Goal: Transaction & Acquisition: Purchase product/service

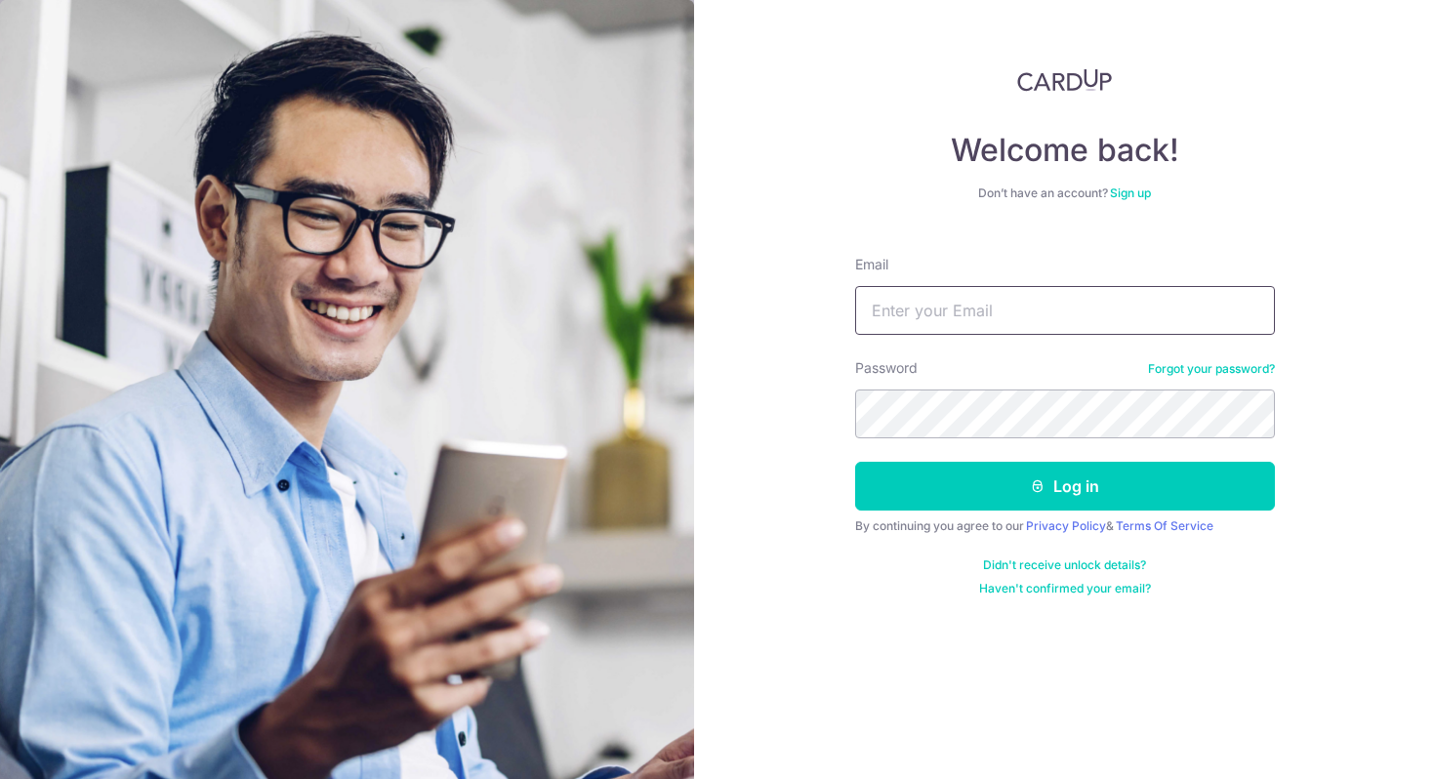
type input "[PERSON_NAME][EMAIL_ADDRESS][DOMAIN_NAME]"
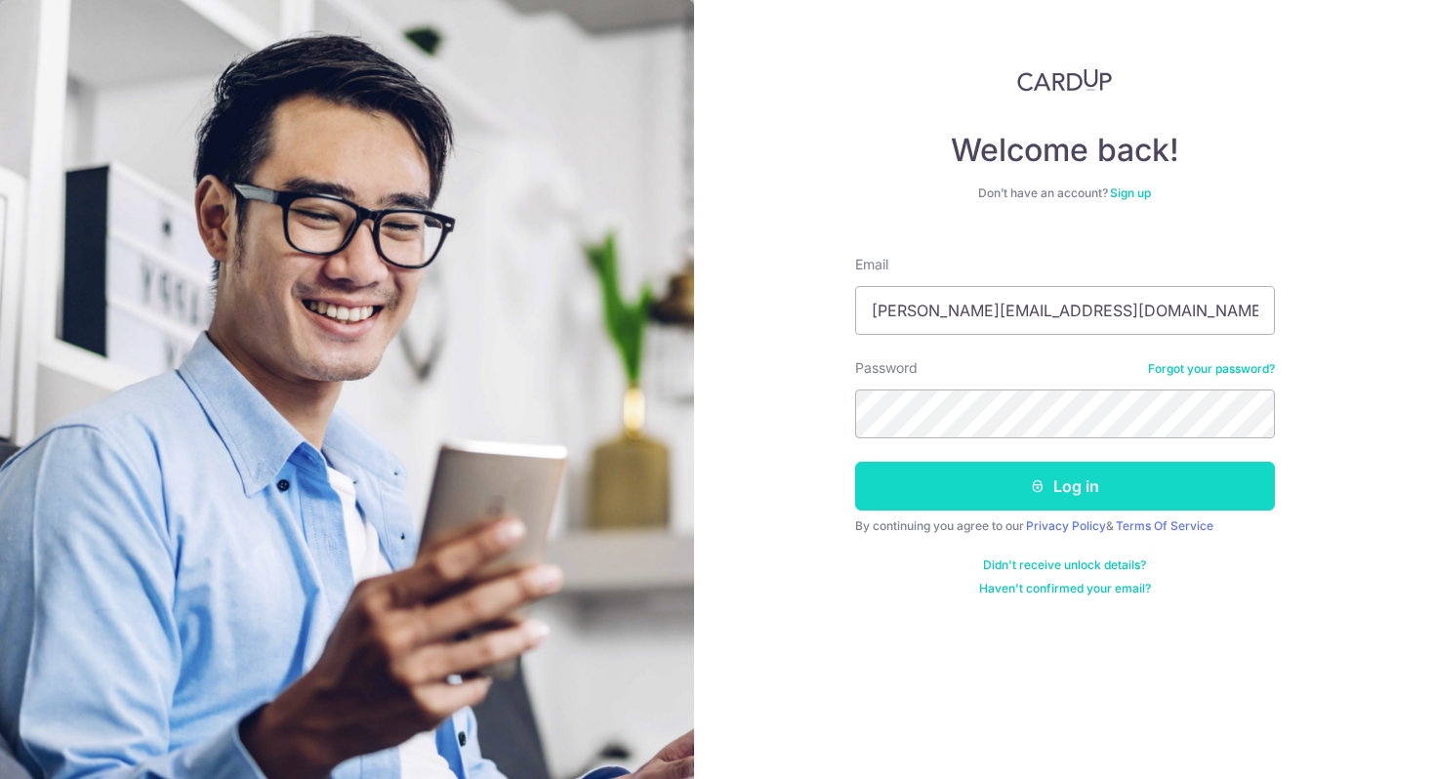
click at [1006, 482] on button "Log in" at bounding box center [1065, 486] width 420 height 49
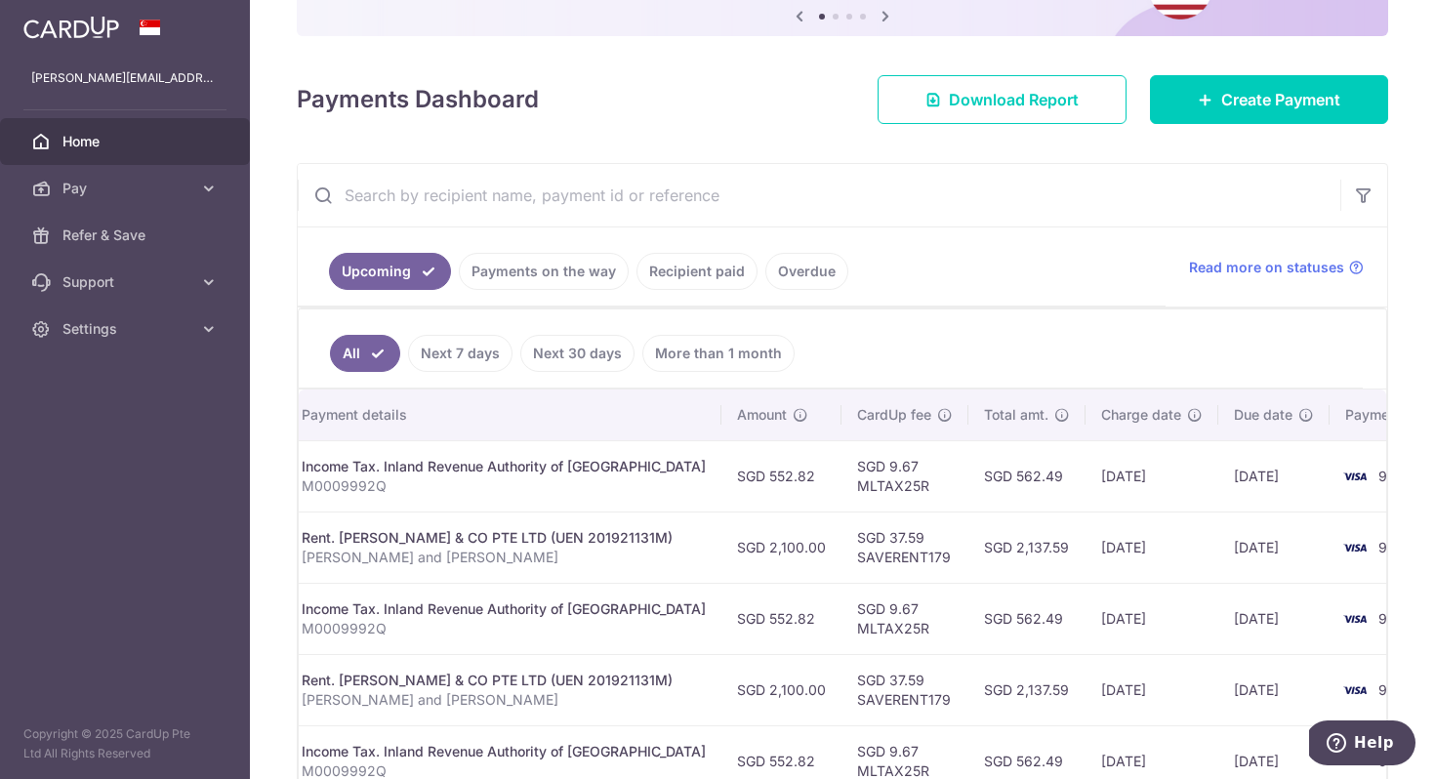
scroll to position [201, 0]
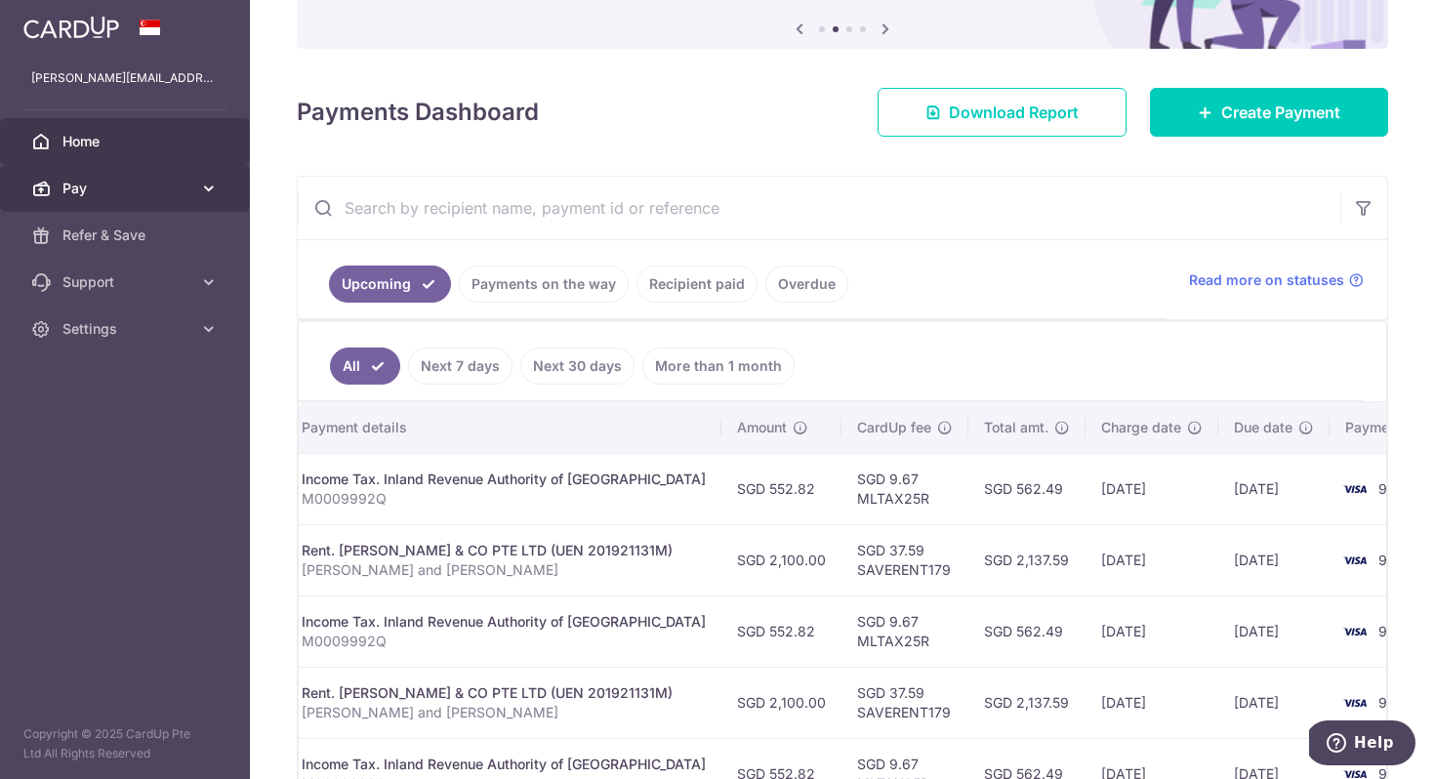
click at [135, 198] on link "Pay" at bounding box center [125, 188] width 250 height 47
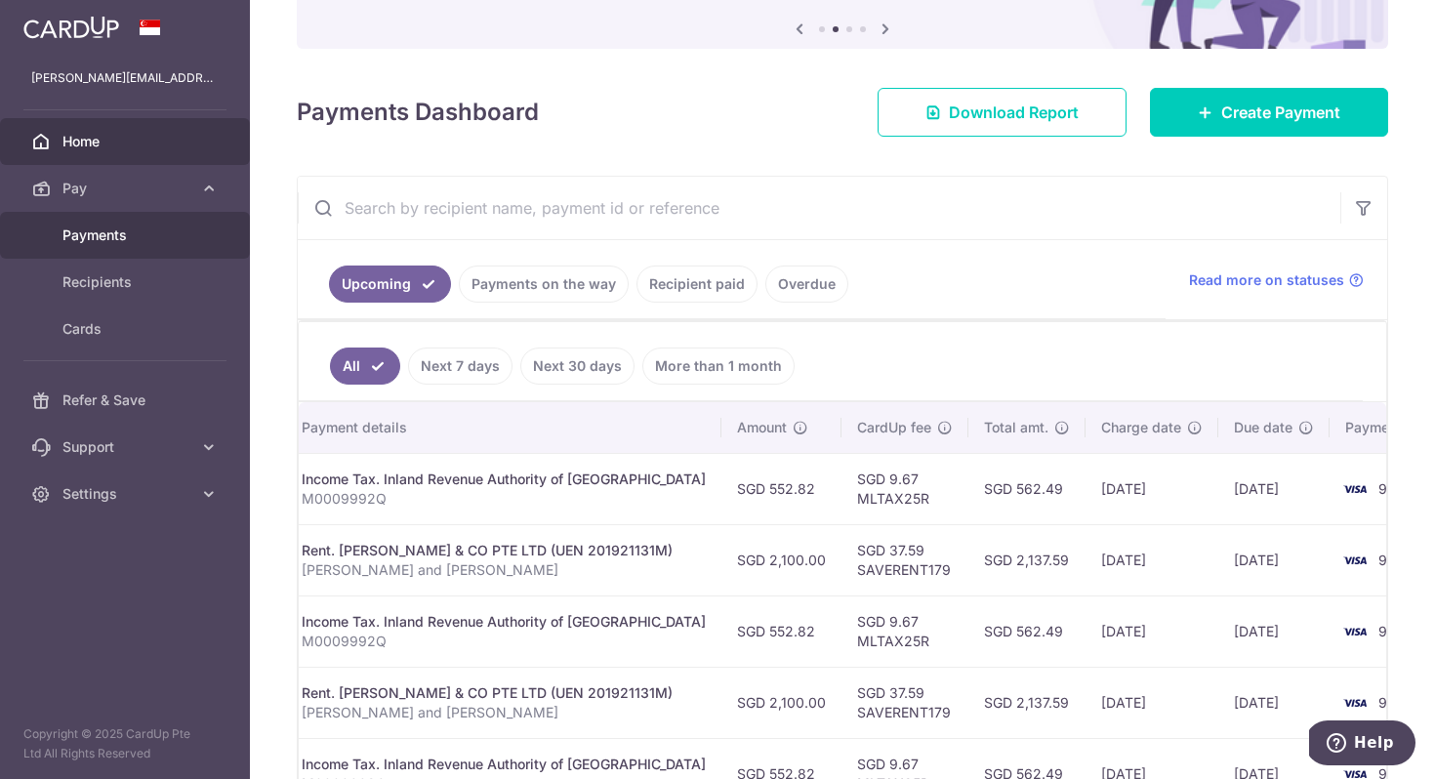
click at [142, 243] on span "Payments" at bounding box center [126, 235] width 129 height 20
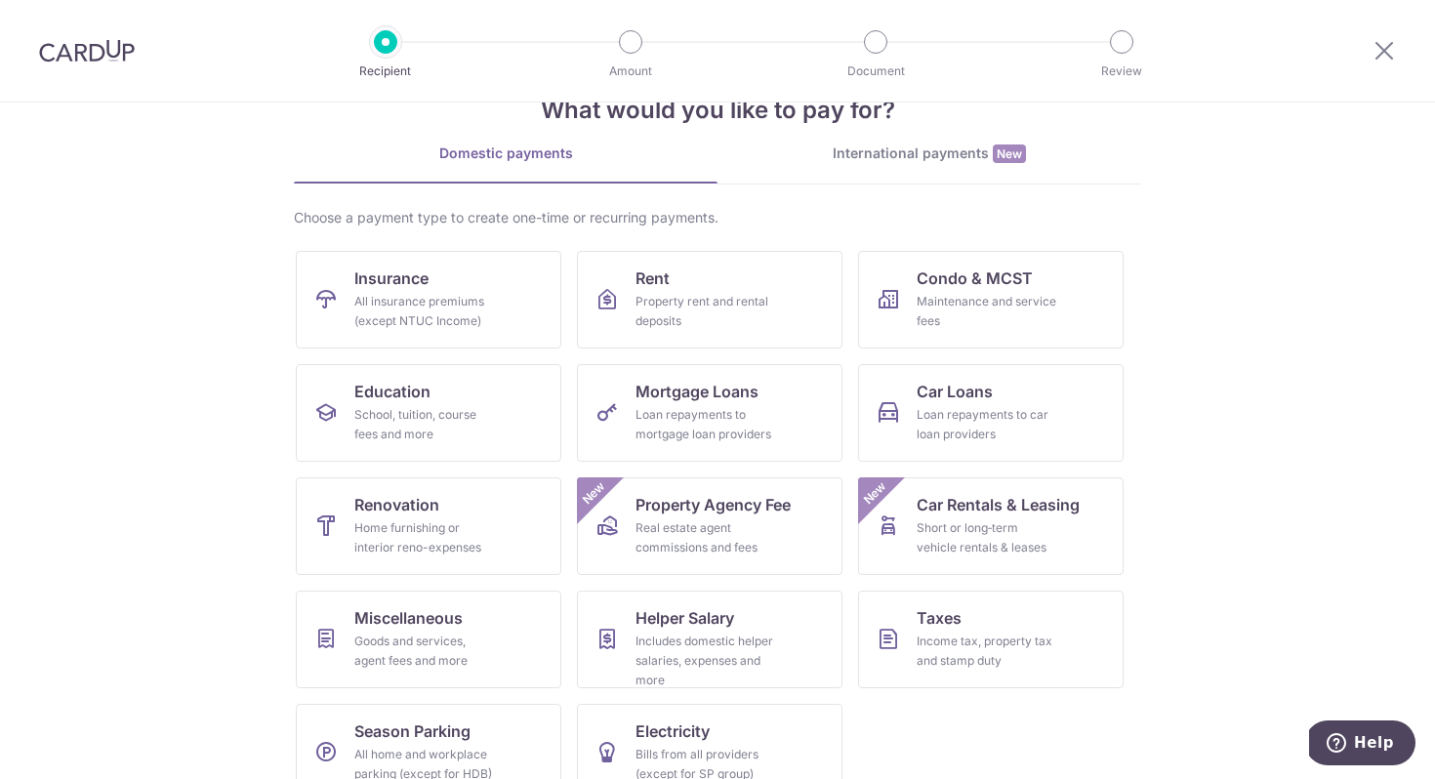
scroll to position [95, 0]
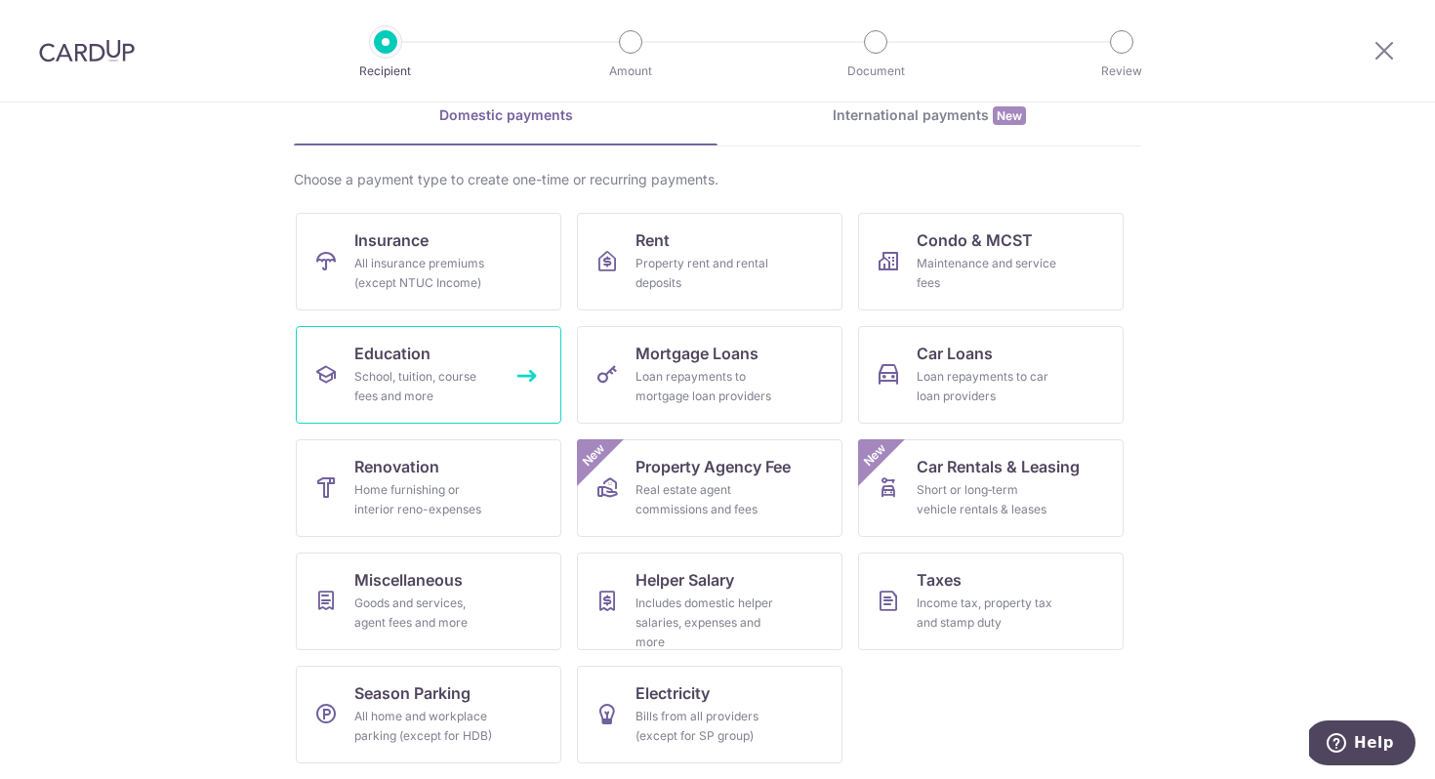
click at [477, 362] on link "Education School, tuition, course fees and more" at bounding box center [428, 375] width 265 height 98
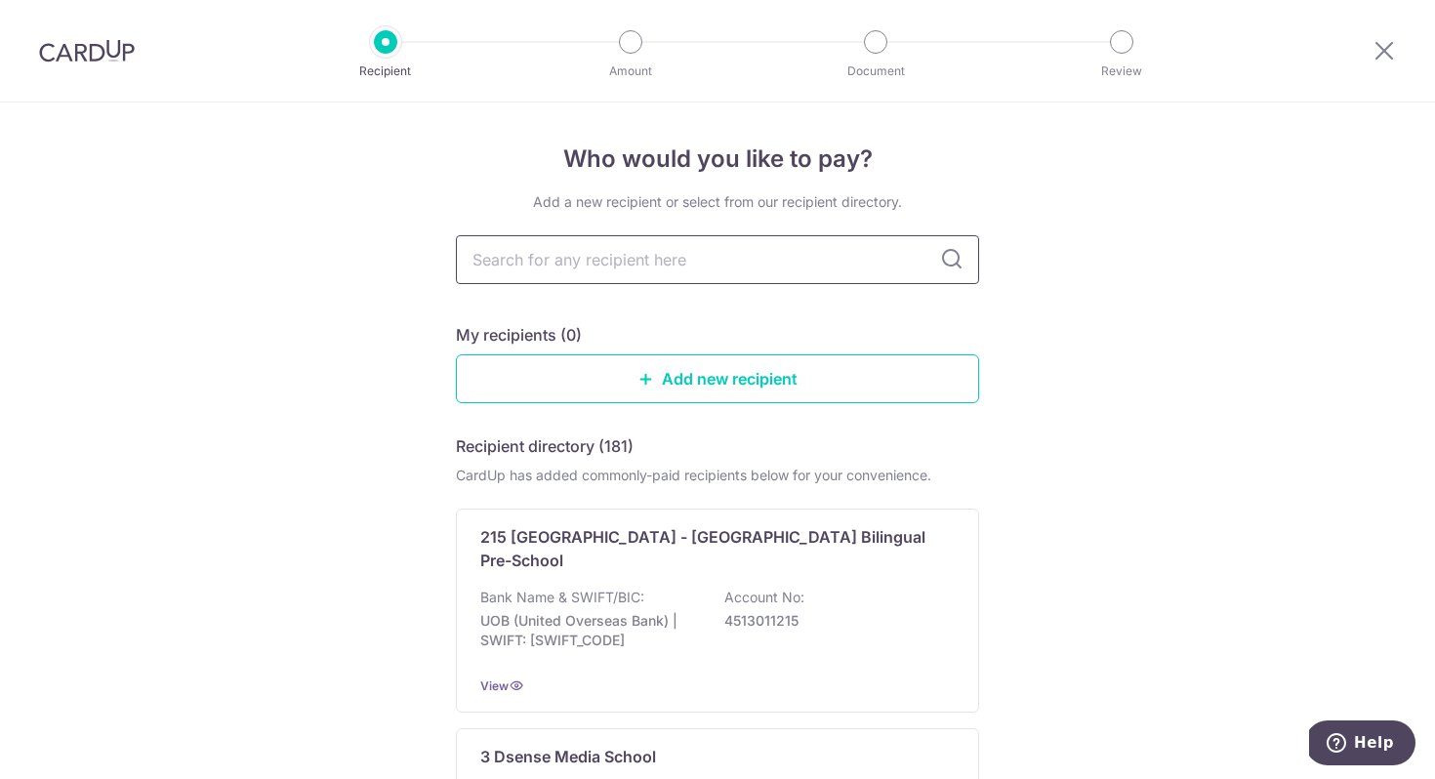
click at [749, 261] on input "text" at bounding box center [717, 259] width 523 height 49
type input "smu"
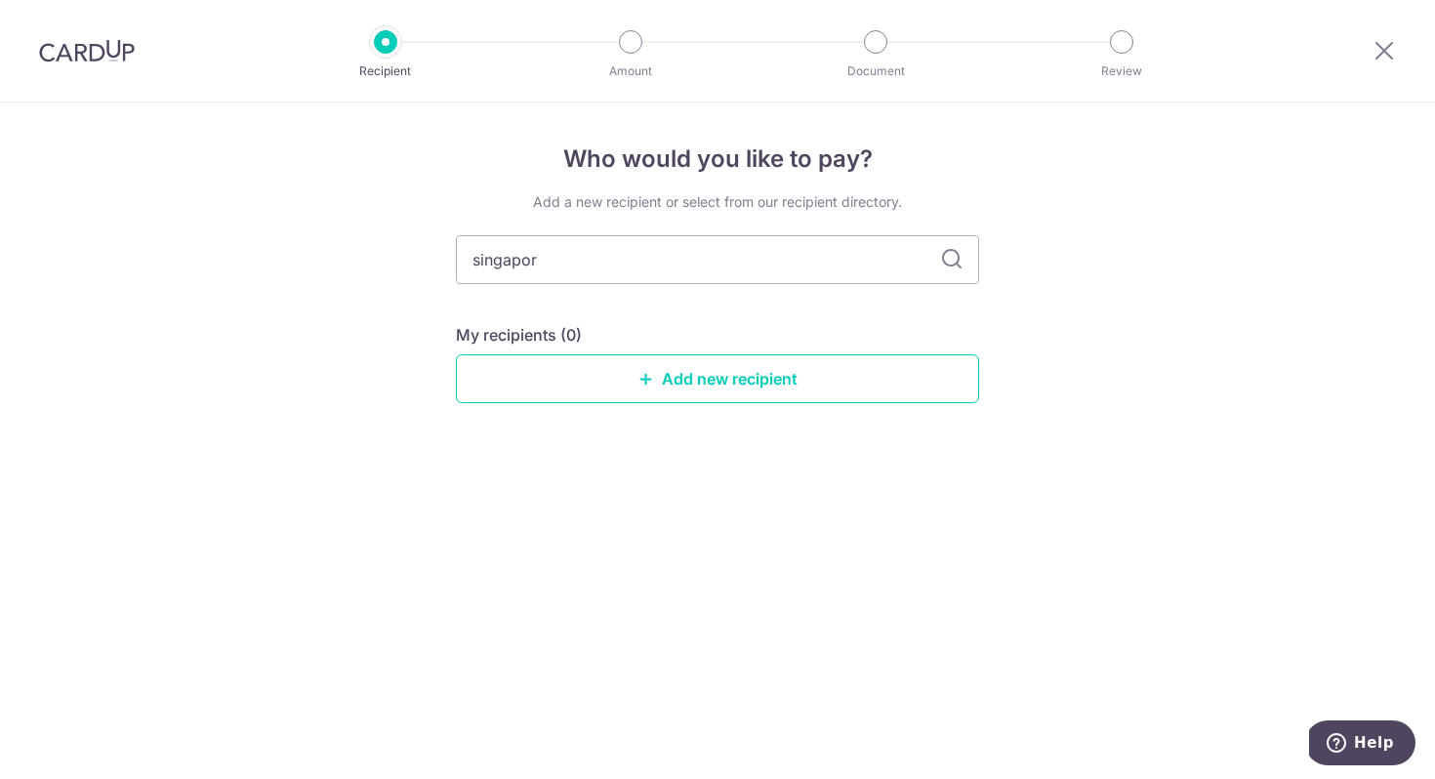
type input "singapore"
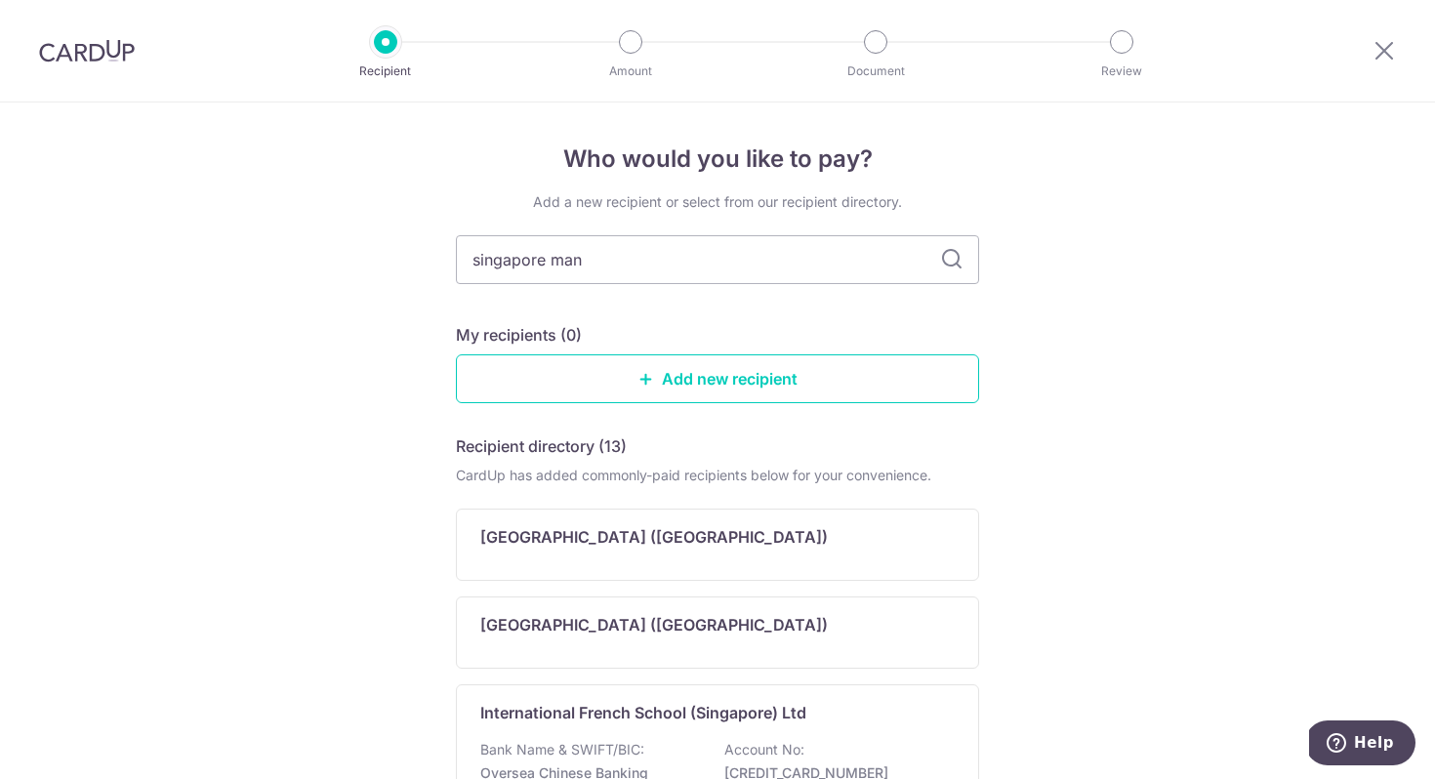
type input "singapore mana"
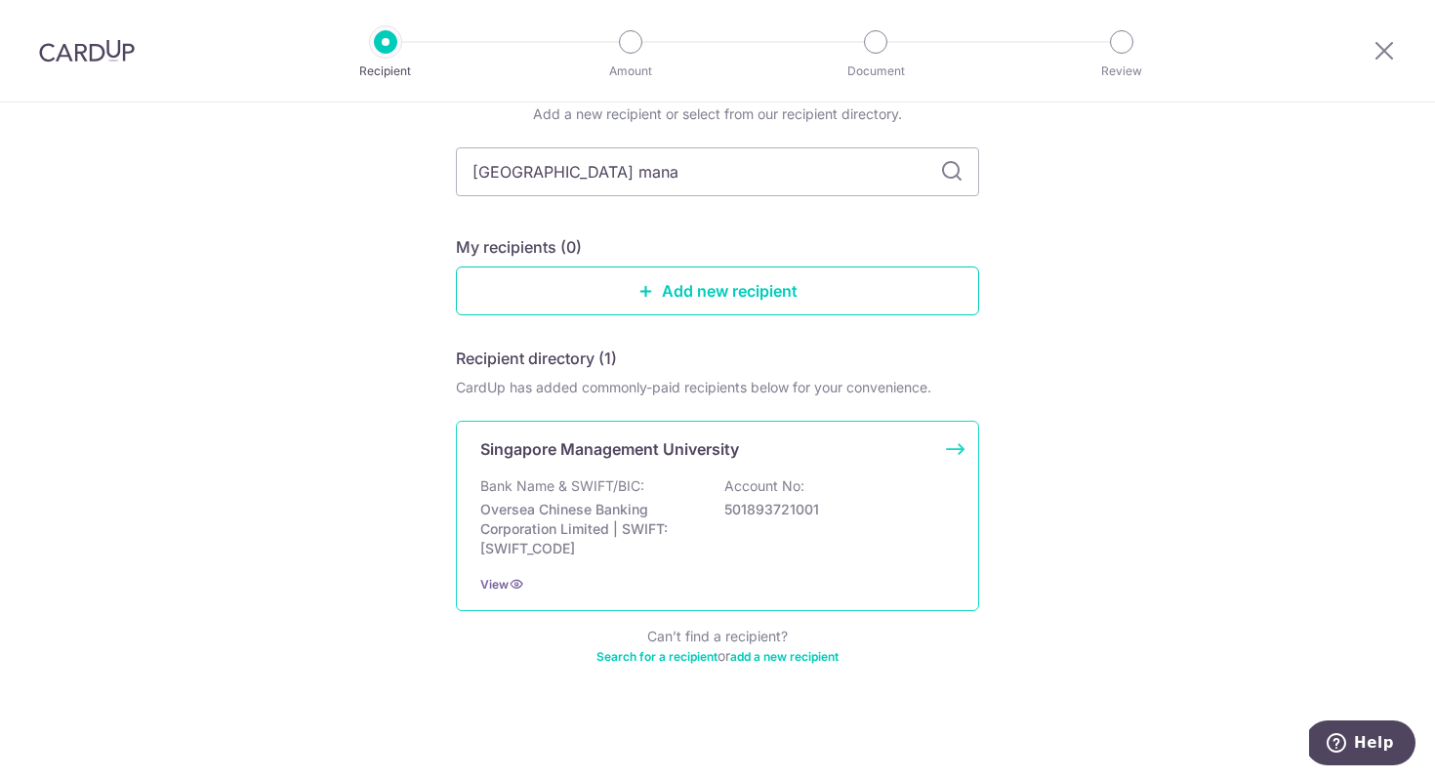
scroll to position [90, 0]
click at [648, 457] on p "Singapore Management University" at bounding box center [609, 446] width 259 height 23
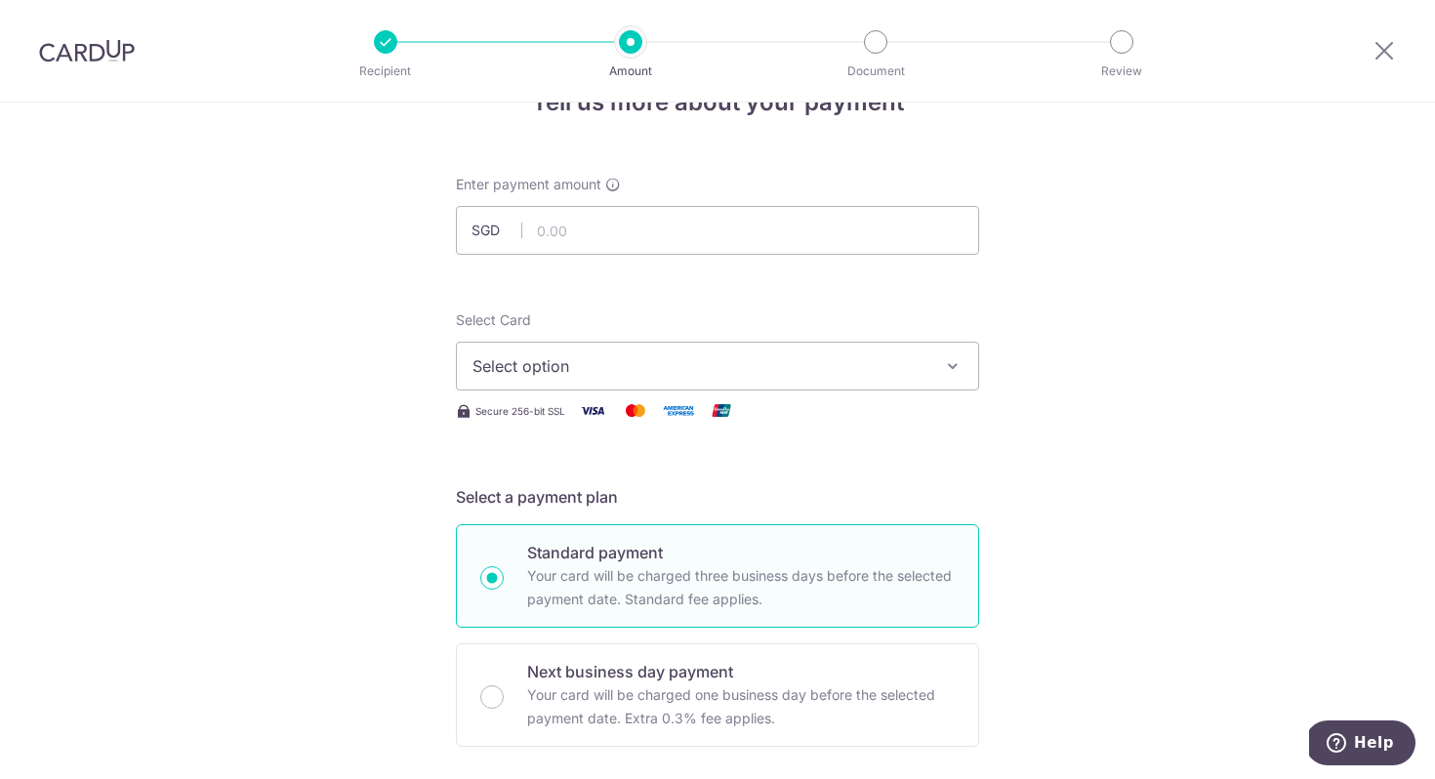
scroll to position [167, 0]
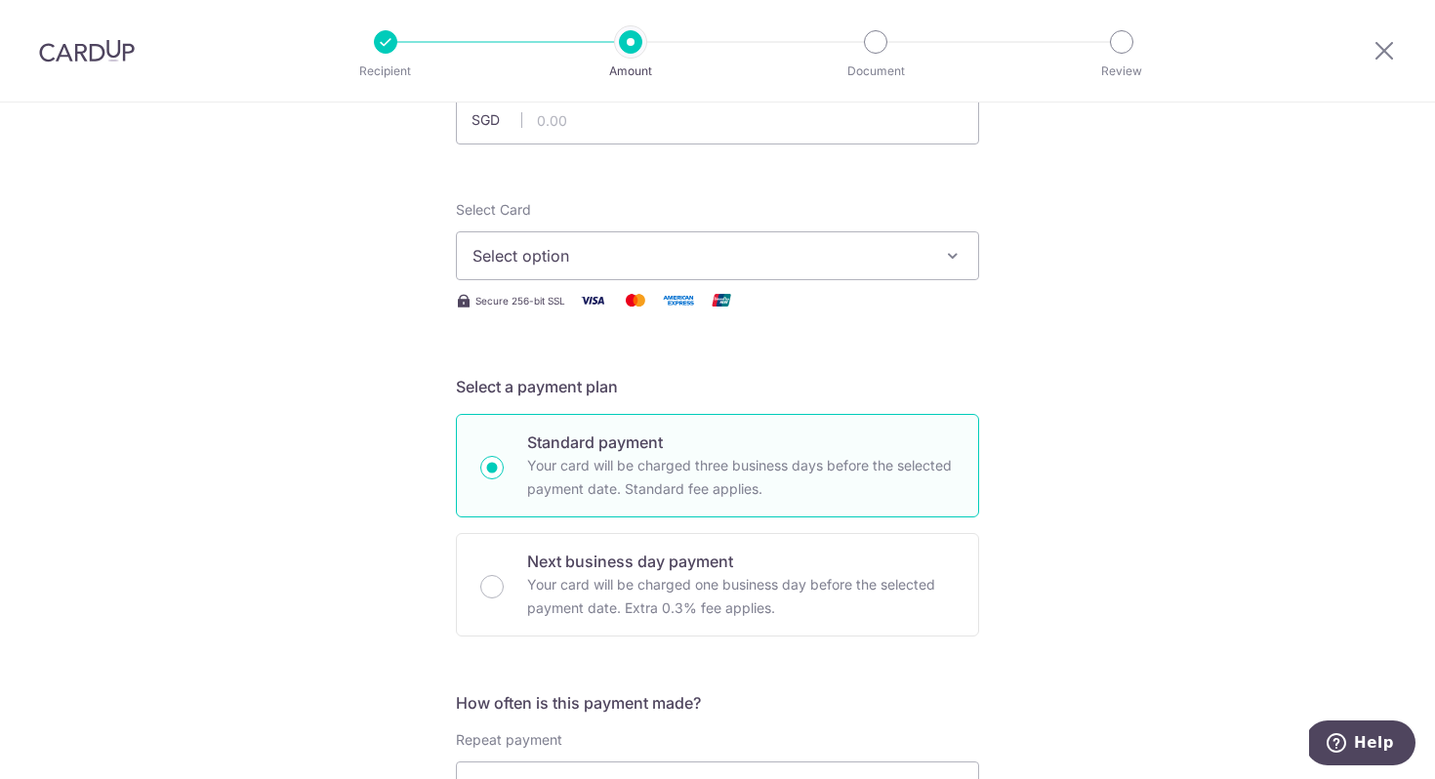
click at [719, 261] on span "Select option" at bounding box center [699, 255] width 455 height 23
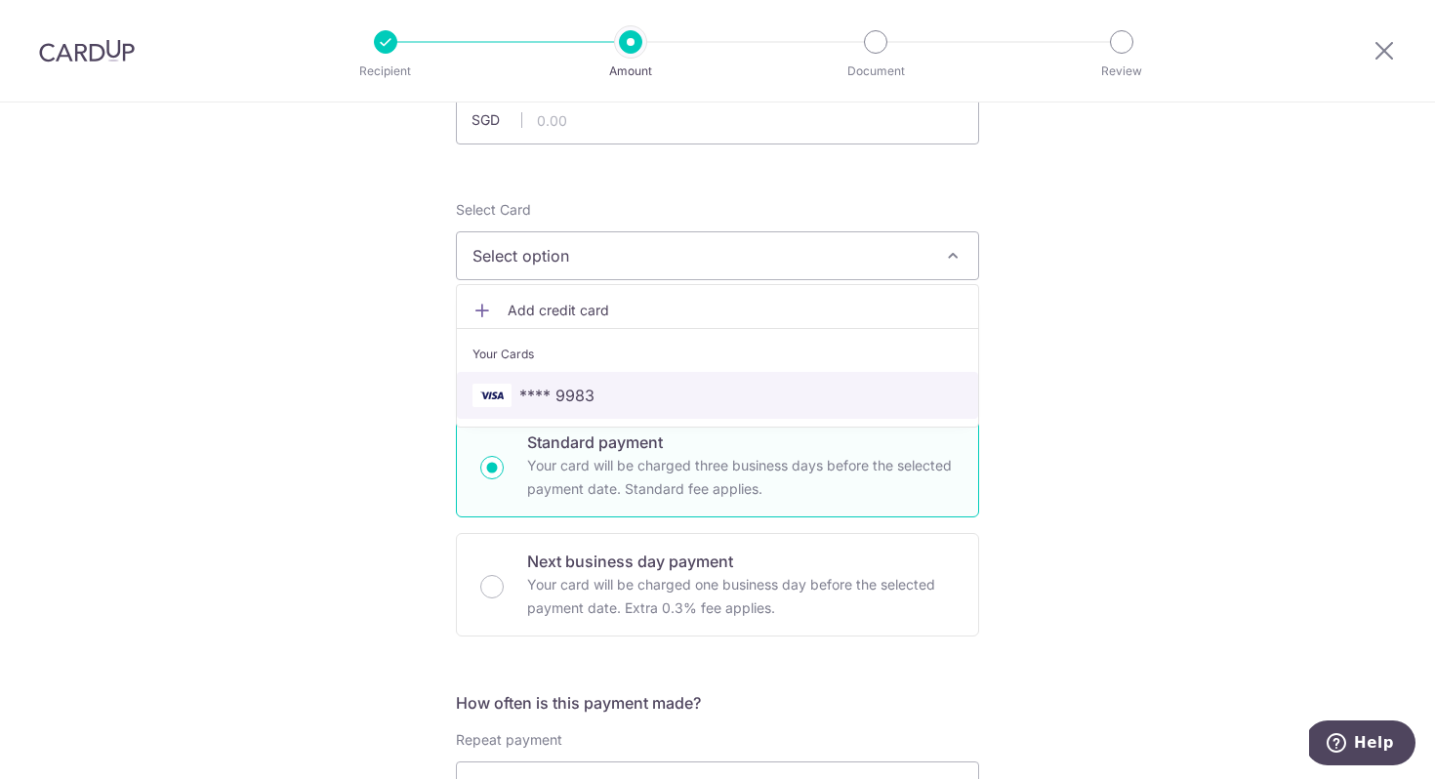
click at [640, 384] on span "**** 9983" at bounding box center [717, 395] width 490 height 23
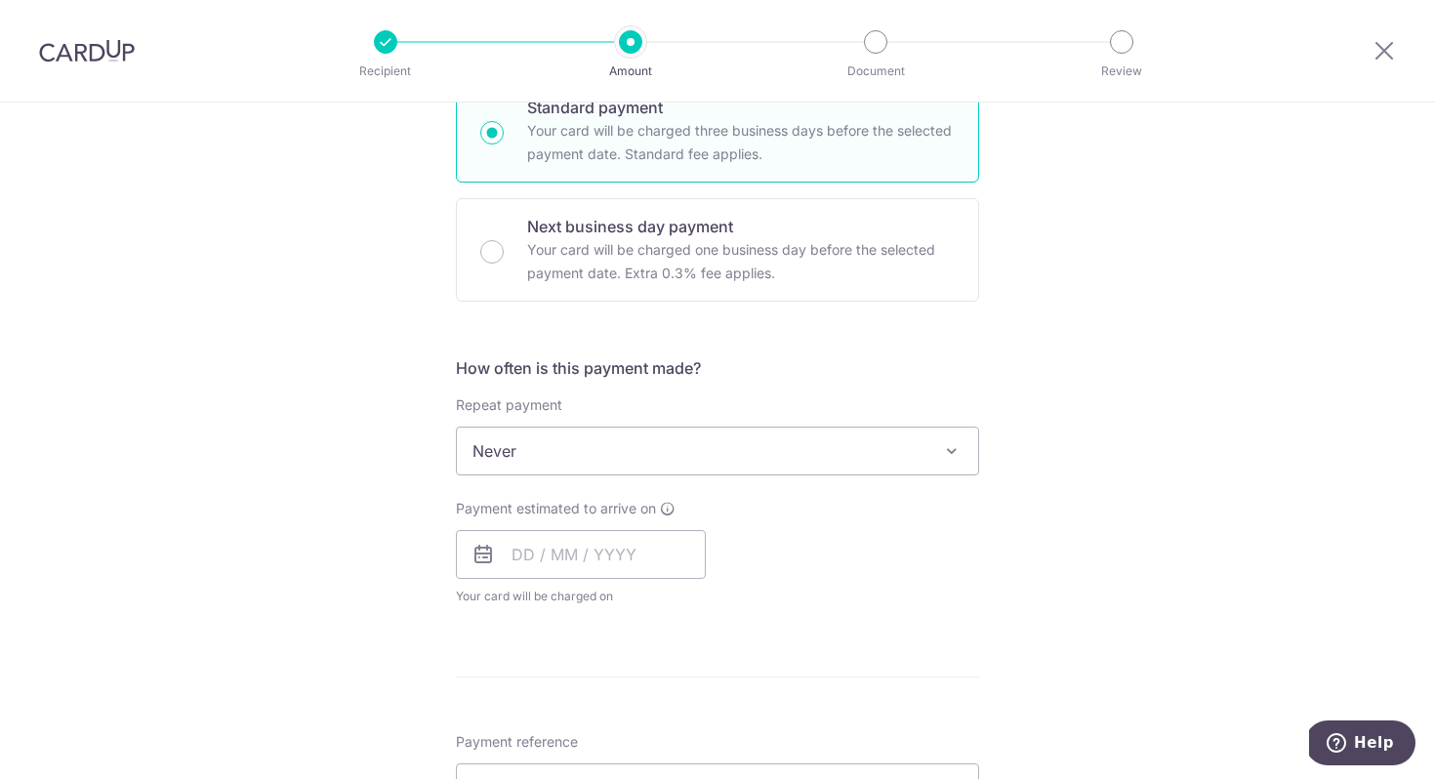
scroll to position [504, 0]
click at [707, 448] on span "Never" at bounding box center [717, 449] width 521 height 47
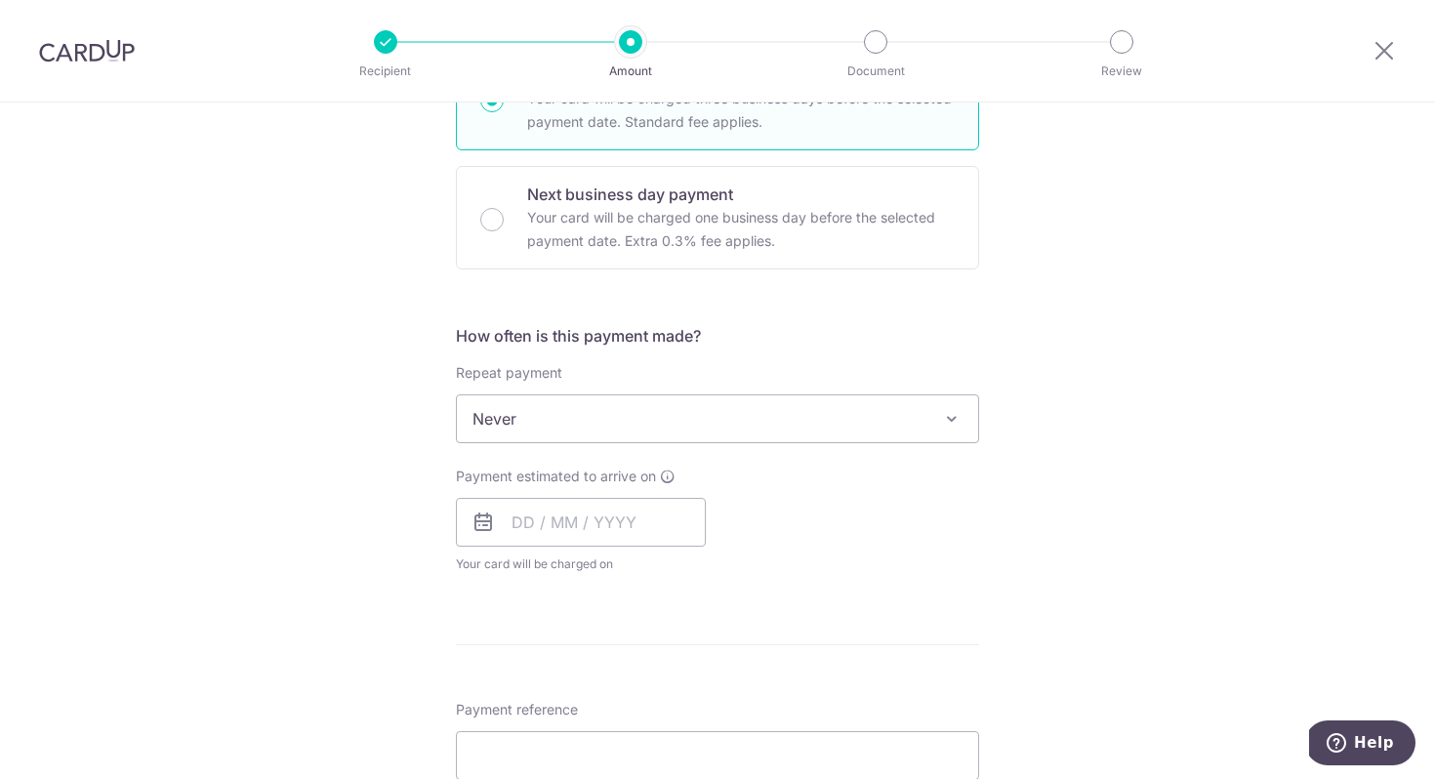
scroll to position [572, 0]
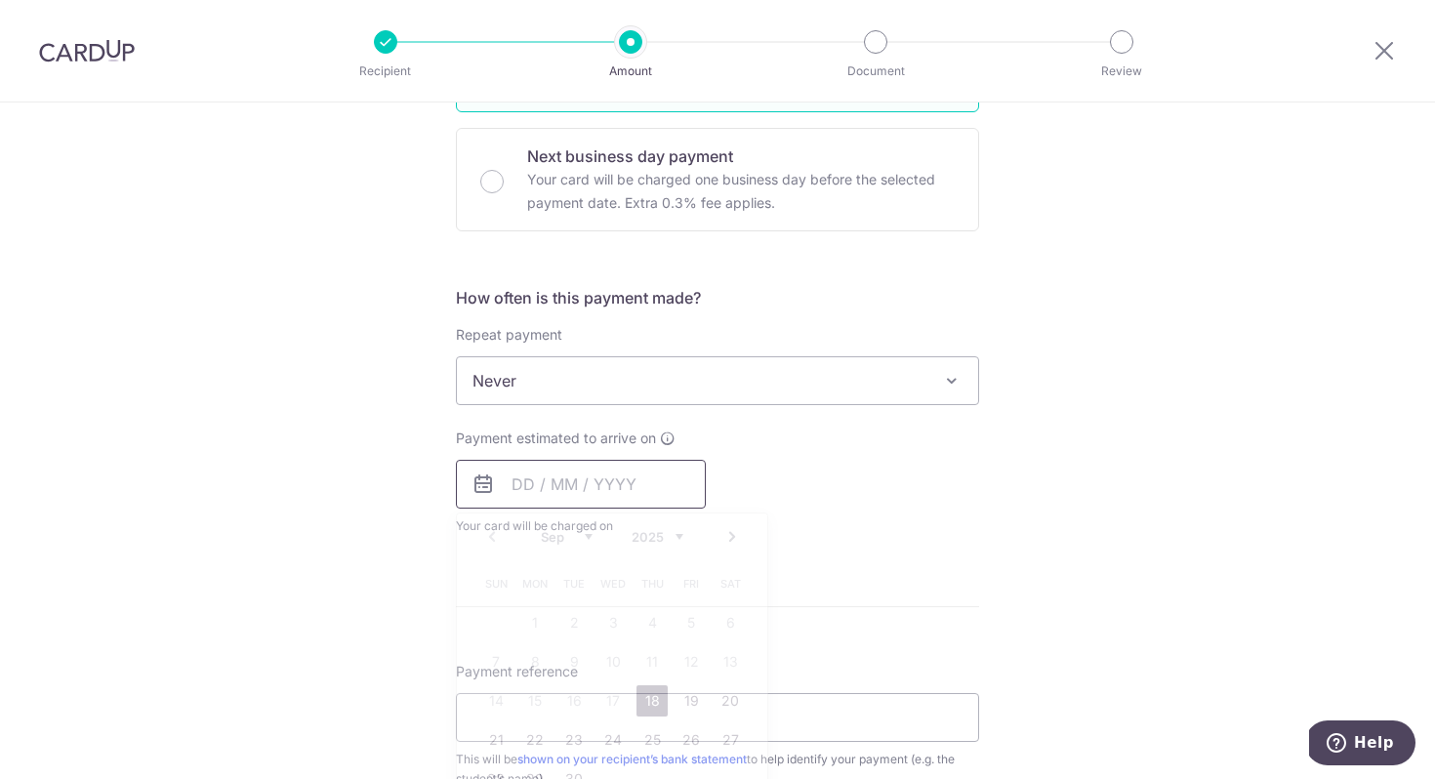
click at [609, 482] on input "text" at bounding box center [581, 484] width 250 height 49
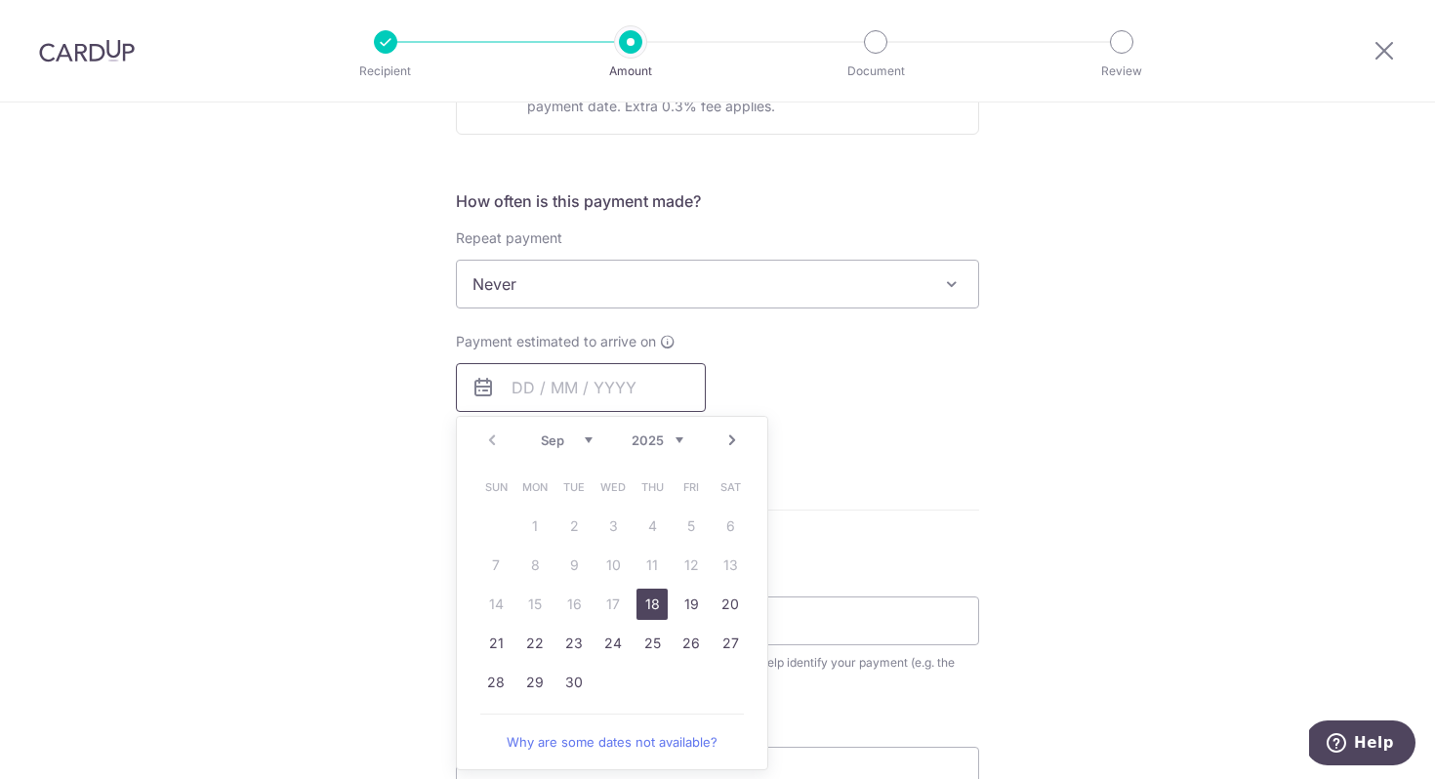
scroll to position [687, 0]
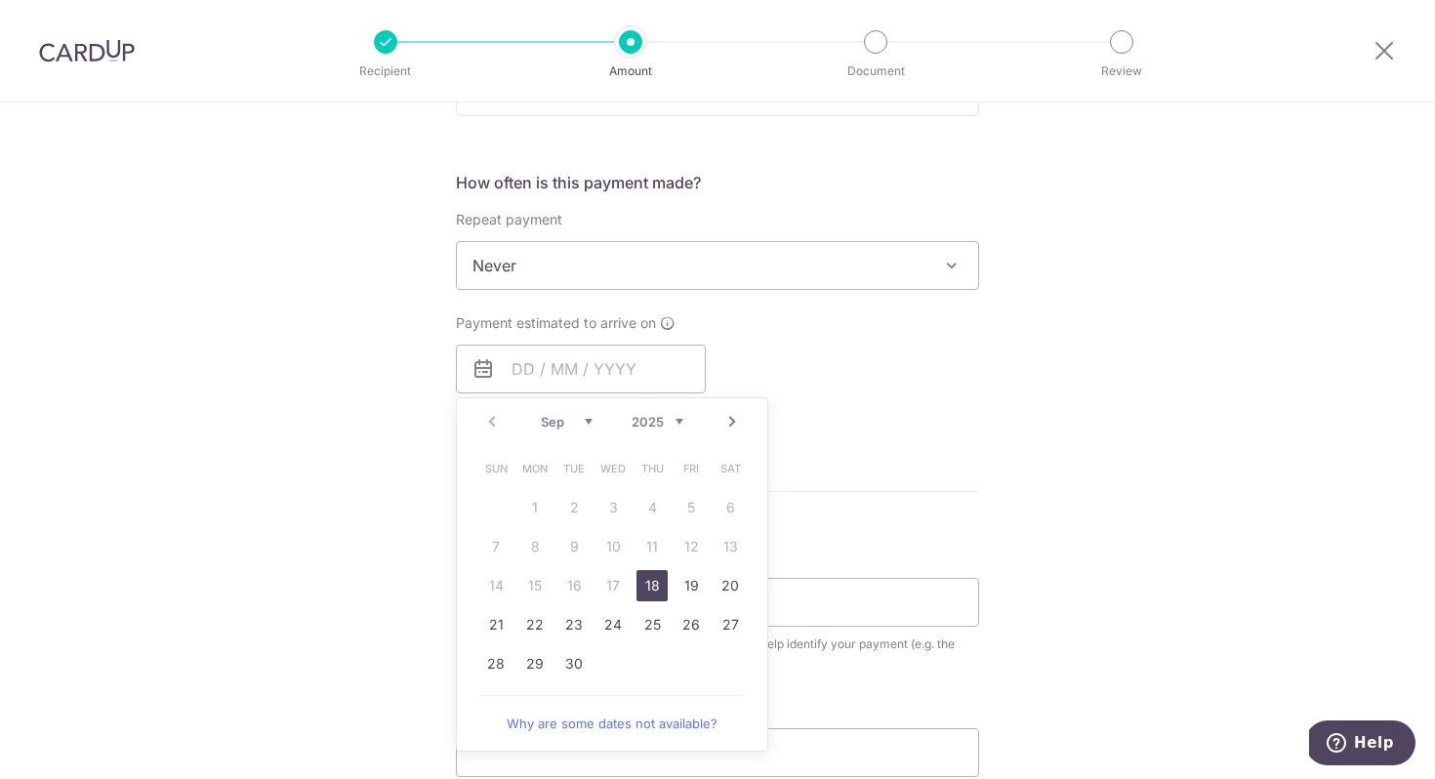
click at [657, 588] on link "18" at bounding box center [651, 585] width 31 height 31
type input "[DATE]"
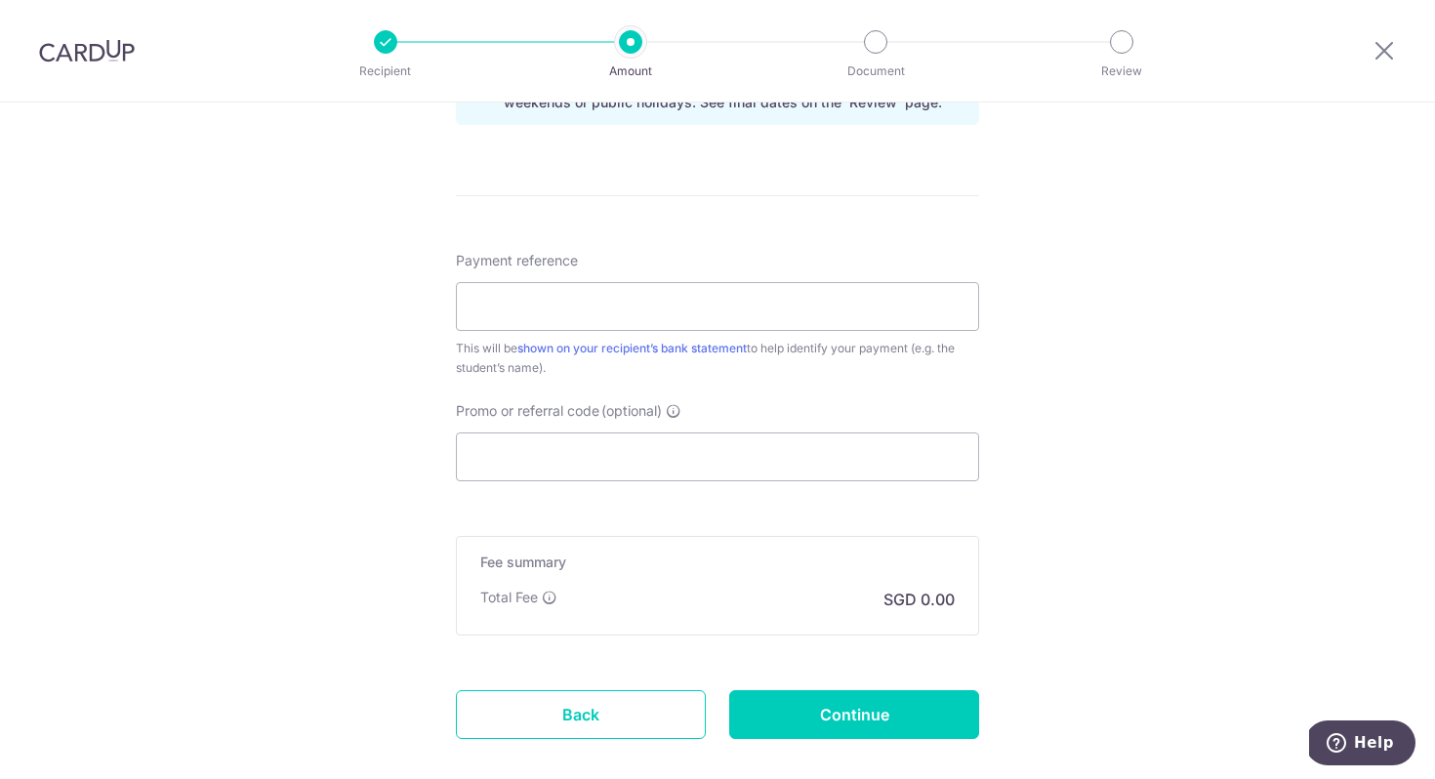
scroll to position [1065, 0]
click at [734, 312] on input "Payment reference" at bounding box center [717, 304] width 523 height 49
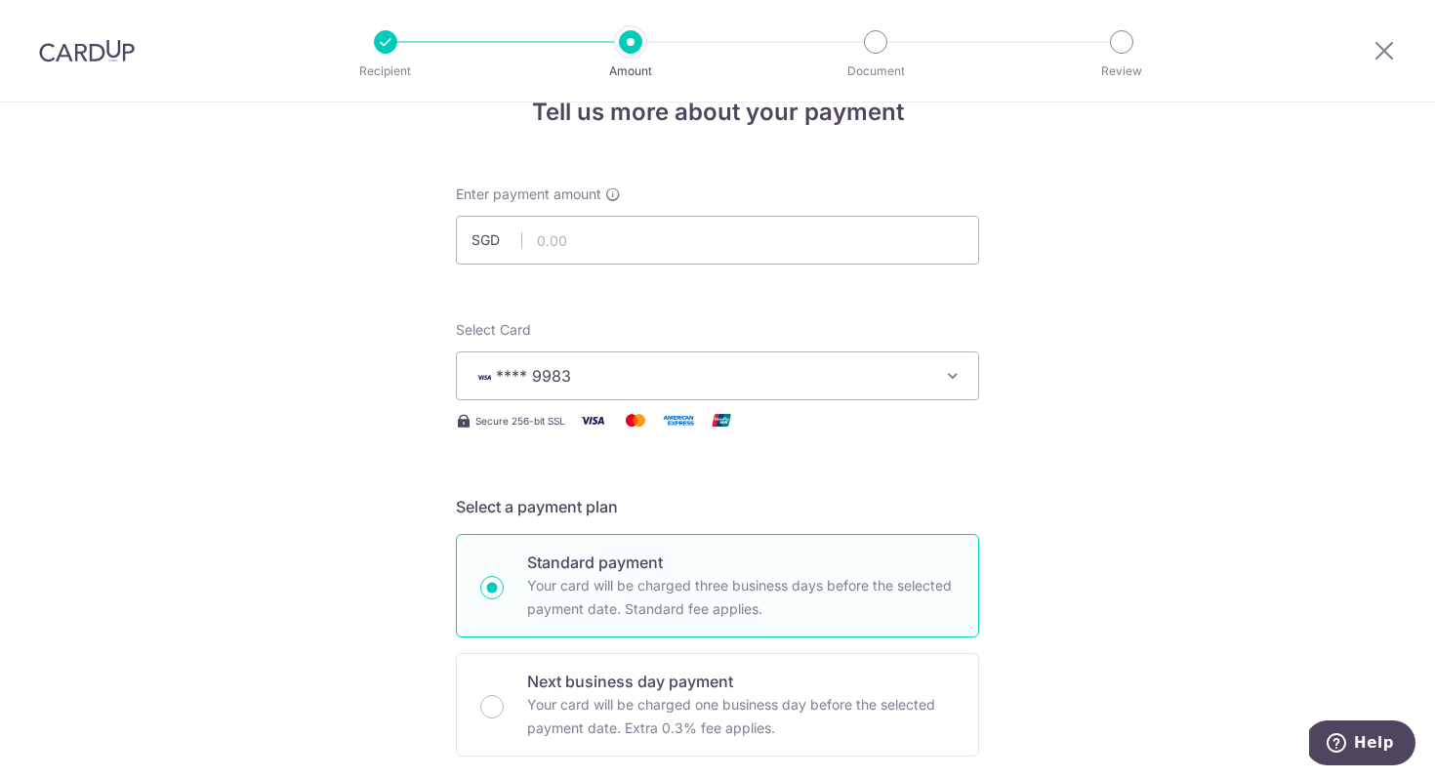
scroll to position [0, 0]
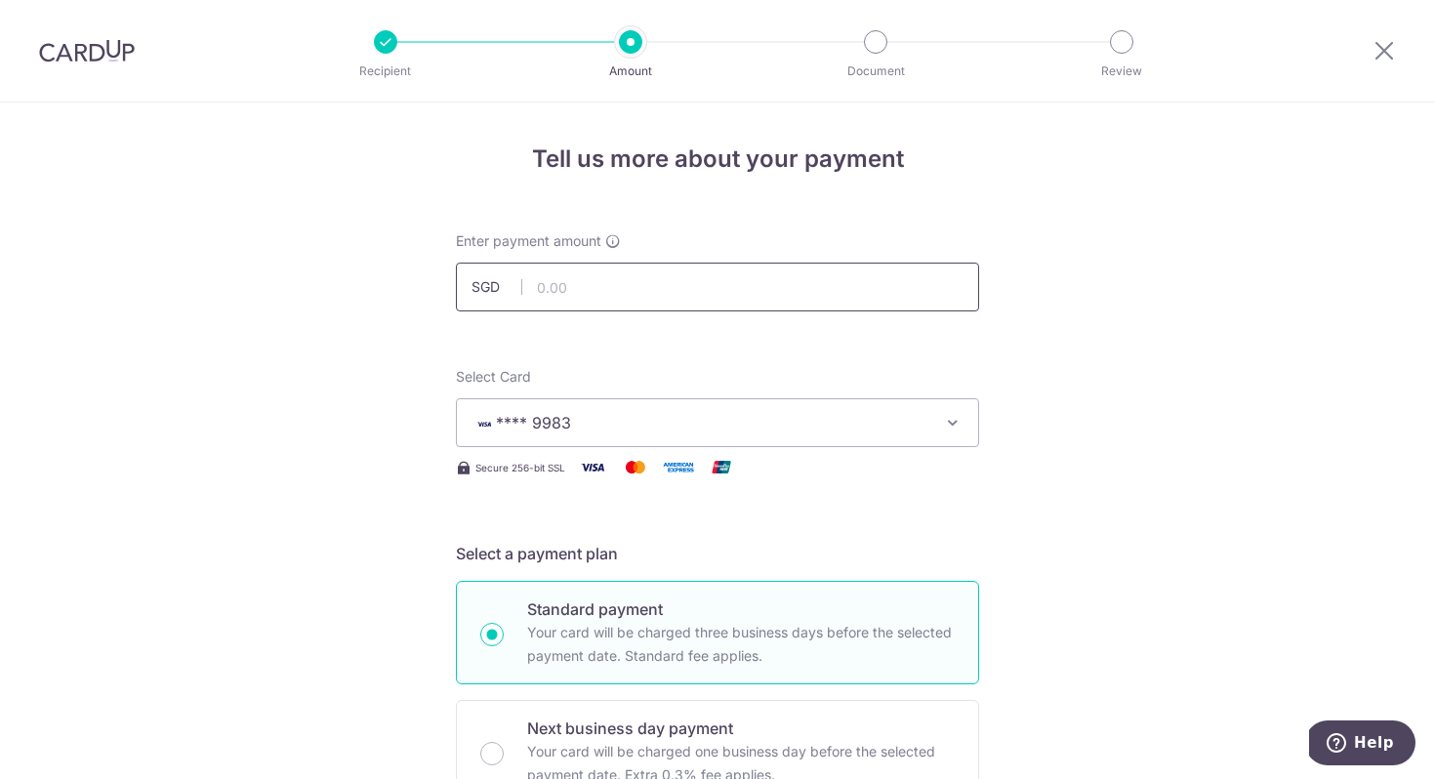
click at [758, 274] on input "text" at bounding box center [717, 287] width 523 height 49
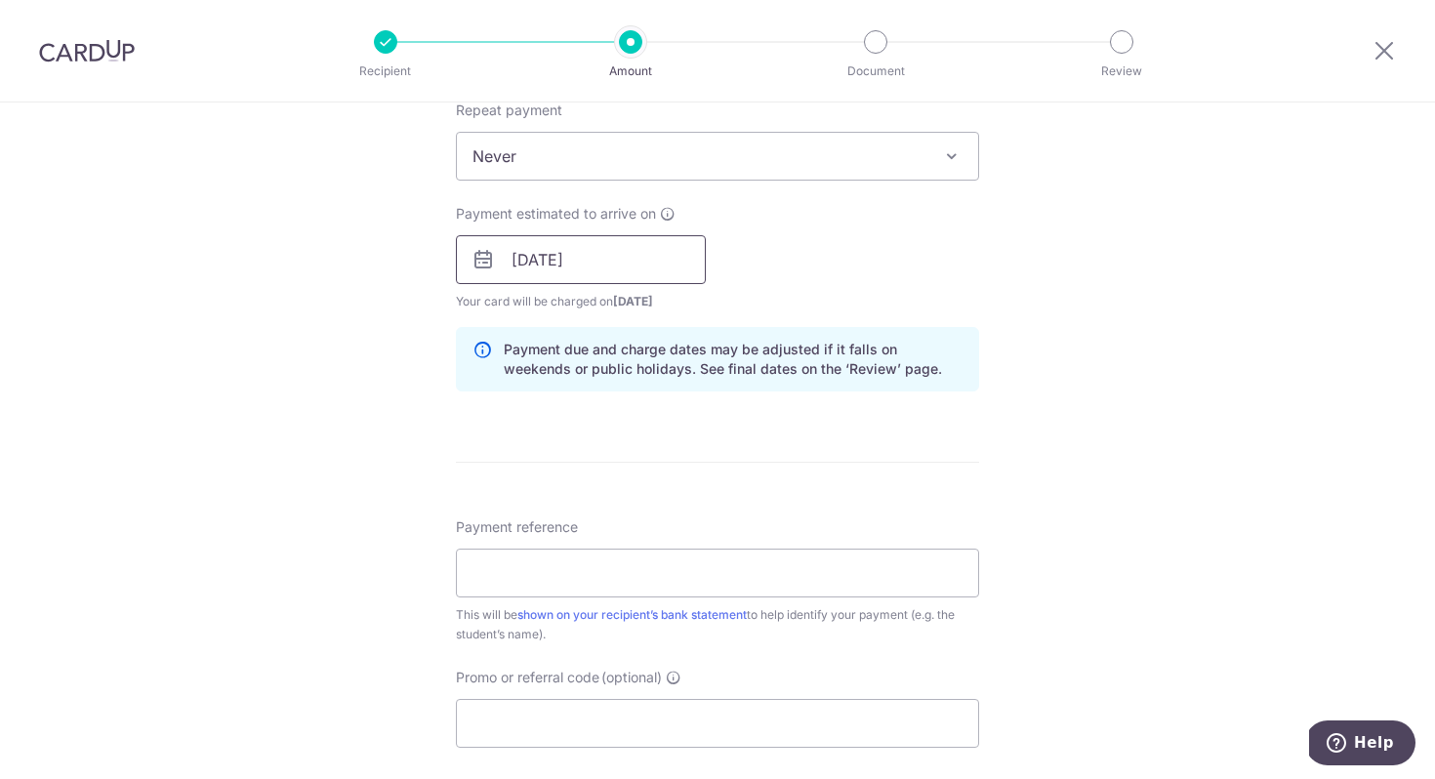
scroll to position [895, 0]
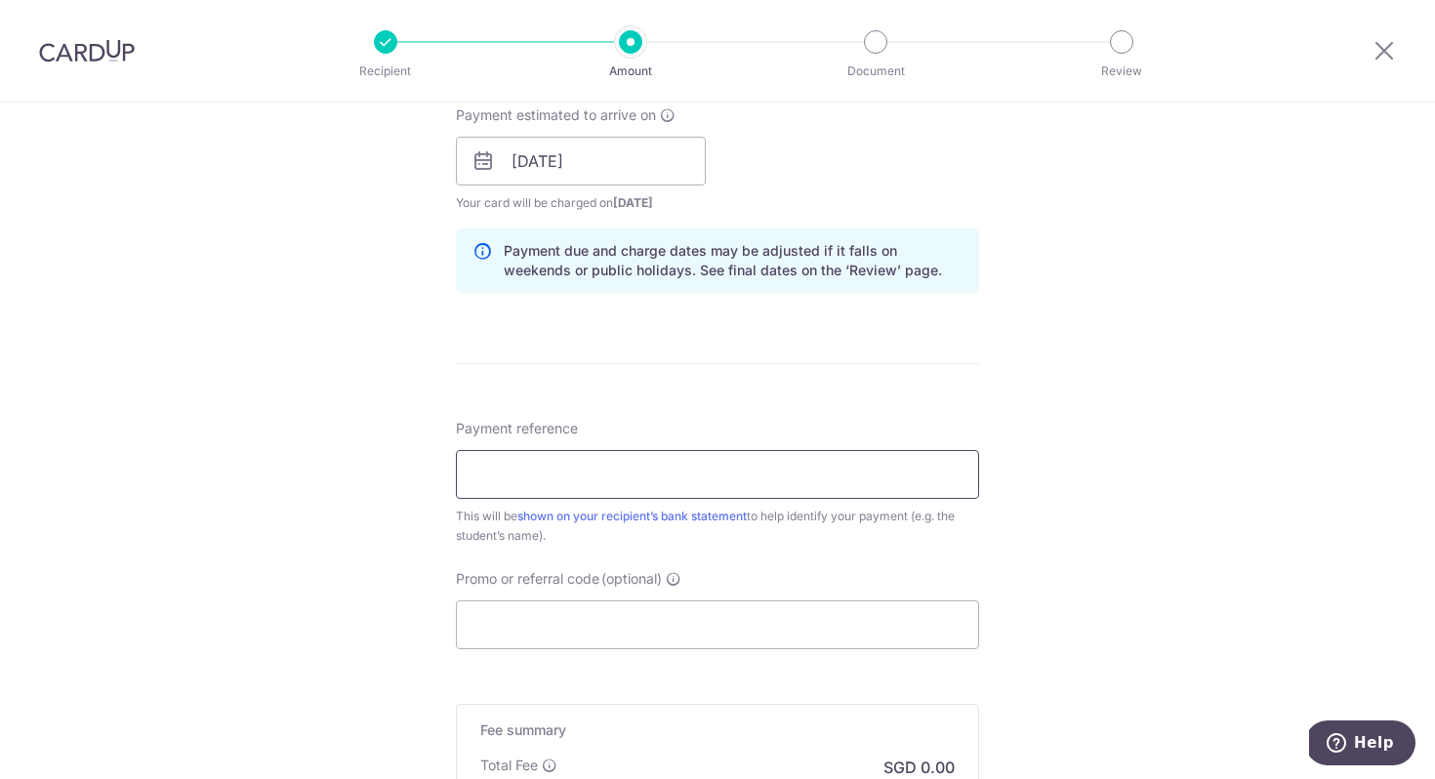
click at [597, 466] on input "Payment reference" at bounding box center [717, 474] width 523 height 49
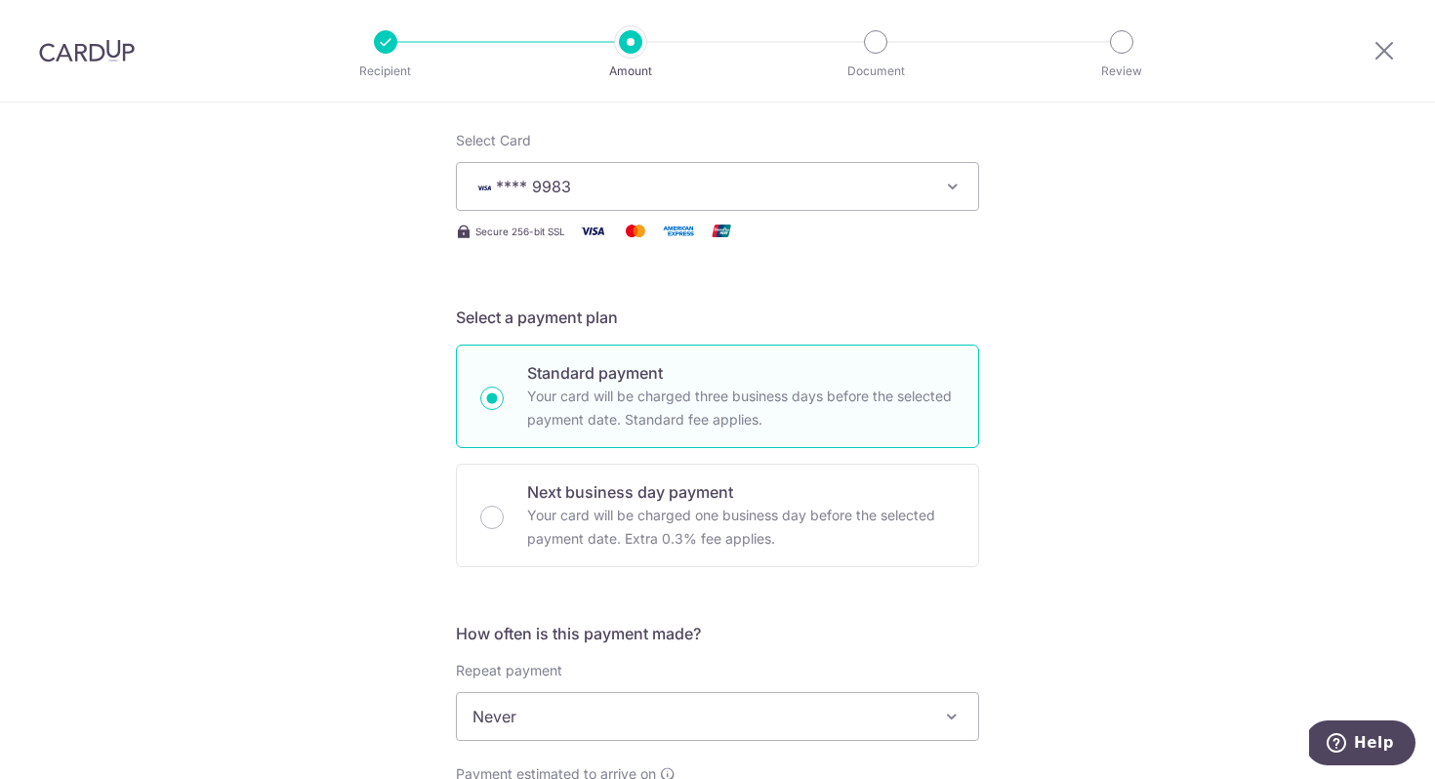
scroll to position [0, 0]
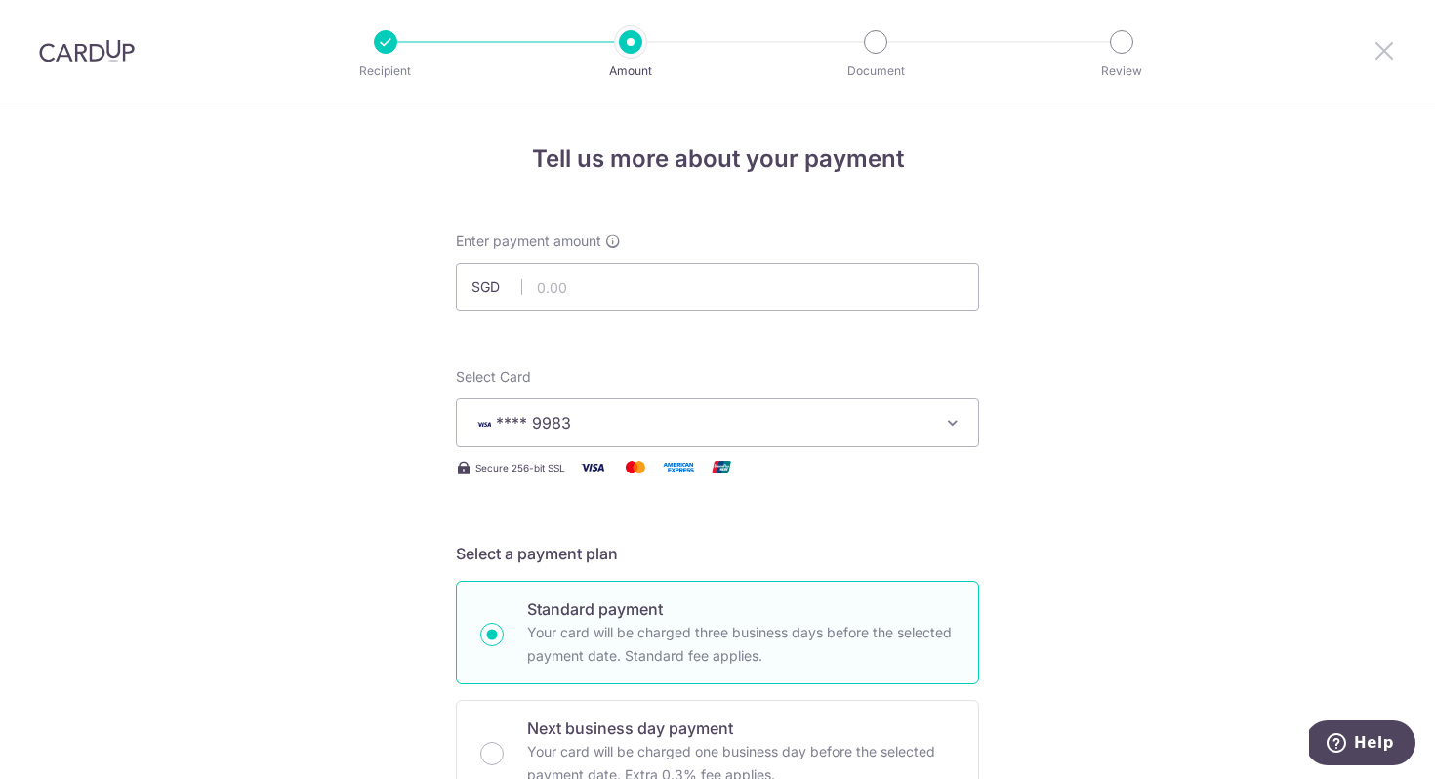
click at [1381, 54] on icon at bounding box center [1383, 50] width 23 height 24
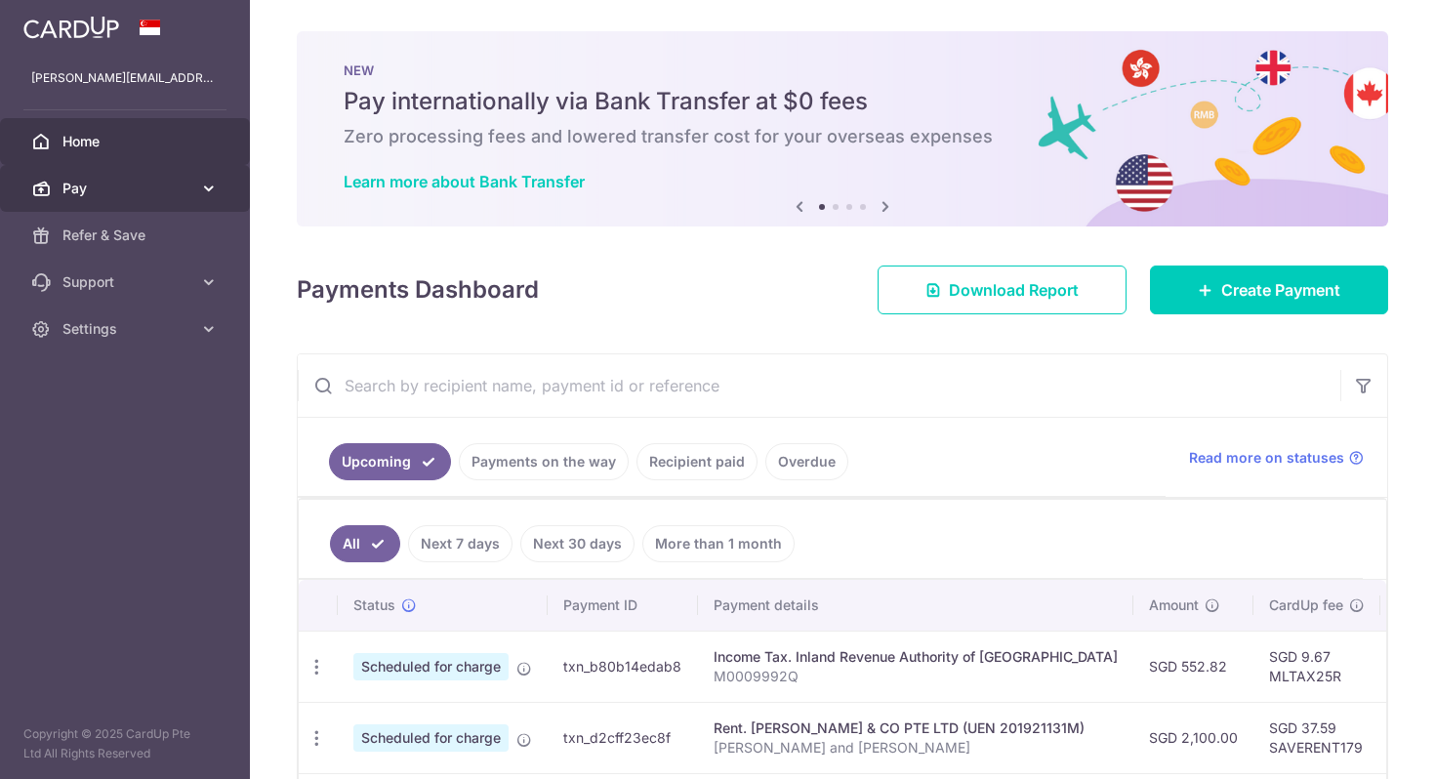
click at [203, 204] on link "Pay" at bounding box center [125, 188] width 250 height 47
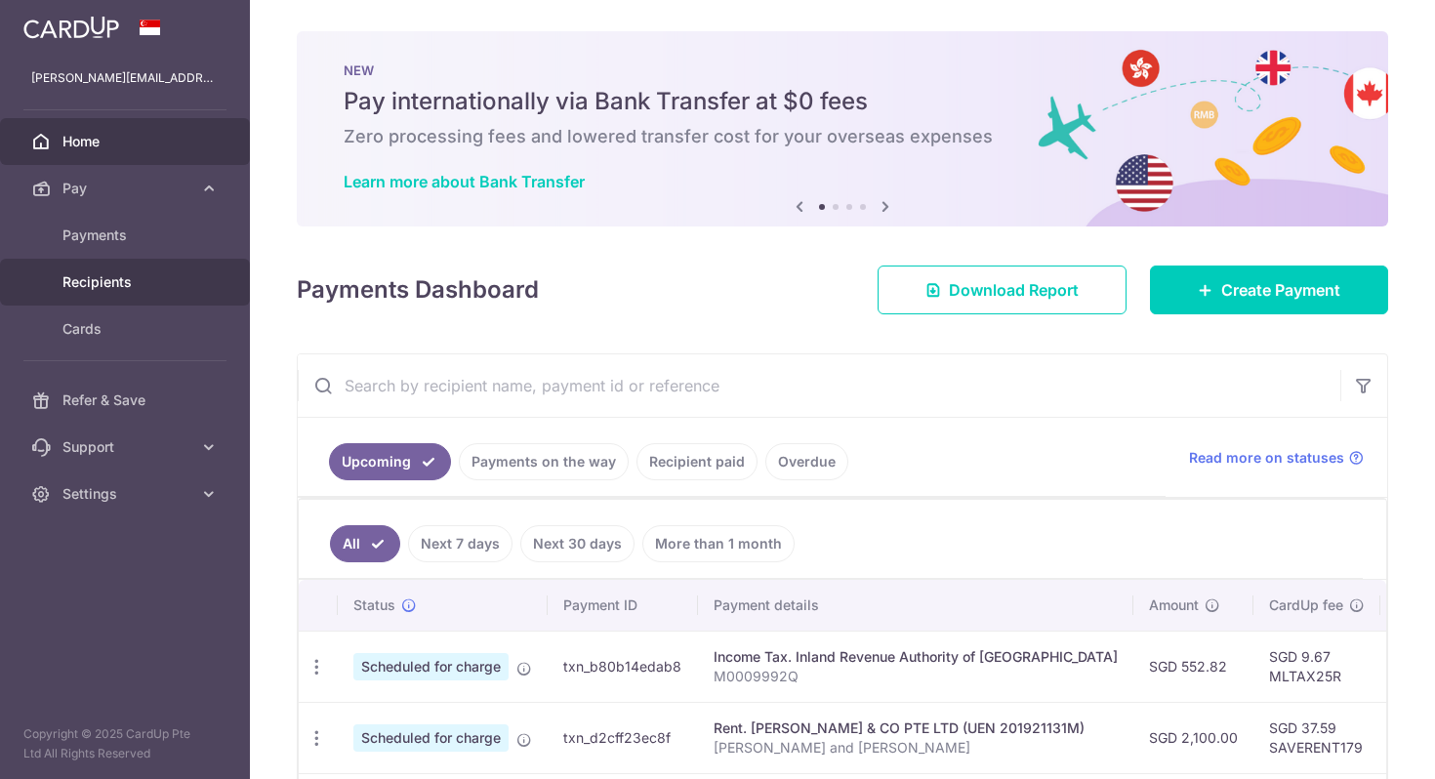
click at [185, 272] on span "Recipients" at bounding box center [126, 282] width 129 height 20
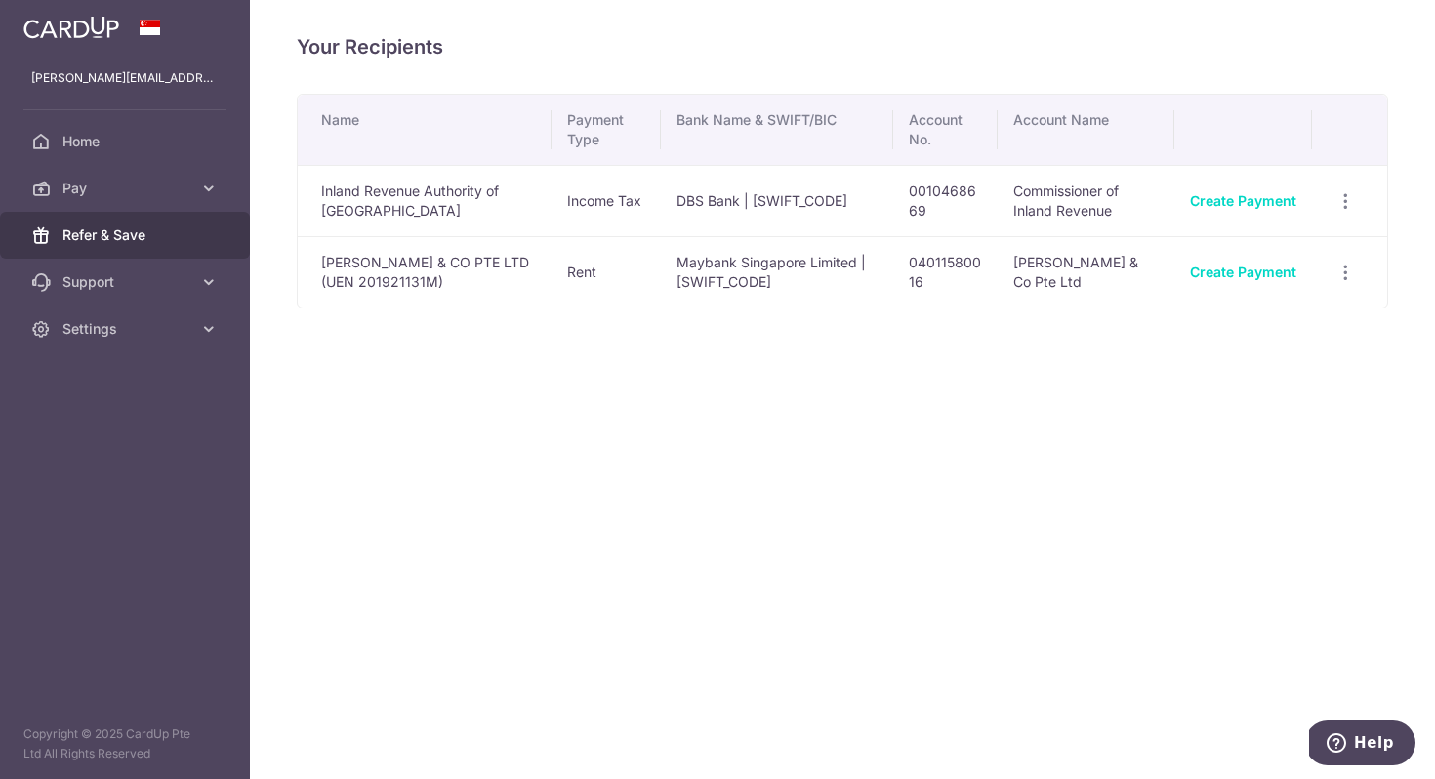
click at [181, 236] on span "Refer & Save" at bounding box center [126, 235] width 129 height 20
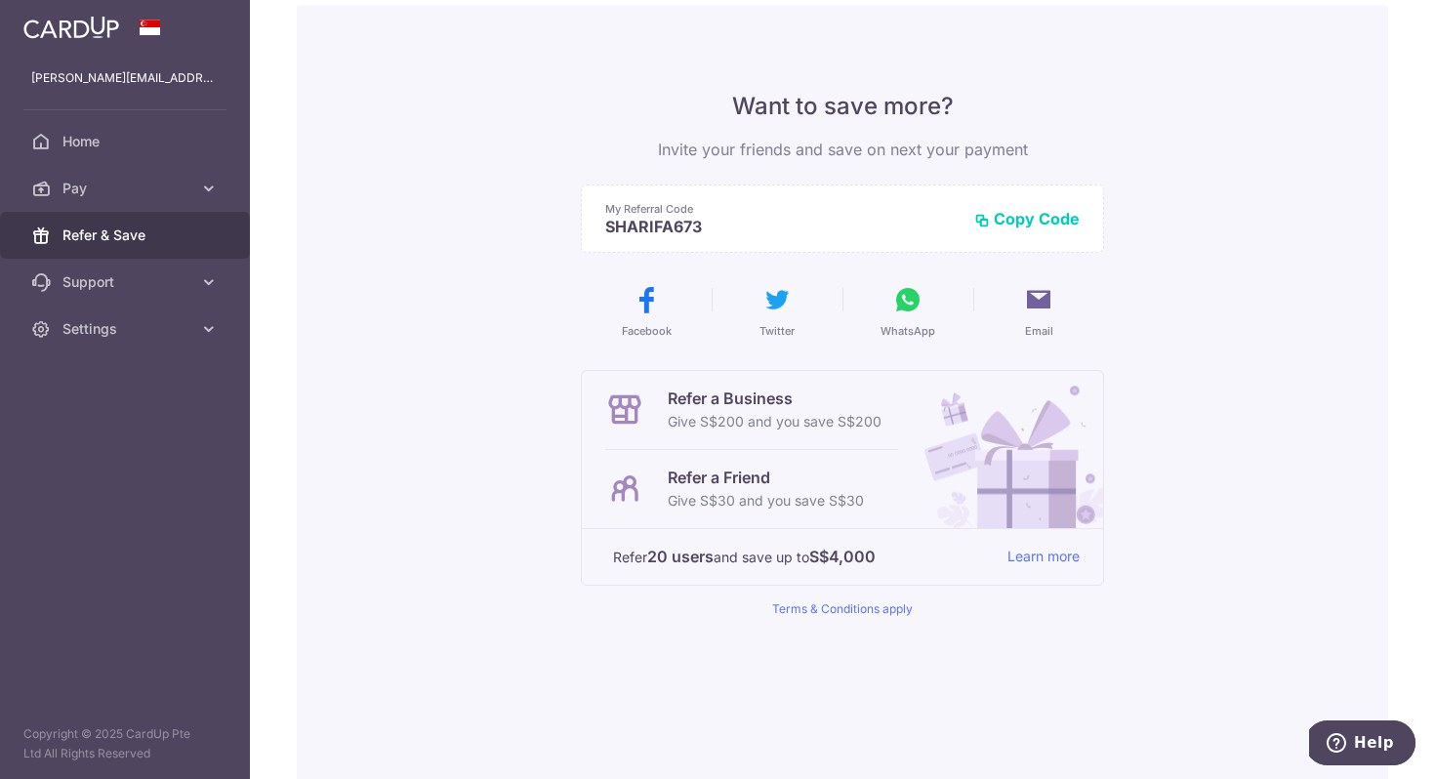
scroll to position [101, 0]
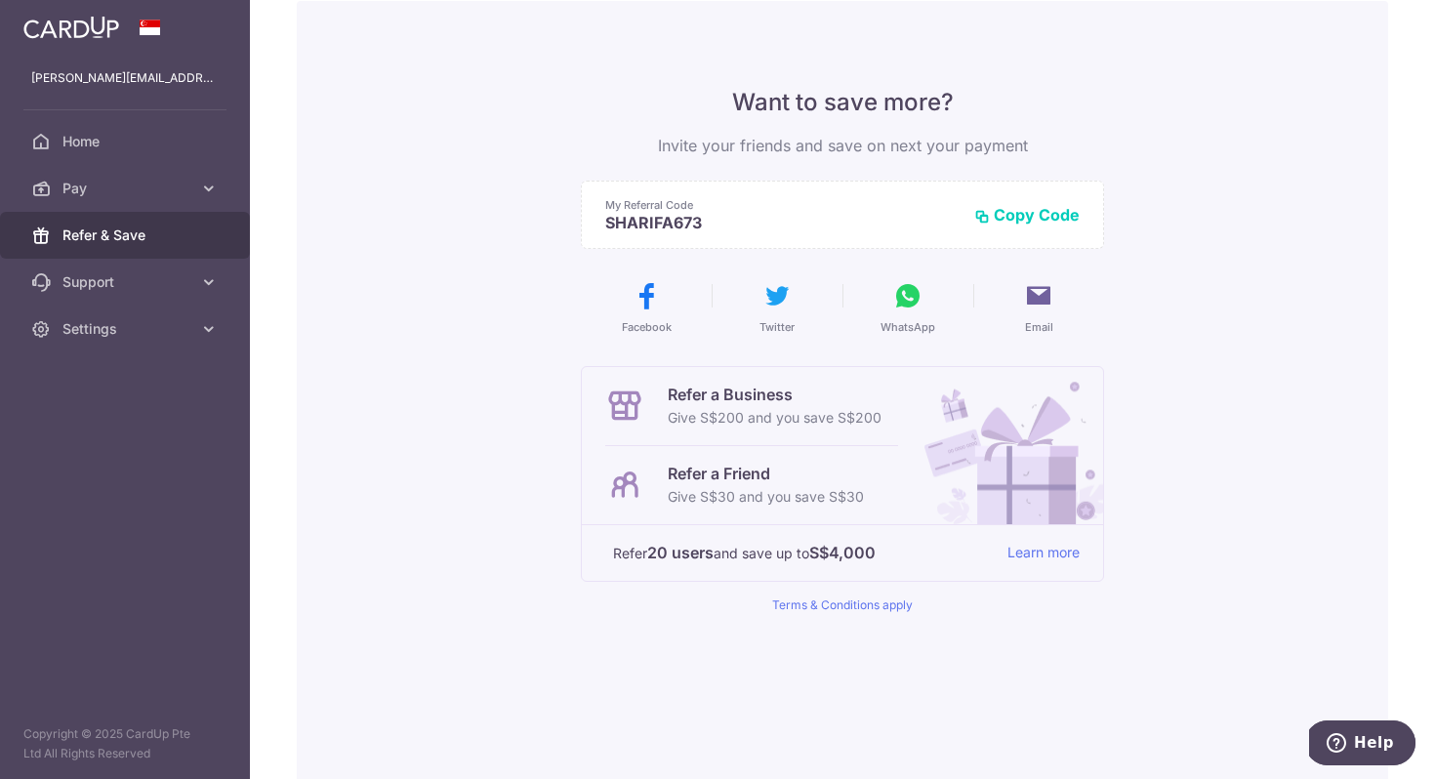
click at [752, 416] on p "Give S$200 and you save S$200" at bounding box center [775, 417] width 214 height 23
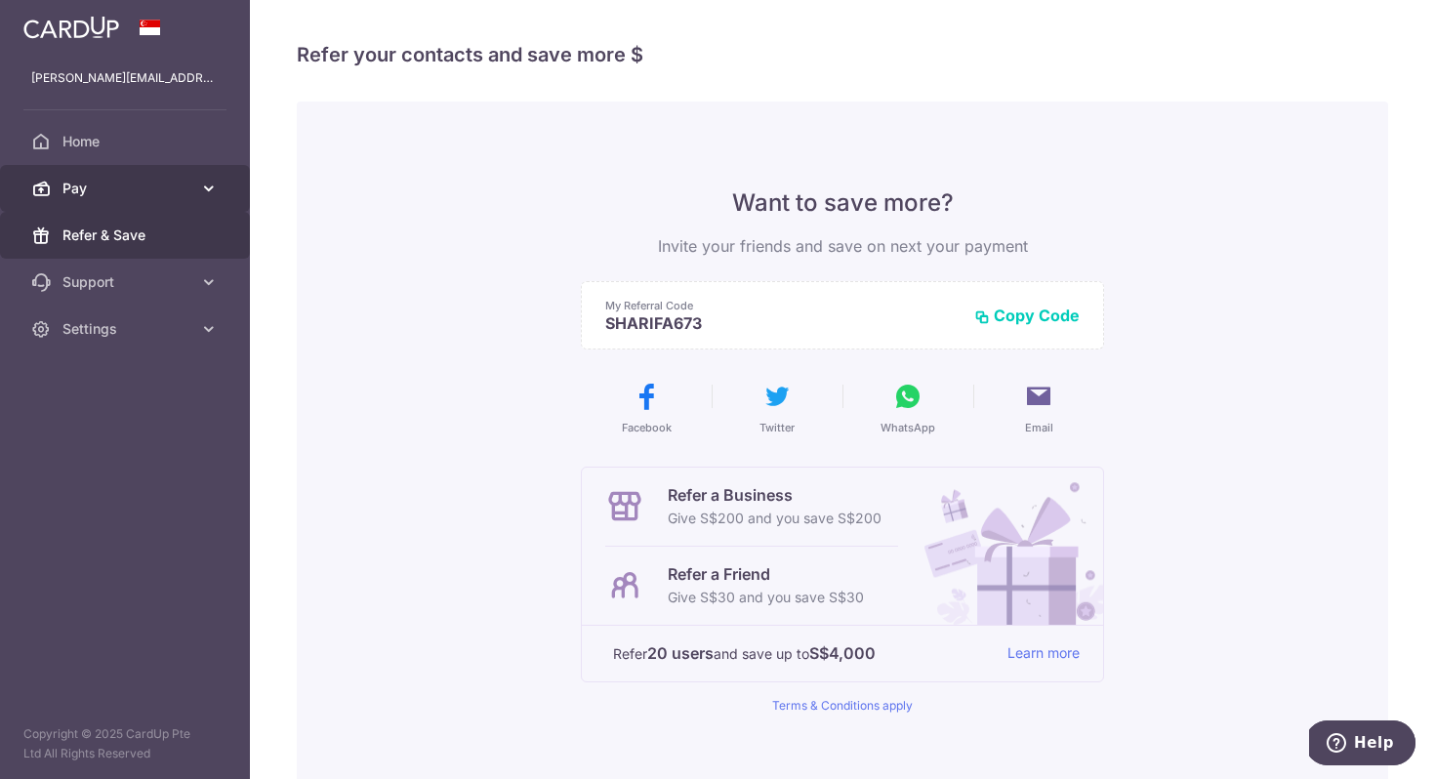
click at [184, 180] on span "Pay" at bounding box center [126, 189] width 129 height 20
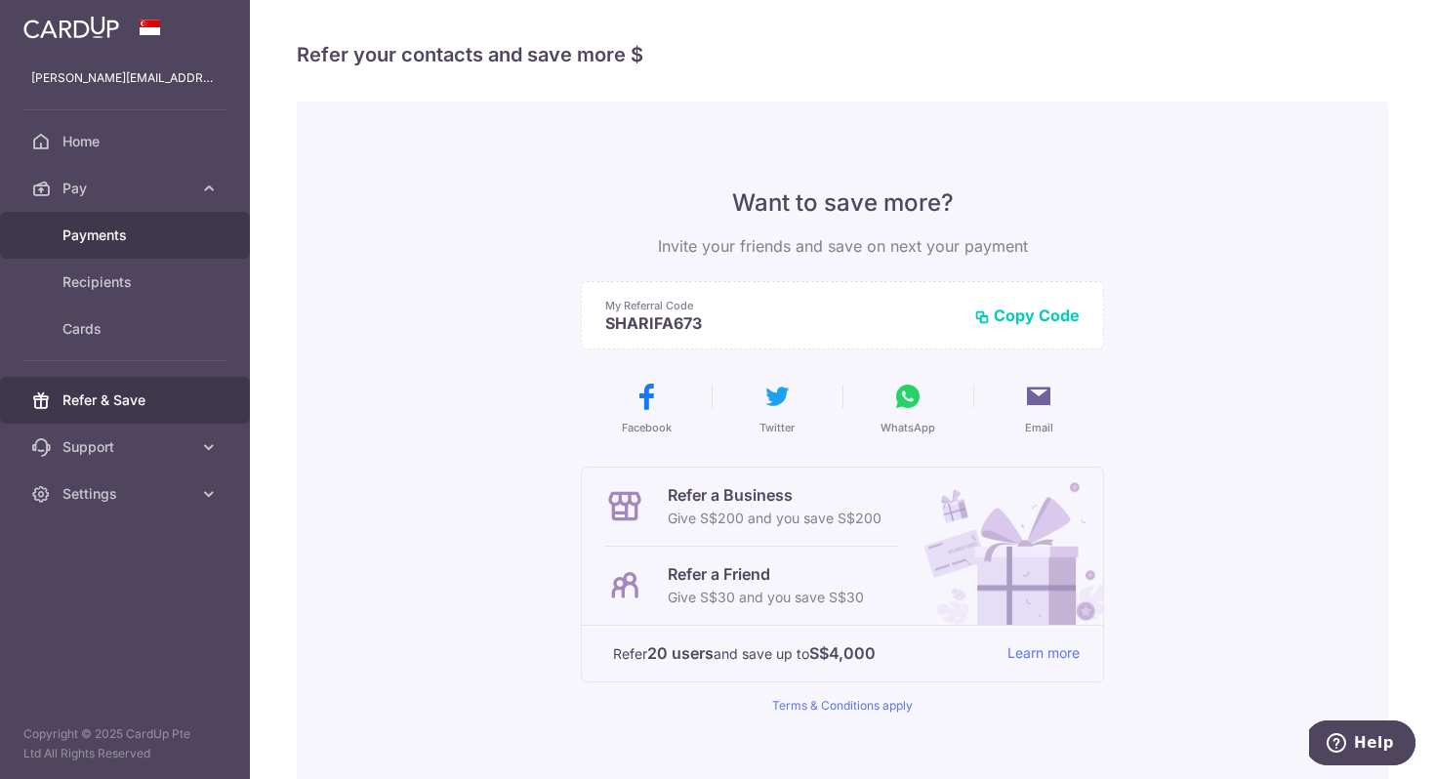
click at [187, 242] on span "Payments" at bounding box center [126, 235] width 129 height 20
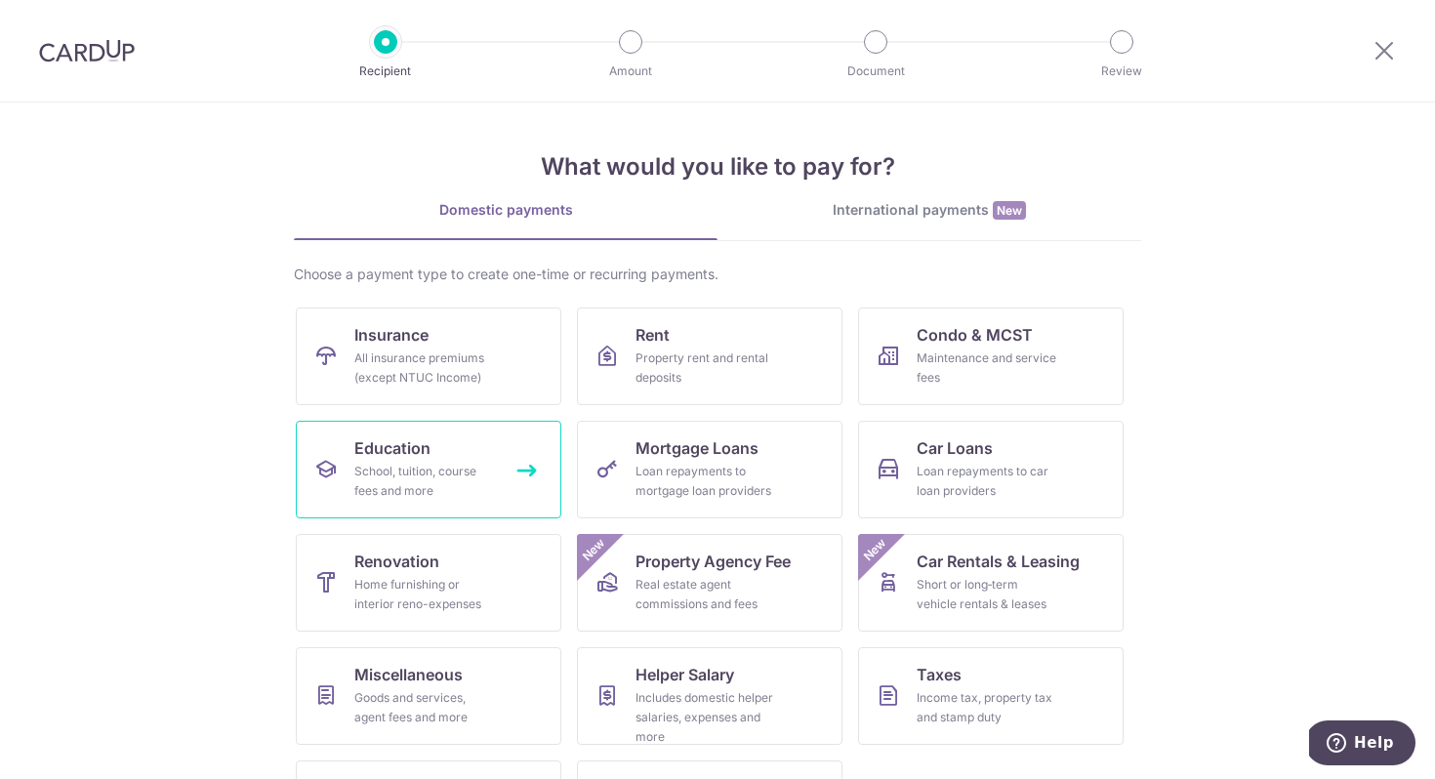
click at [411, 462] on div "School, tuition, course fees and more" at bounding box center [424, 481] width 141 height 39
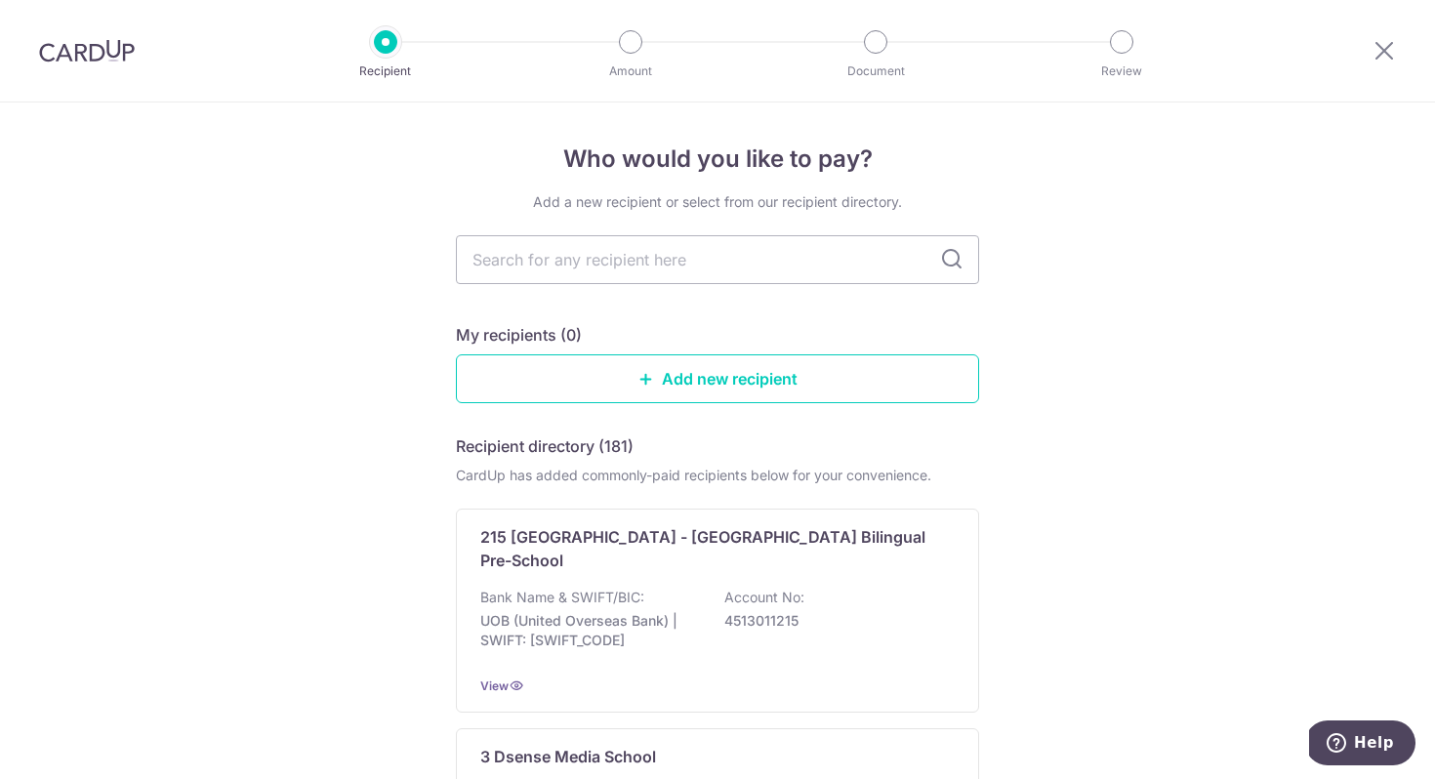
scroll to position [12, 0]
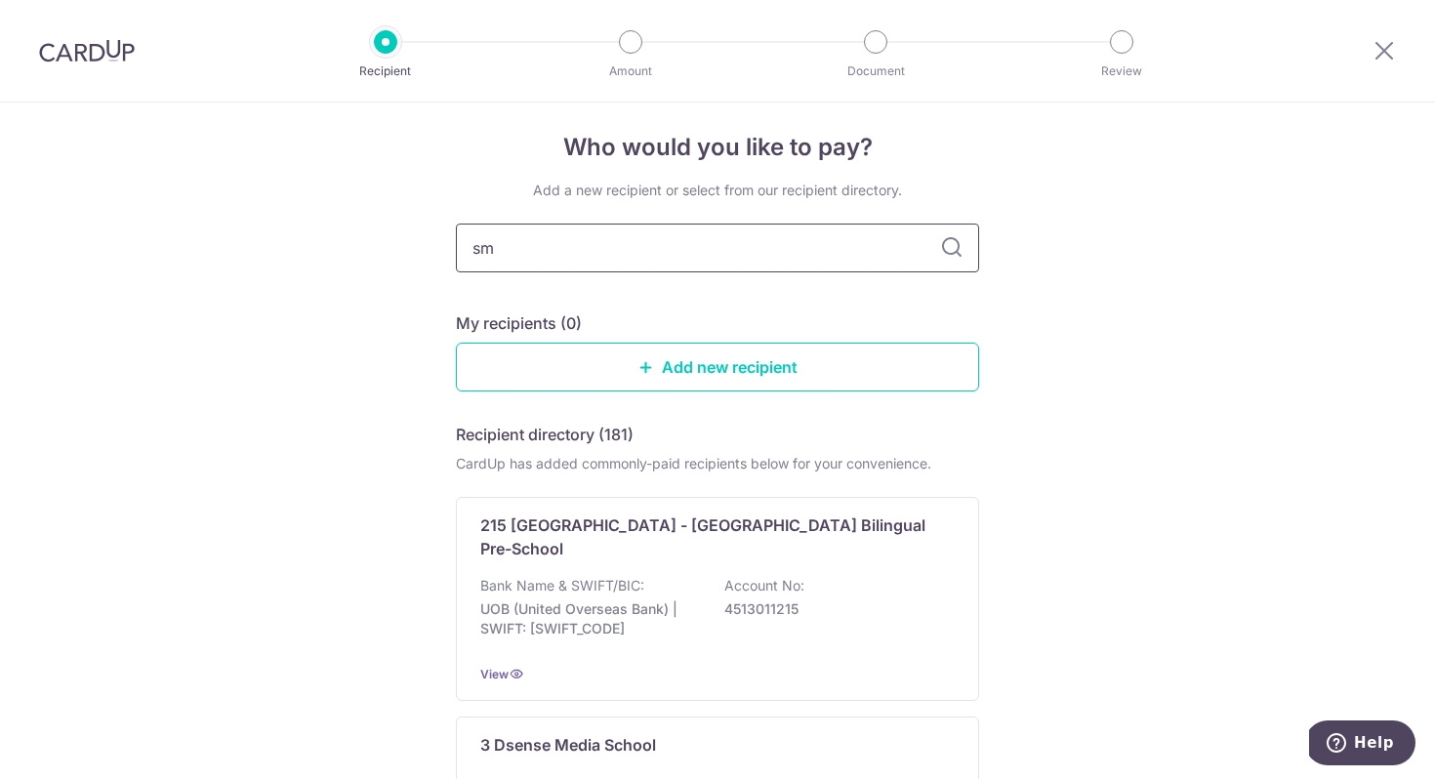
type input "smu"
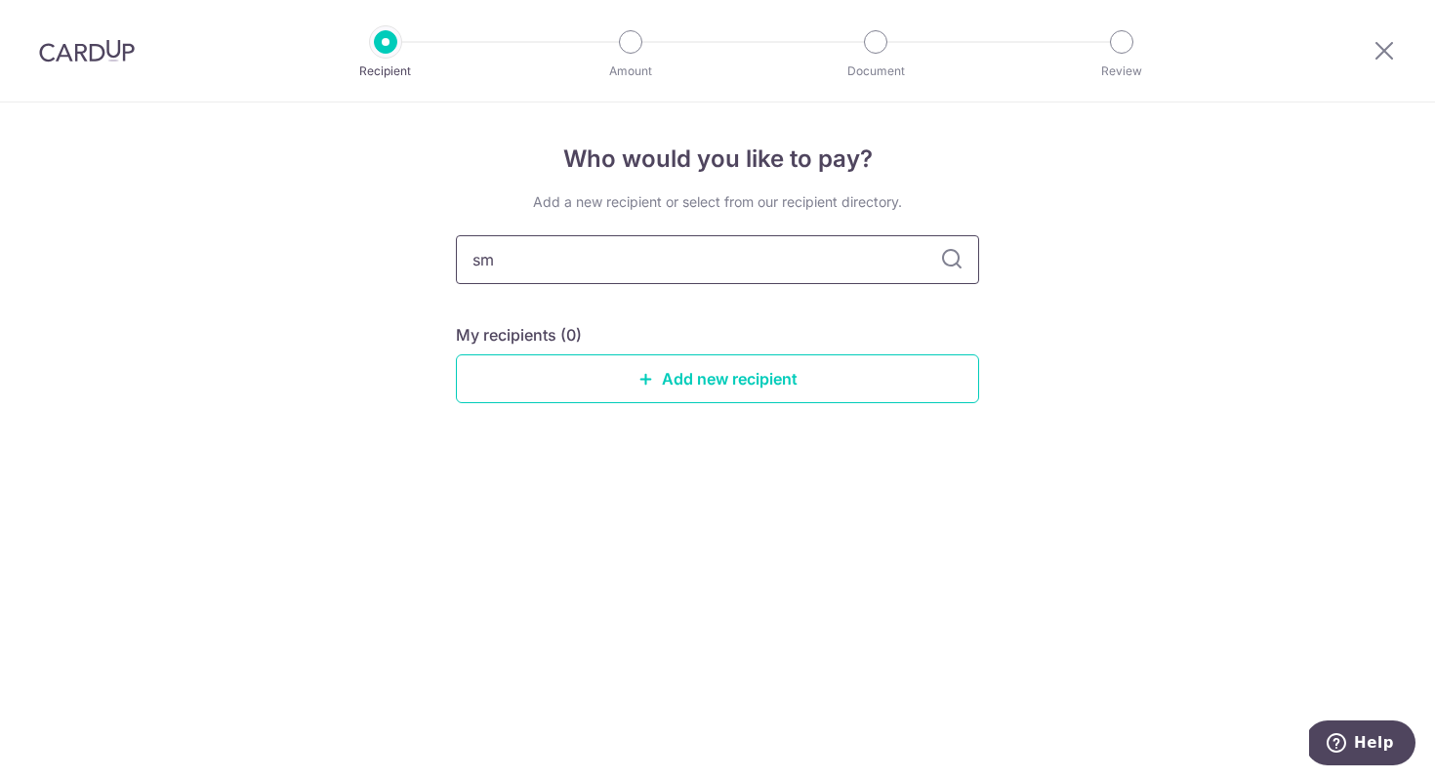
type input "s"
type input "singapore ma"
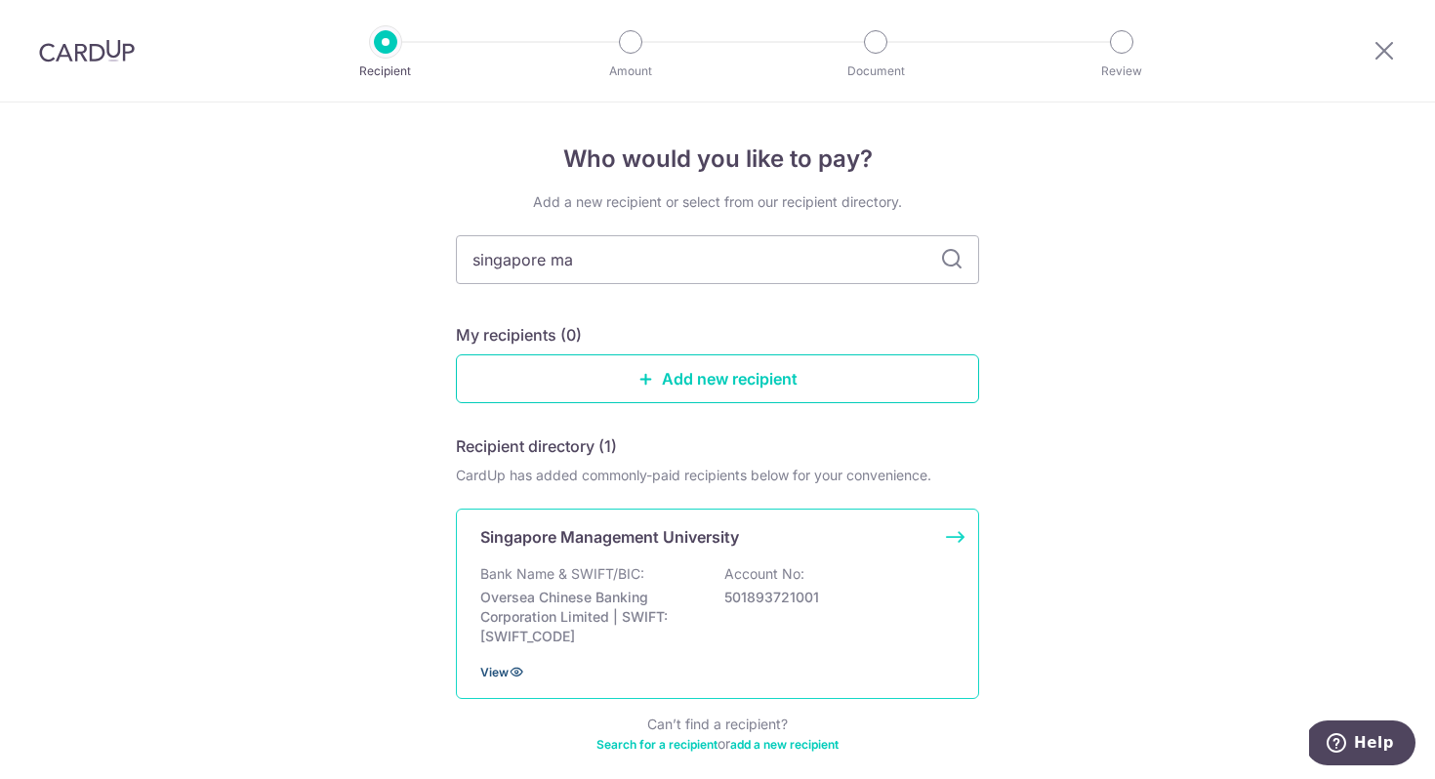
click at [522, 672] on icon at bounding box center [516, 672] width 16 height 16
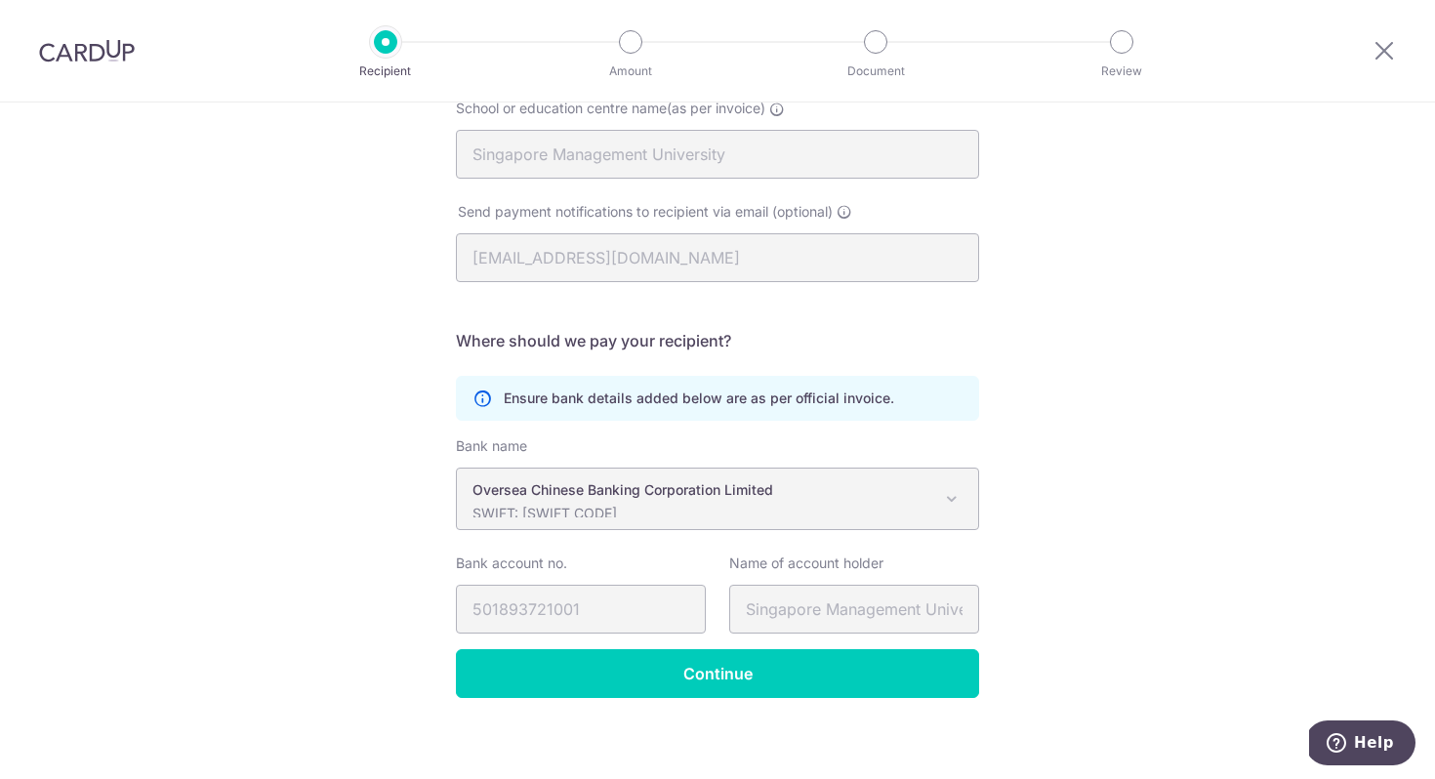
scroll to position [225, 0]
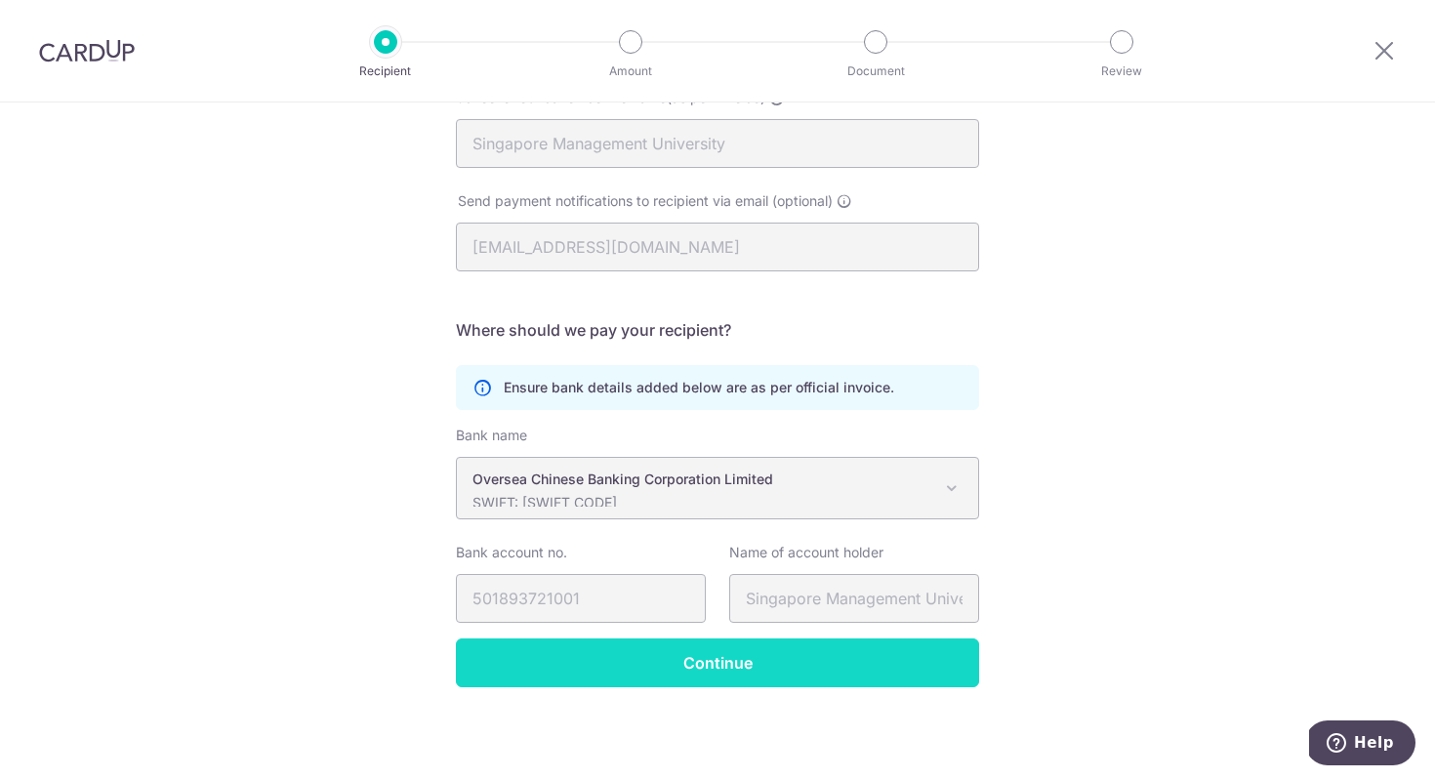
click at [724, 669] on input "Continue" at bounding box center [717, 662] width 523 height 49
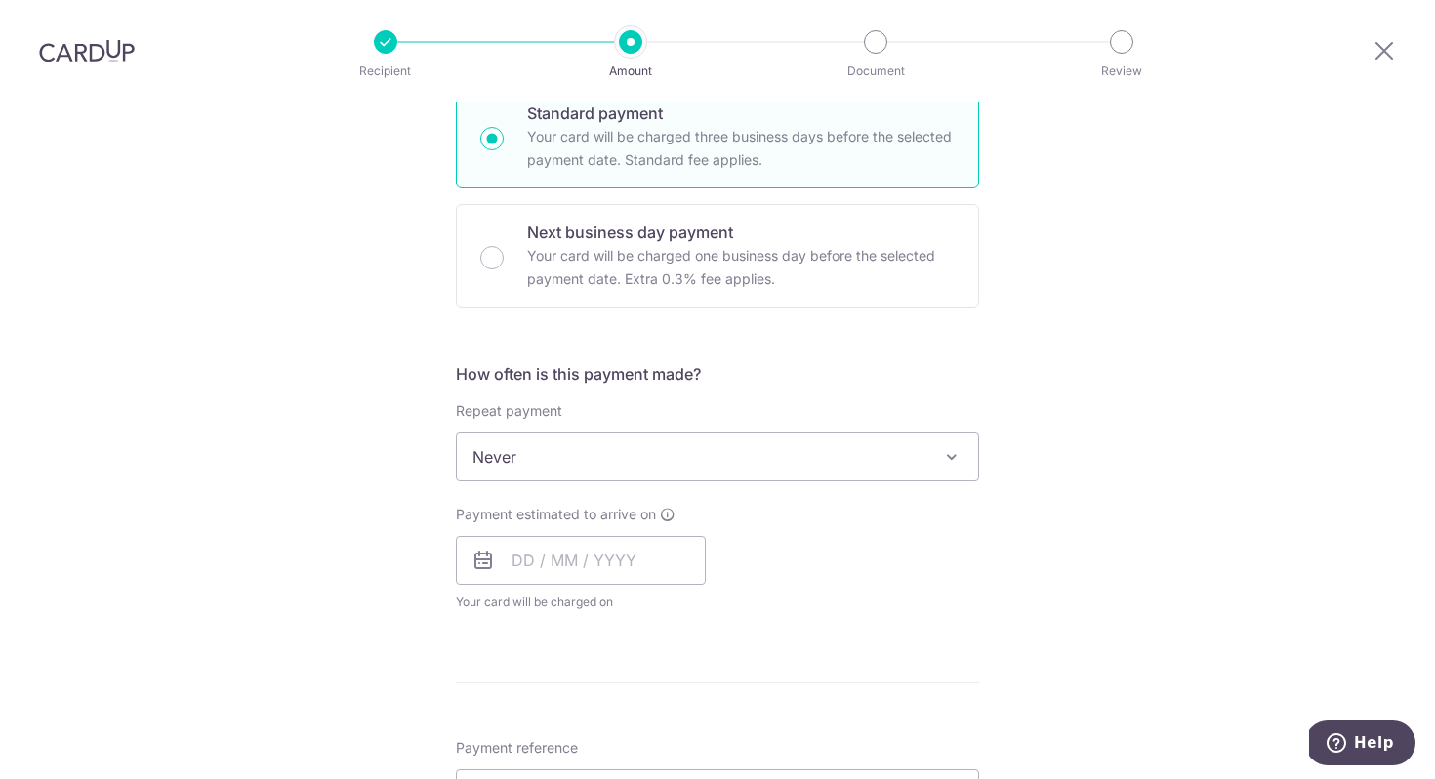
scroll to position [502, 0]
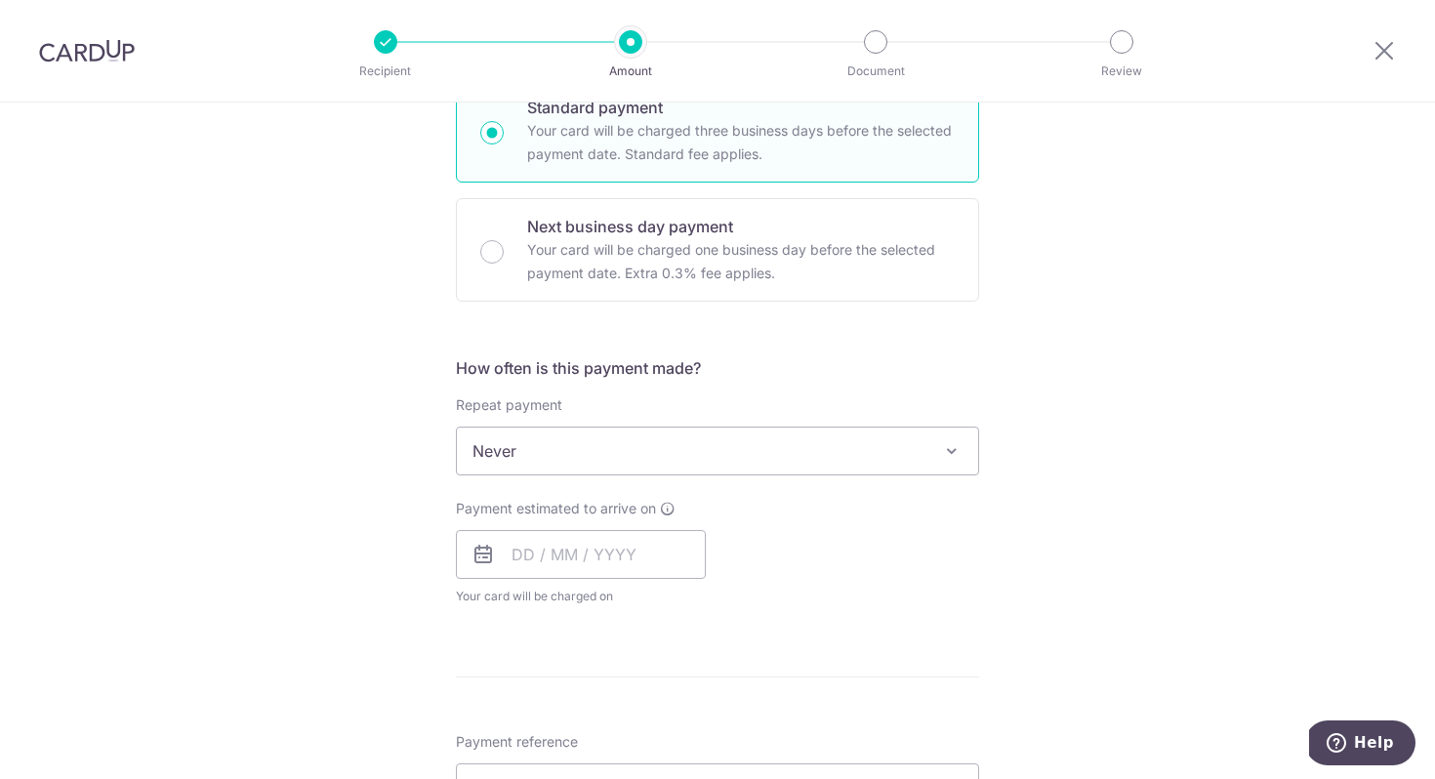
click at [611, 449] on span "Never" at bounding box center [717, 450] width 521 height 47
click at [592, 569] on input "text" at bounding box center [581, 554] width 250 height 49
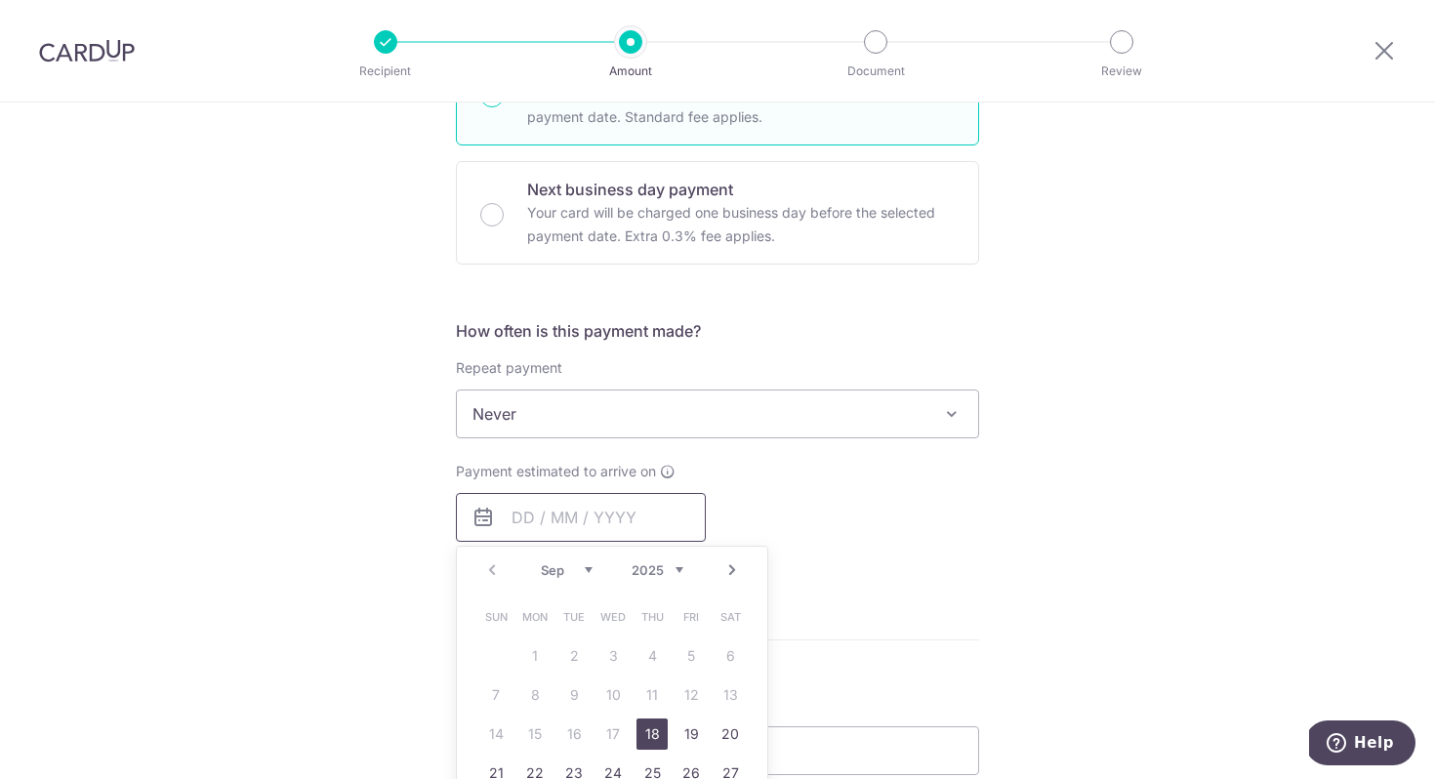
scroll to position [568, 0]
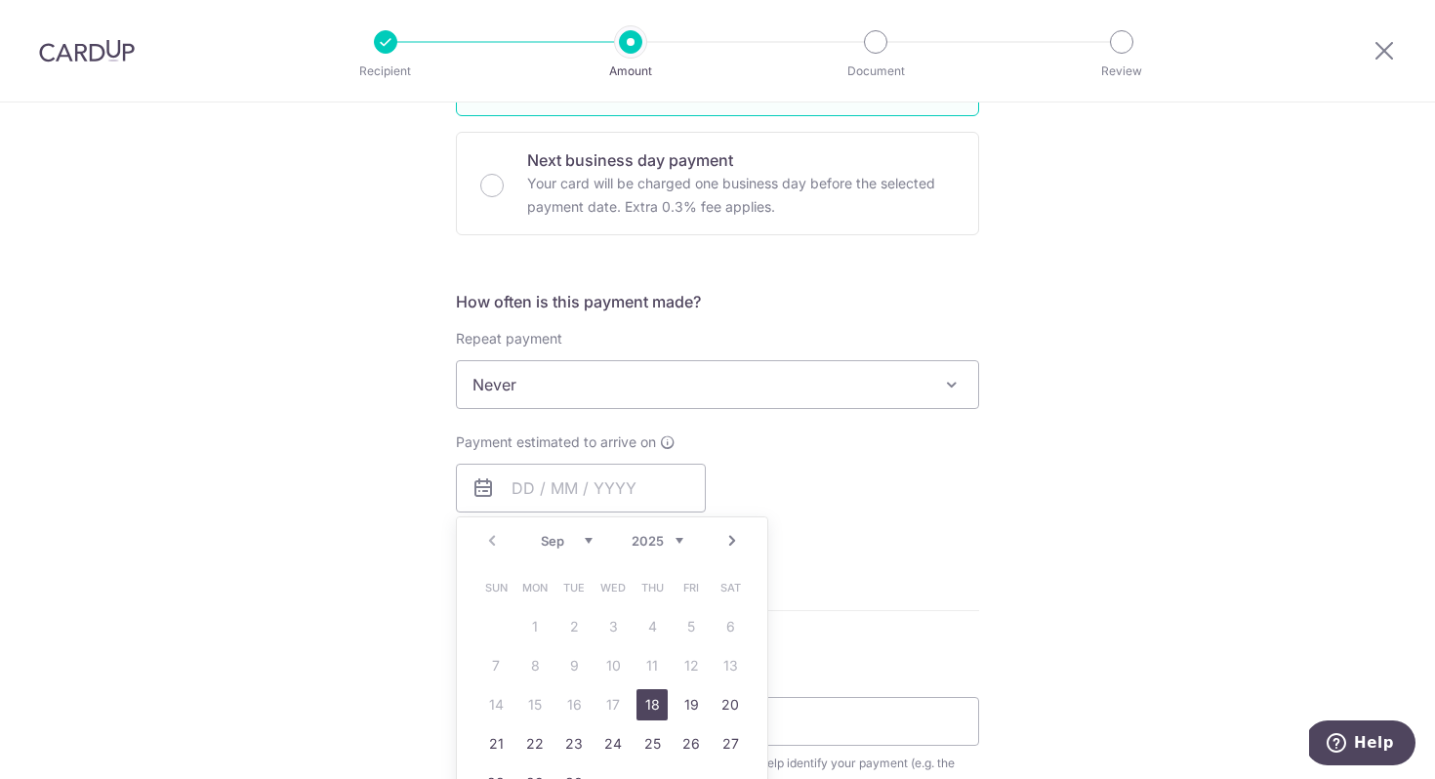
click at [650, 701] on link "18" at bounding box center [651, 704] width 31 height 31
type input "[DATE]"
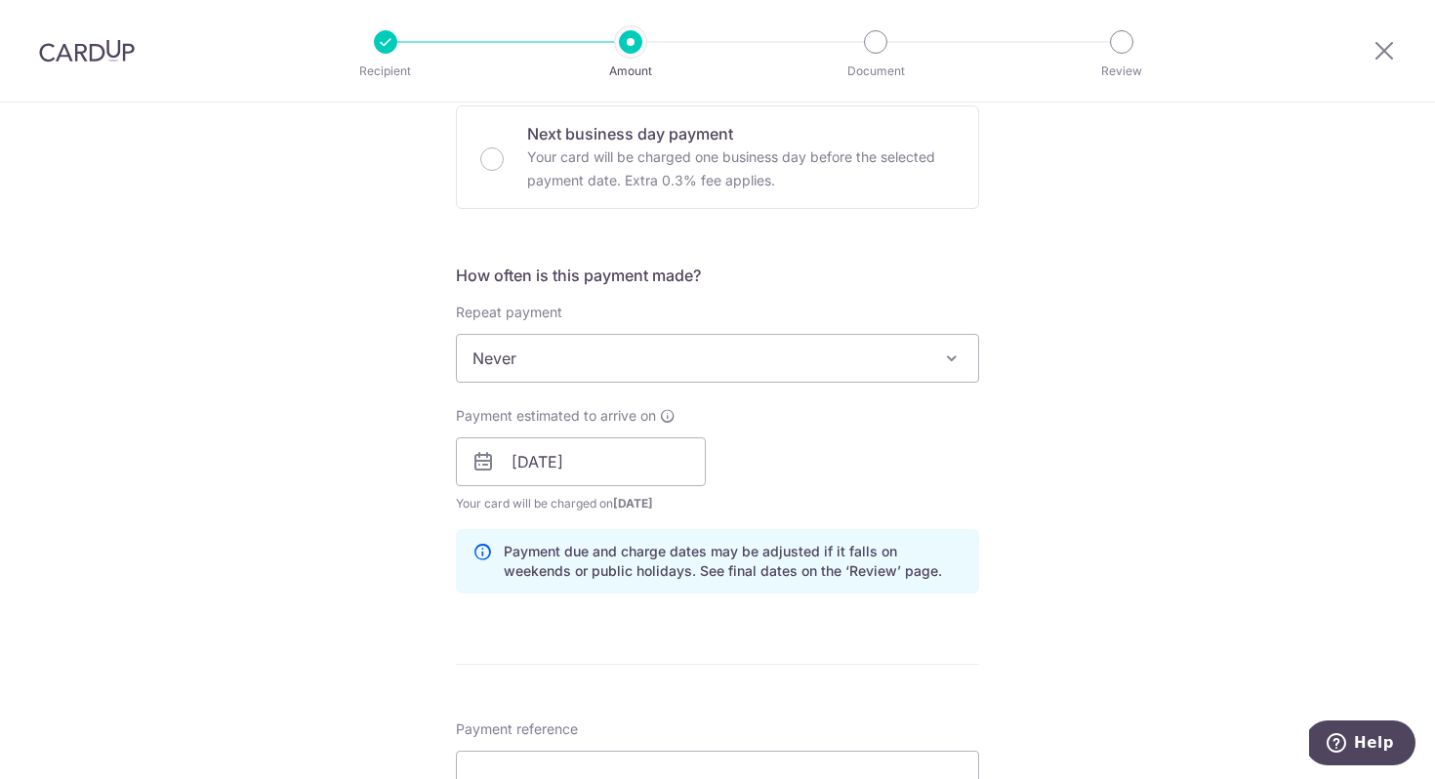
scroll to position [601, 0]
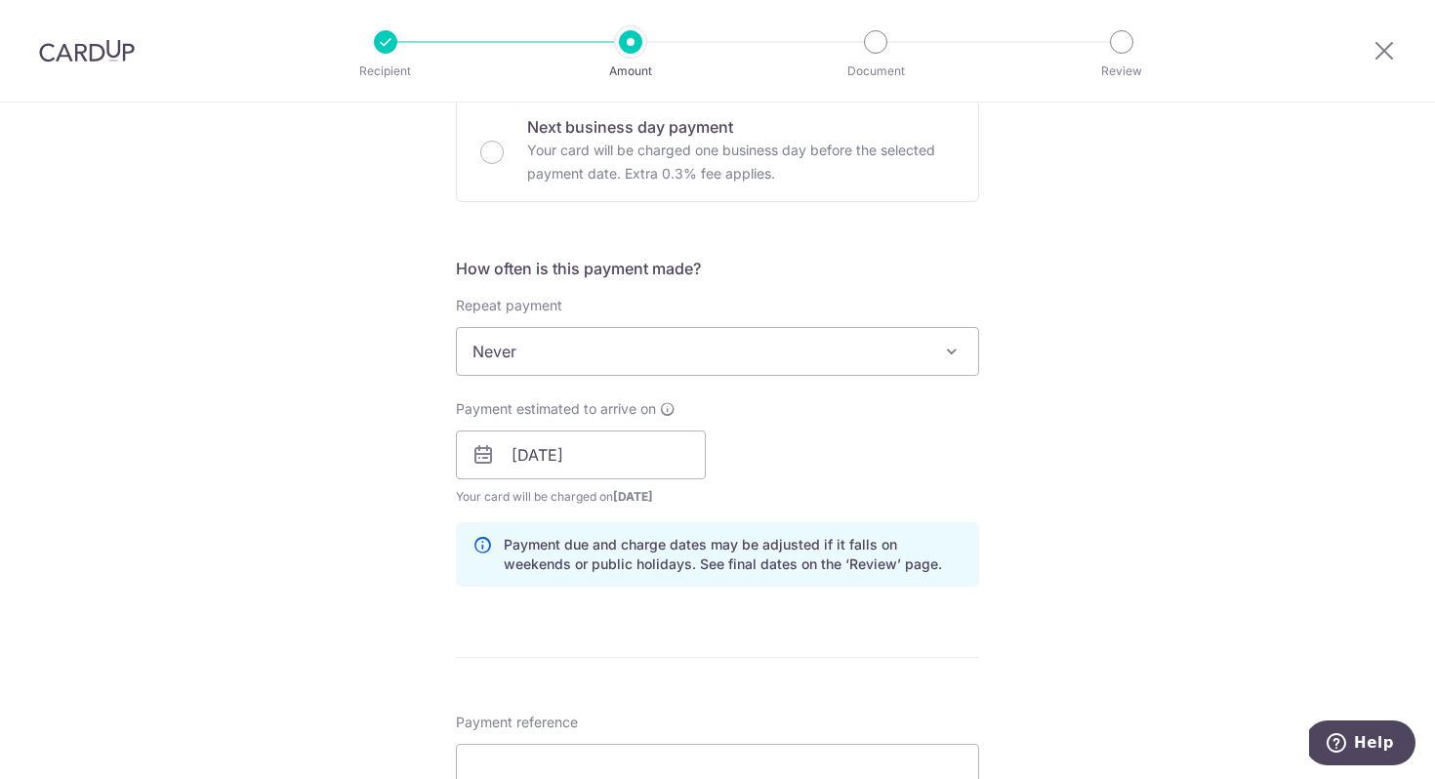
click at [936, 550] on p "Payment due and charge dates may be adjusted if it falls on weekends or public …" at bounding box center [733, 554] width 459 height 39
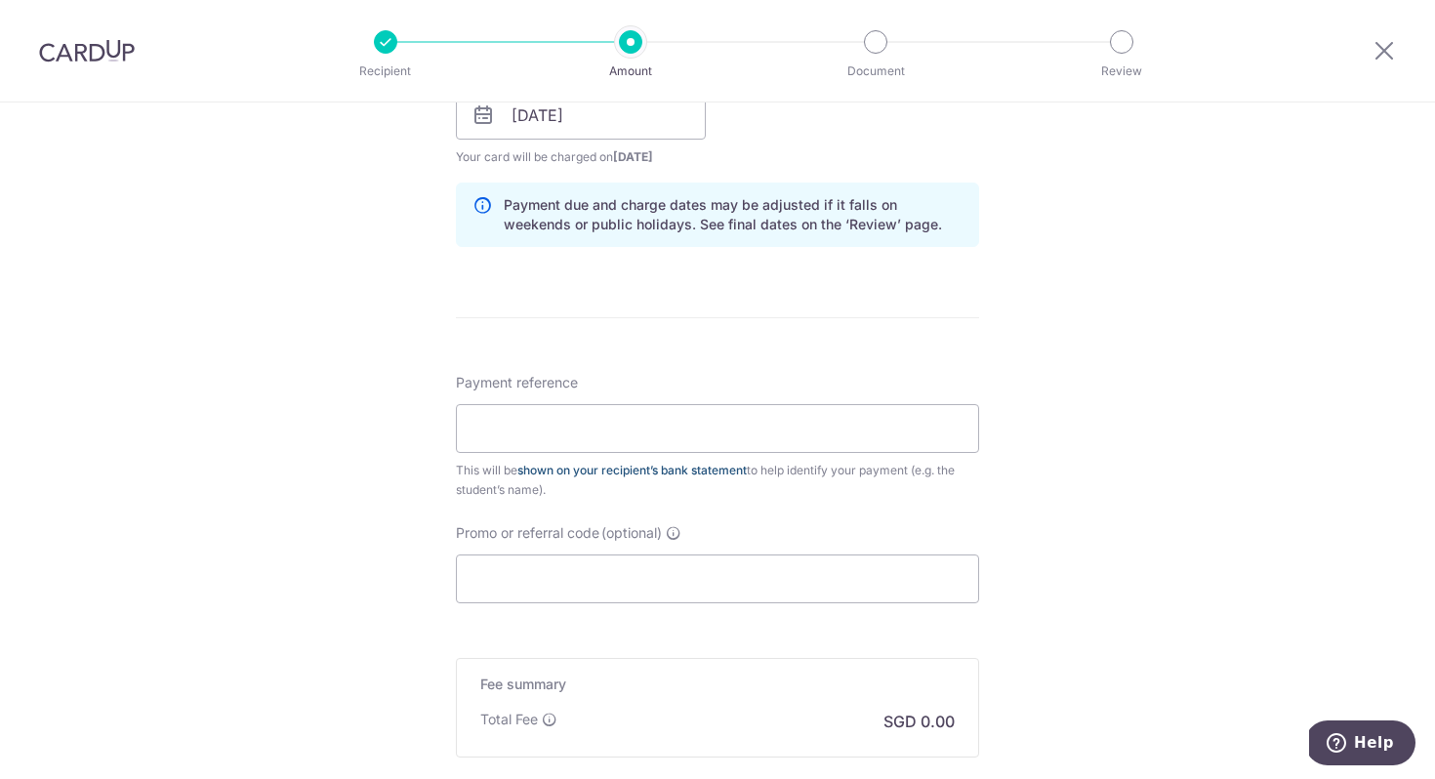
scroll to position [965, 0]
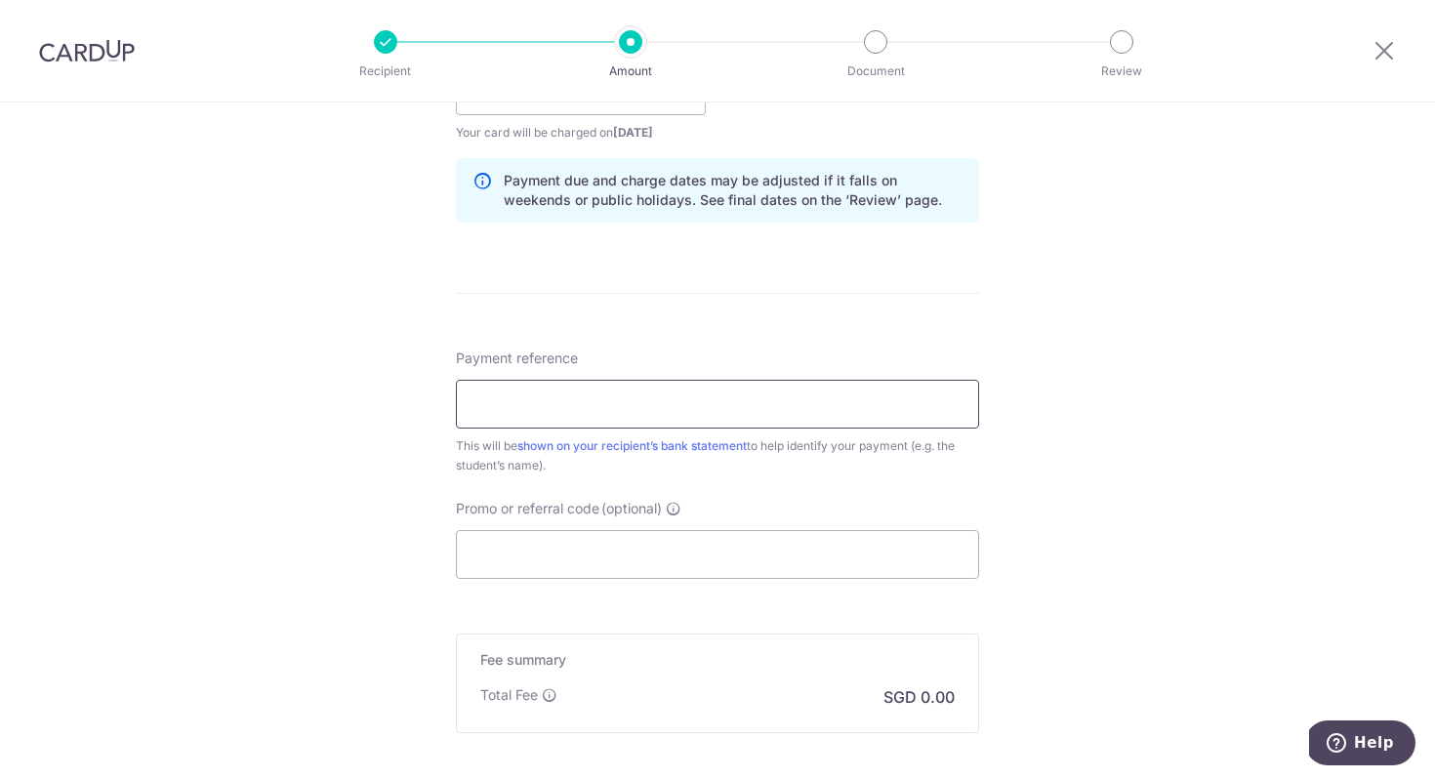
click at [648, 415] on input "Payment reference" at bounding box center [717, 404] width 523 height 49
click at [758, 413] on input "Payment reference" at bounding box center [717, 404] width 523 height 49
type input "M"
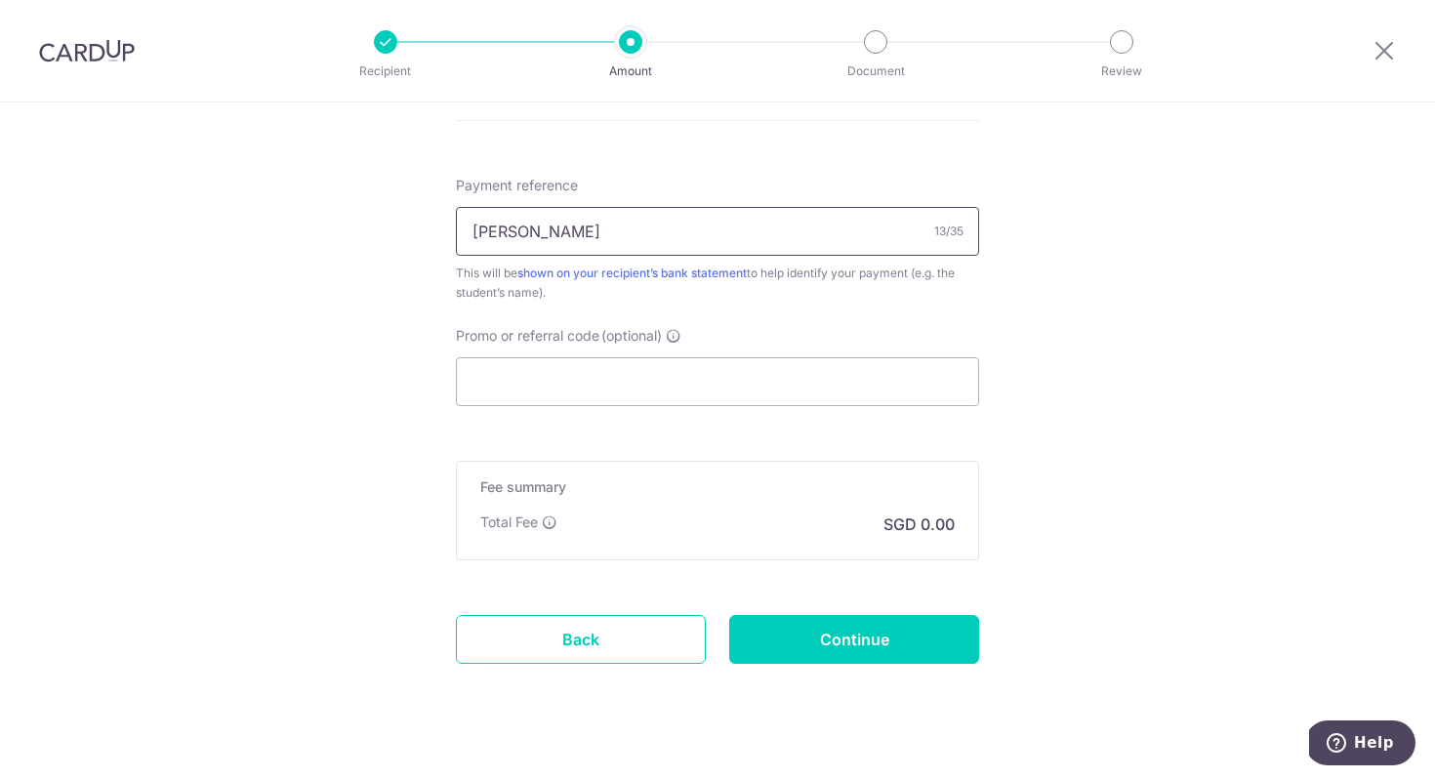
scroll to position [1158, 0]
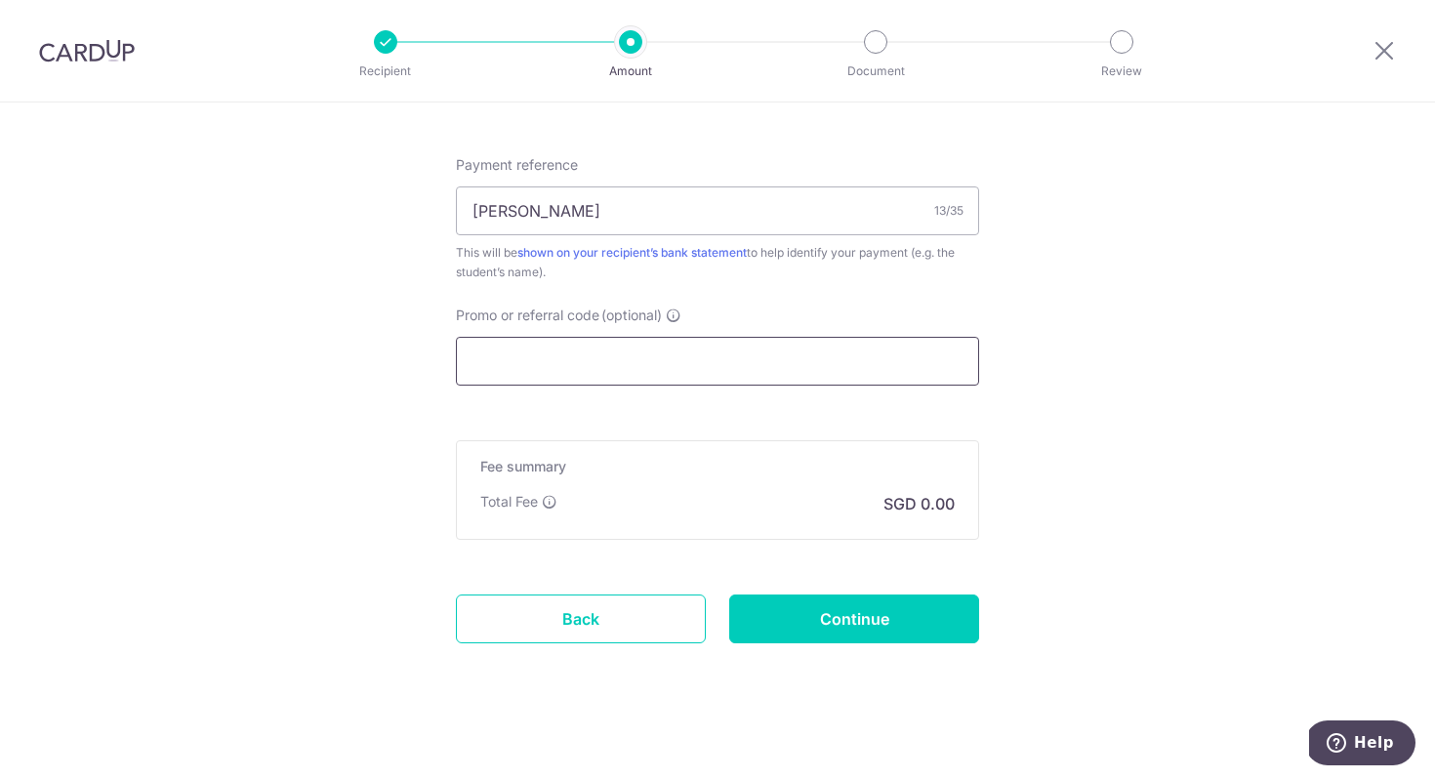
click at [852, 340] on input "Promo or referral code (optional)" at bounding box center [717, 361] width 523 height 49
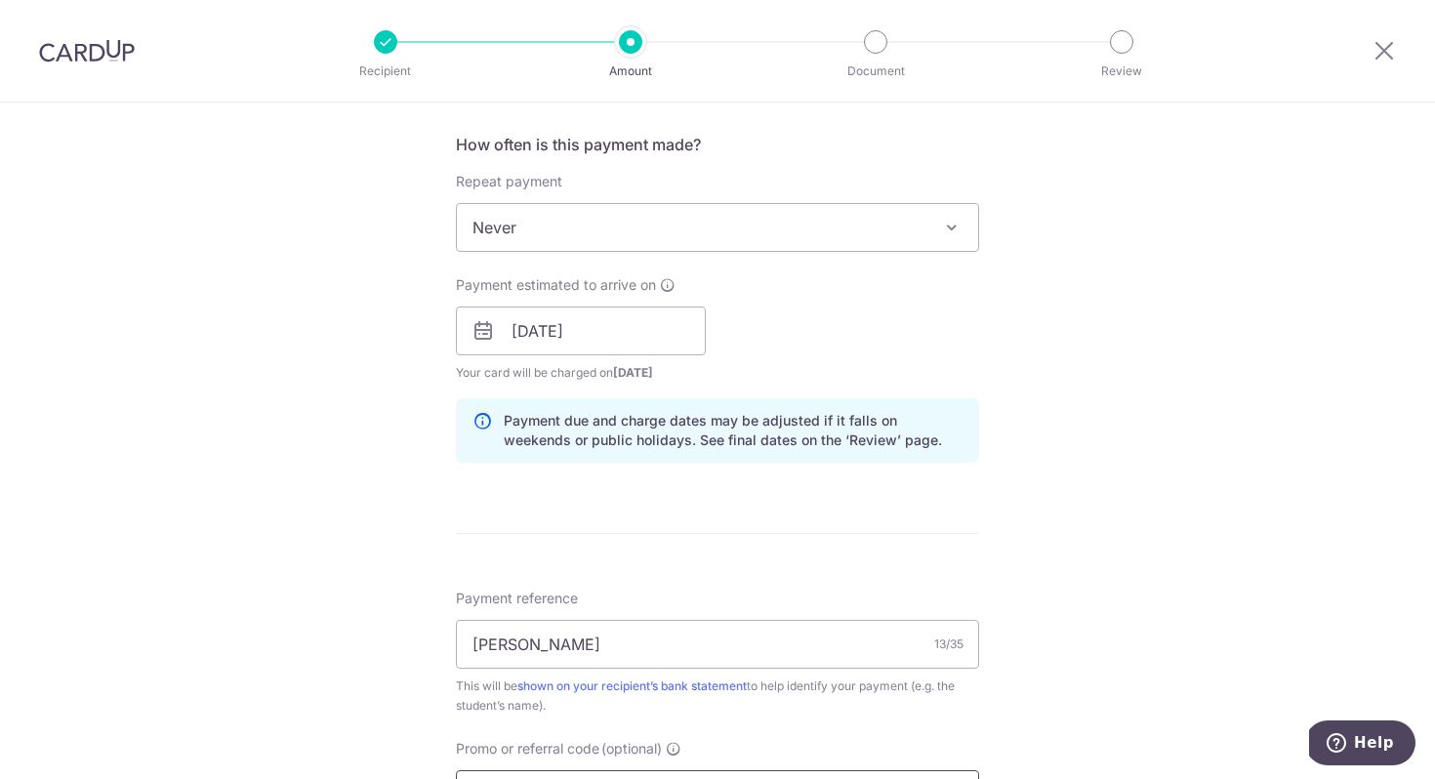
scroll to position [730, 0]
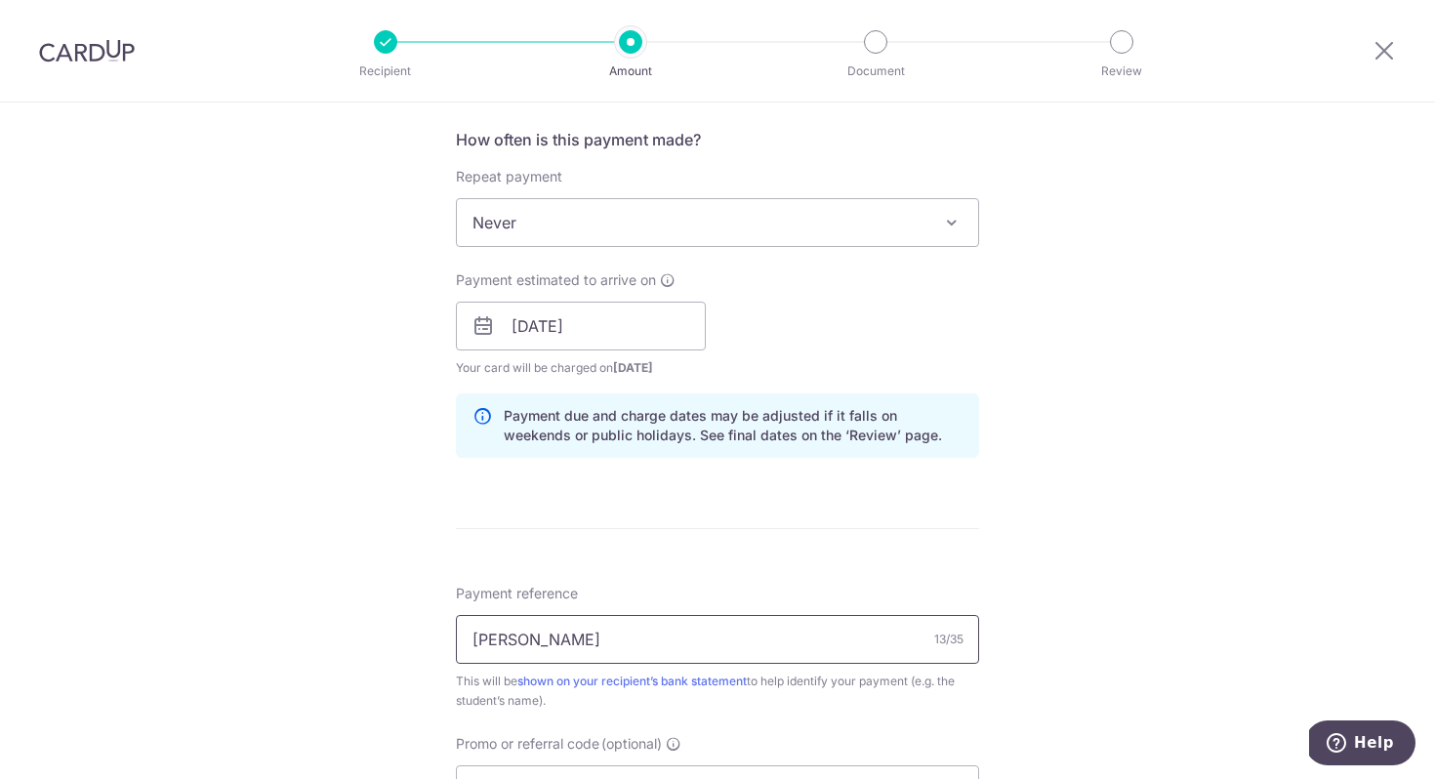
click at [703, 627] on input "Hossain Maria" at bounding box center [717, 639] width 523 height 49
click at [703, 646] on input "Hossain Maria" at bounding box center [717, 639] width 523 height 49
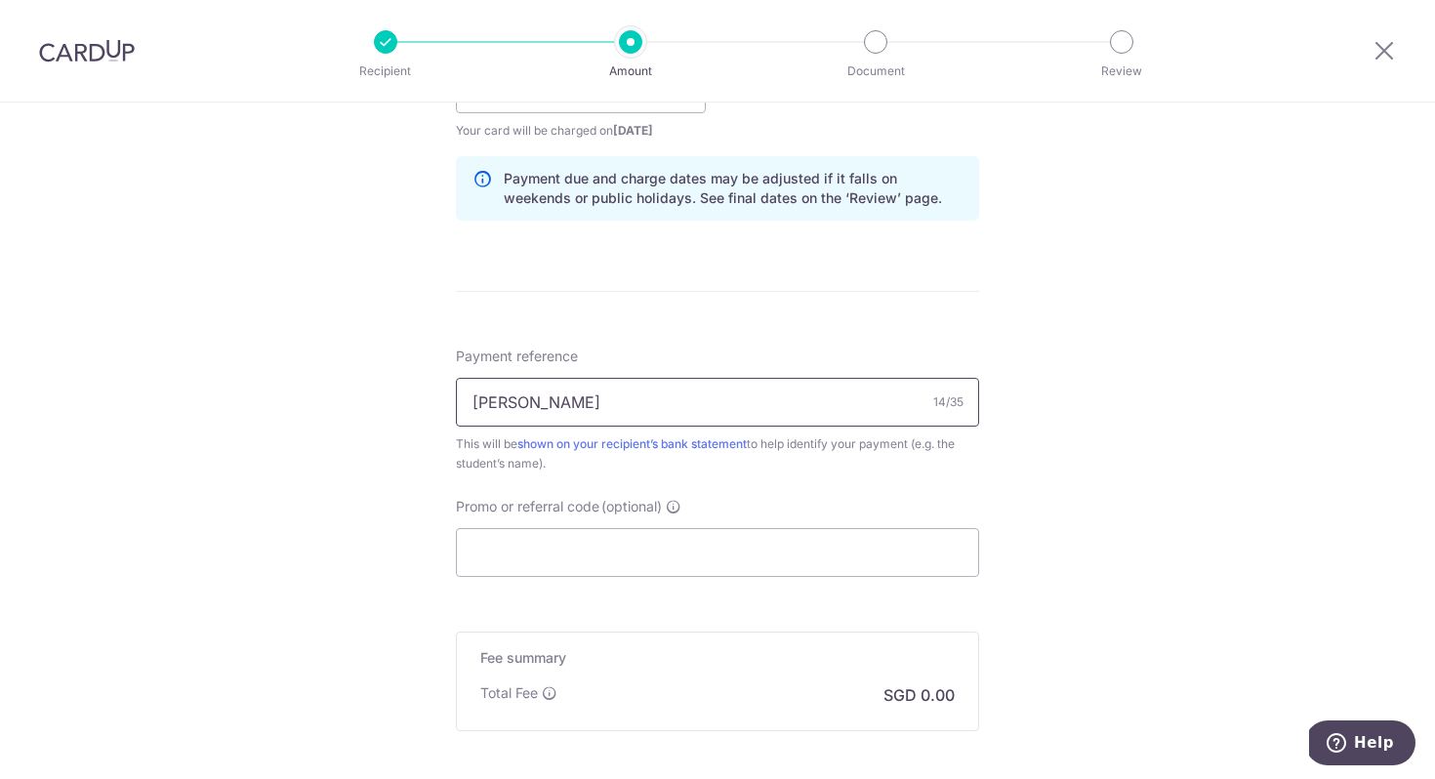
scroll to position [969, 0]
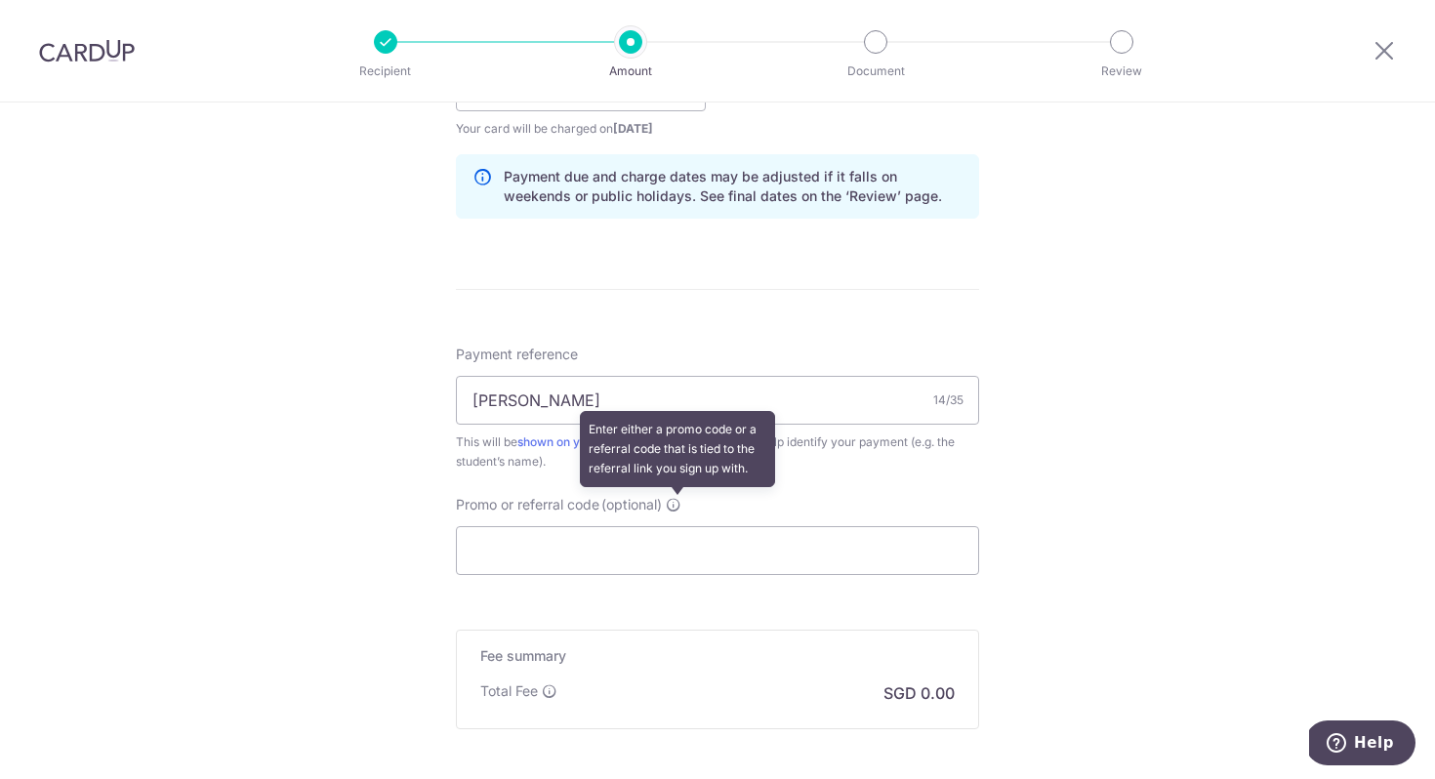
click at [680, 510] on icon at bounding box center [674, 505] width 16 height 16
click at [680, 526] on input "Promo or referral code (optional) Enter either a promo code or a referral code …" at bounding box center [717, 550] width 523 height 49
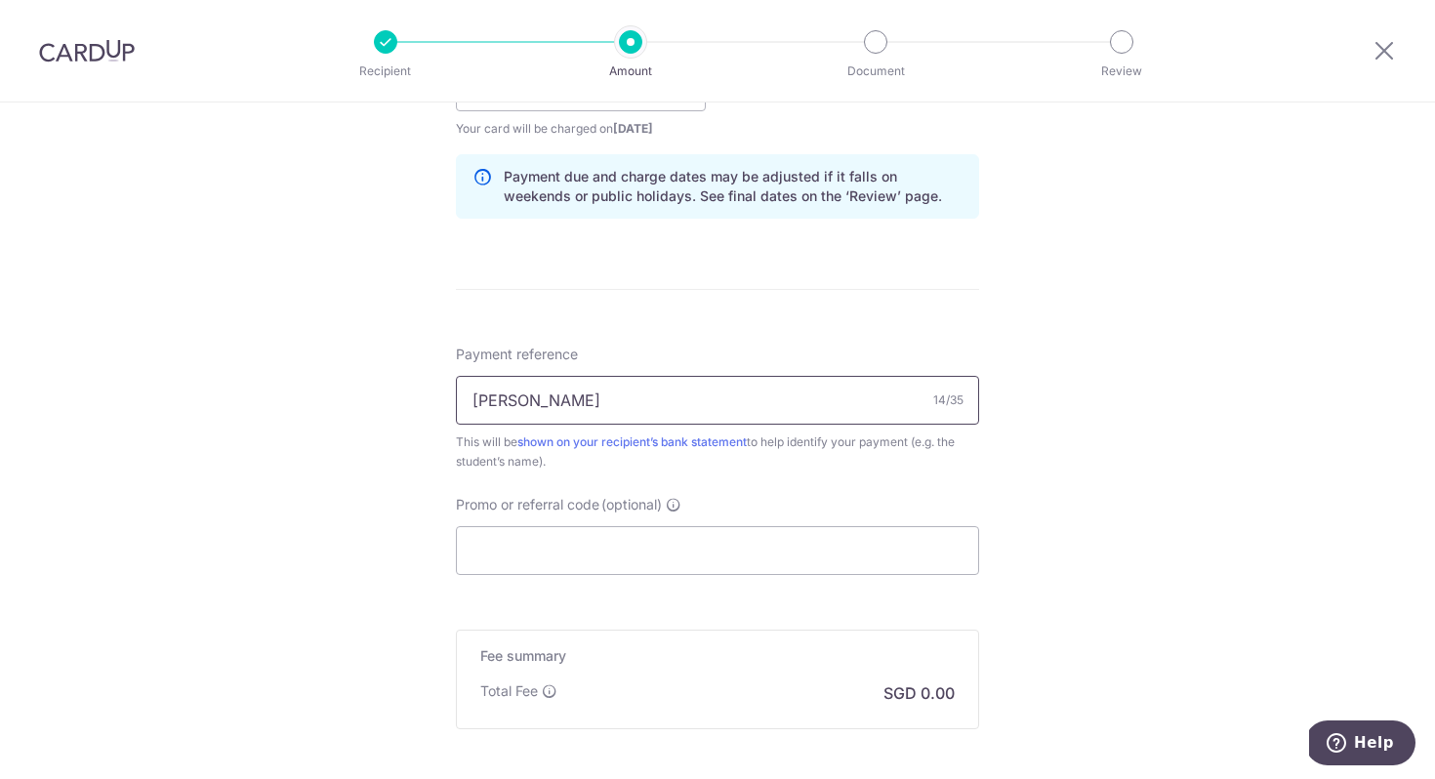
click at [704, 393] on input "Hossain Maria" at bounding box center [717, 400] width 523 height 49
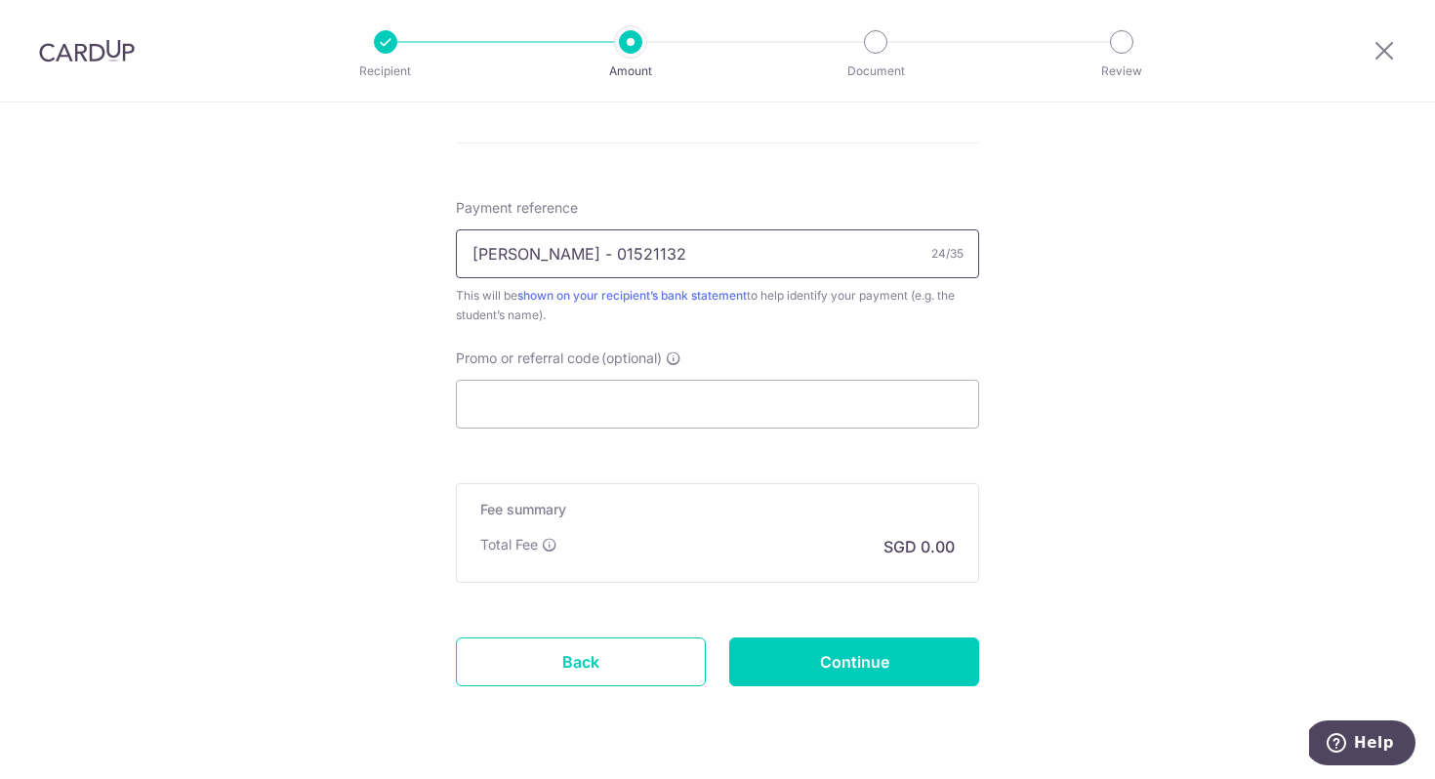
scroll to position [1136, 0]
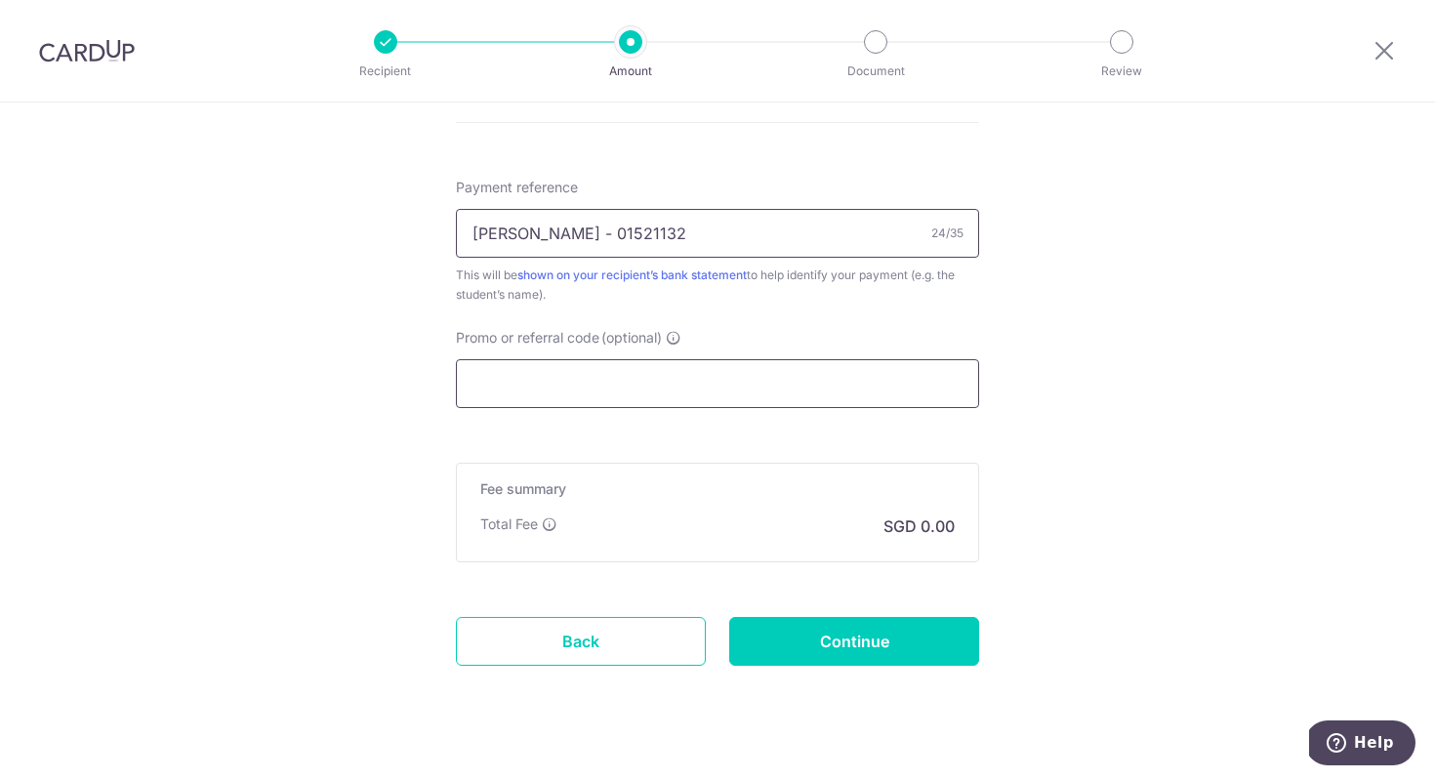
type input "Hossain Maria - 01521132"
click at [684, 373] on input "Promo or referral code (optional)" at bounding box center [717, 383] width 523 height 49
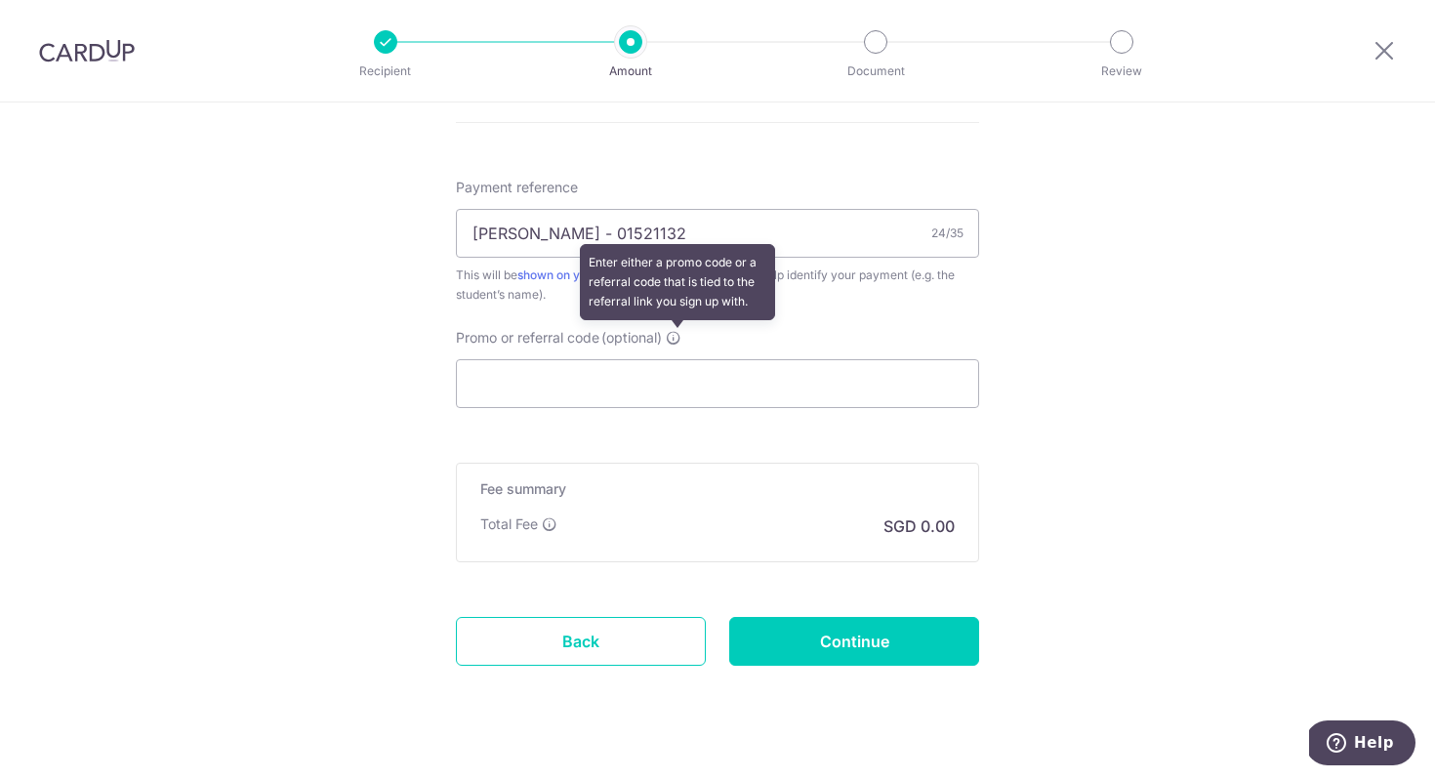
click at [679, 339] on icon at bounding box center [674, 338] width 16 height 16
click at [679, 359] on input "Promo or referral code (optional) Enter either a promo code or a referral code …" at bounding box center [717, 383] width 523 height 49
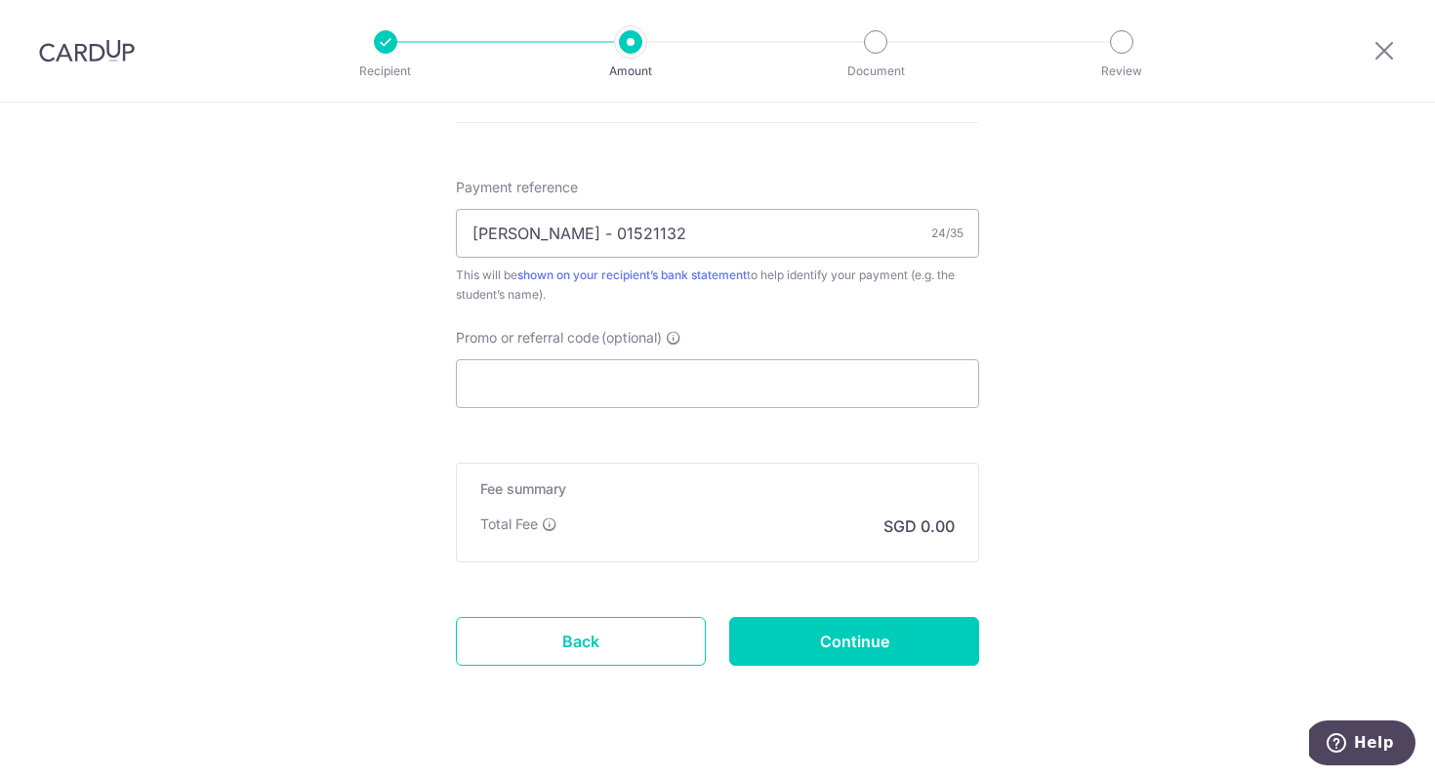
click at [731, 560] on div "Fee summary Base fee Extend fee Next-day fee Total Fee SGD 0.00" at bounding box center [717, 513] width 523 height 100
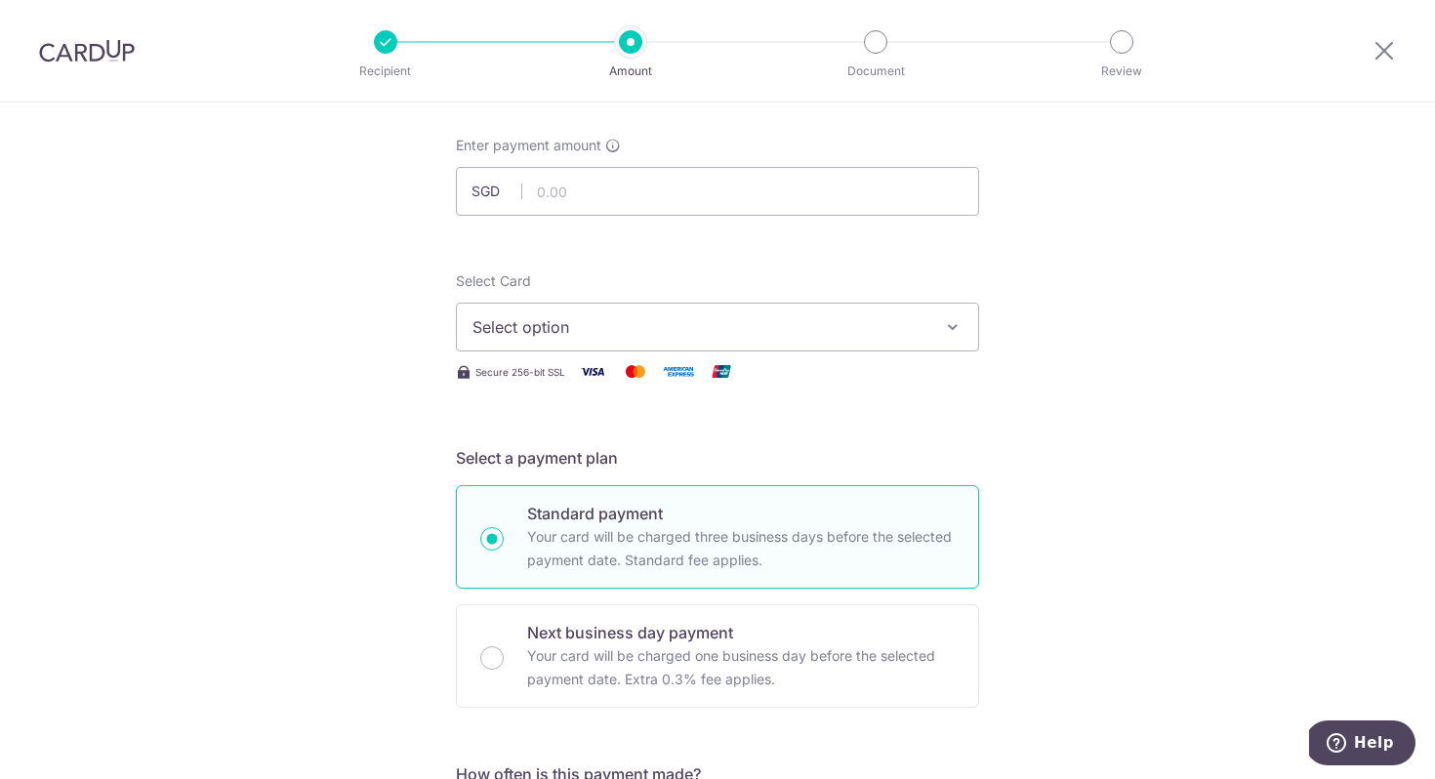
scroll to position [0, 0]
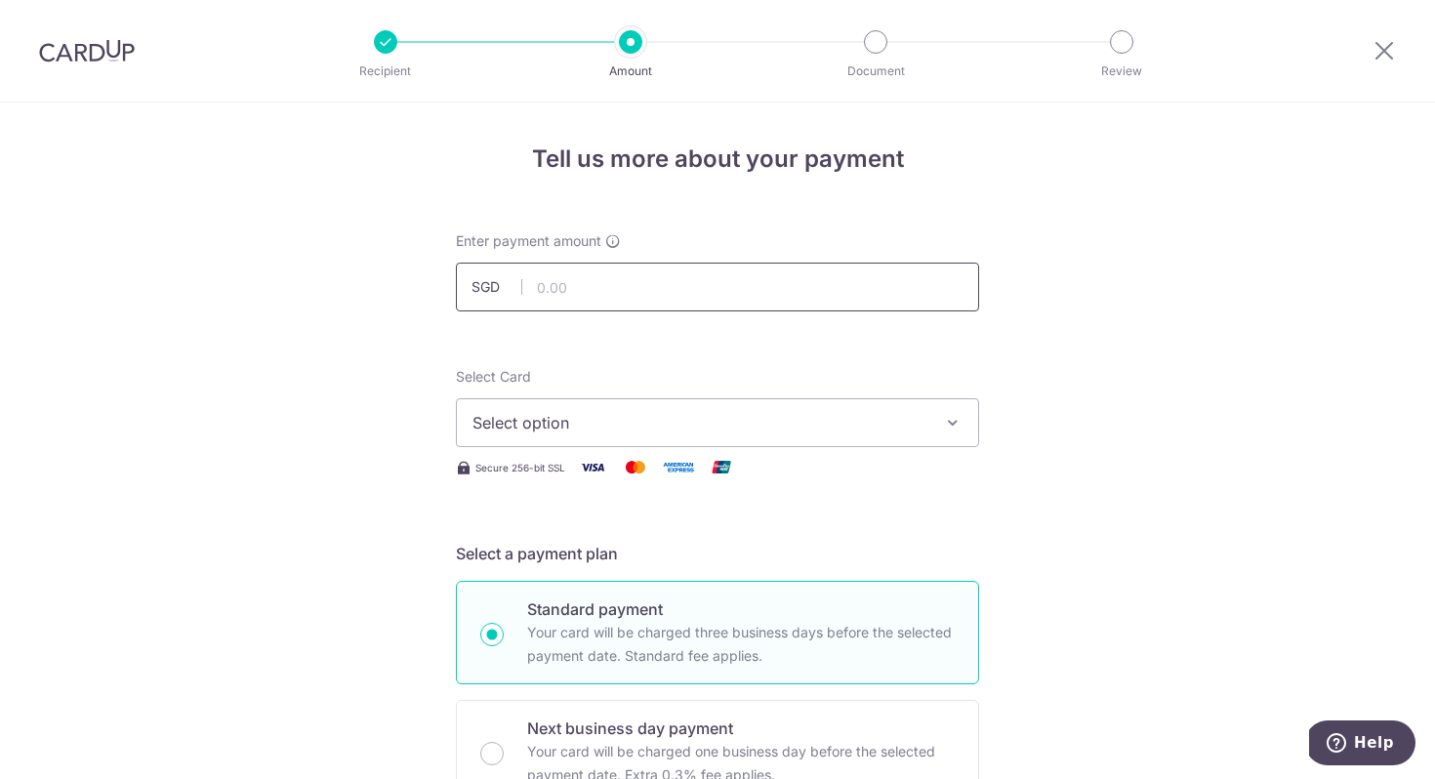
click at [572, 303] on input "text" at bounding box center [717, 287] width 523 height 49
click at [570, 292] on input "140,075.00" at bounding box center [717, 287] width 523 height 49
type input "14,075.00"
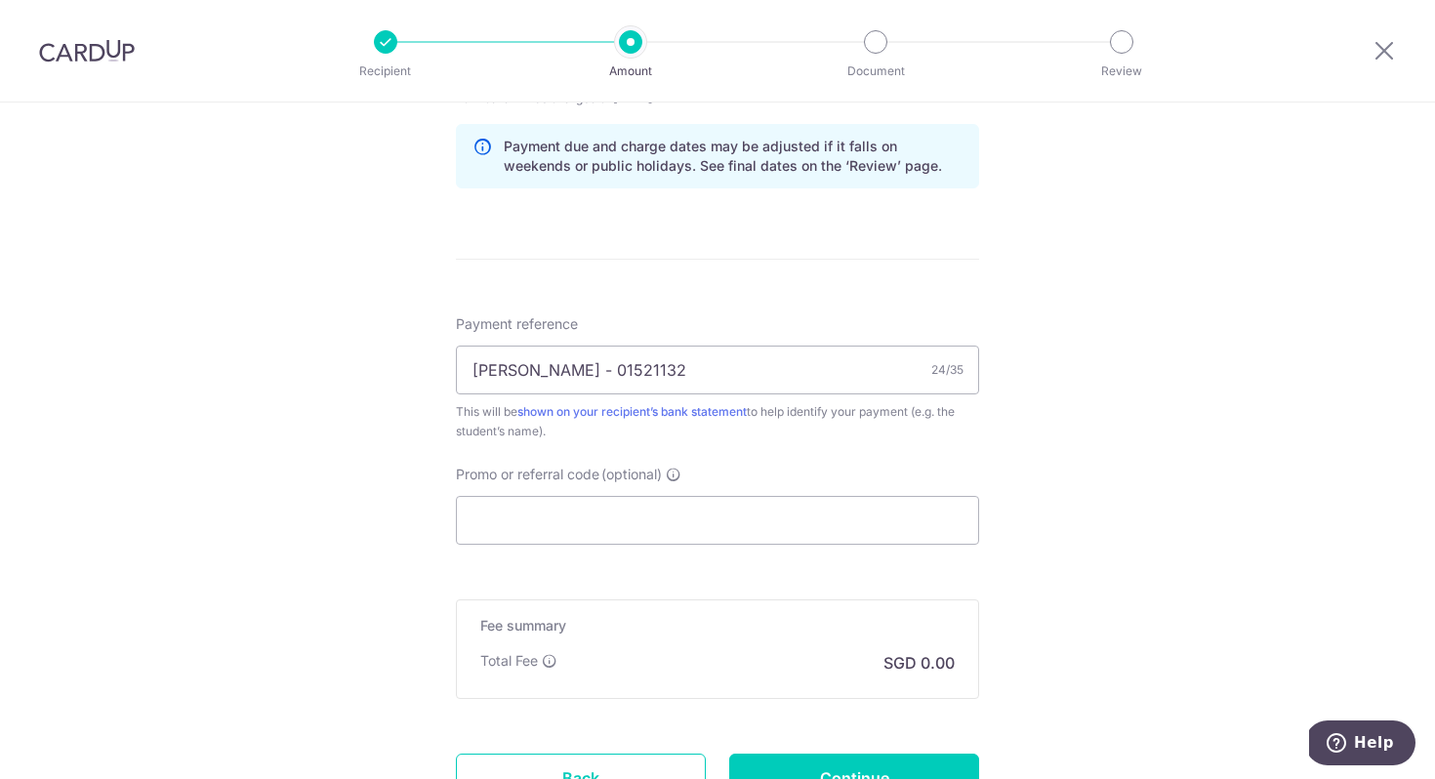
scroll to position [1064, 0]
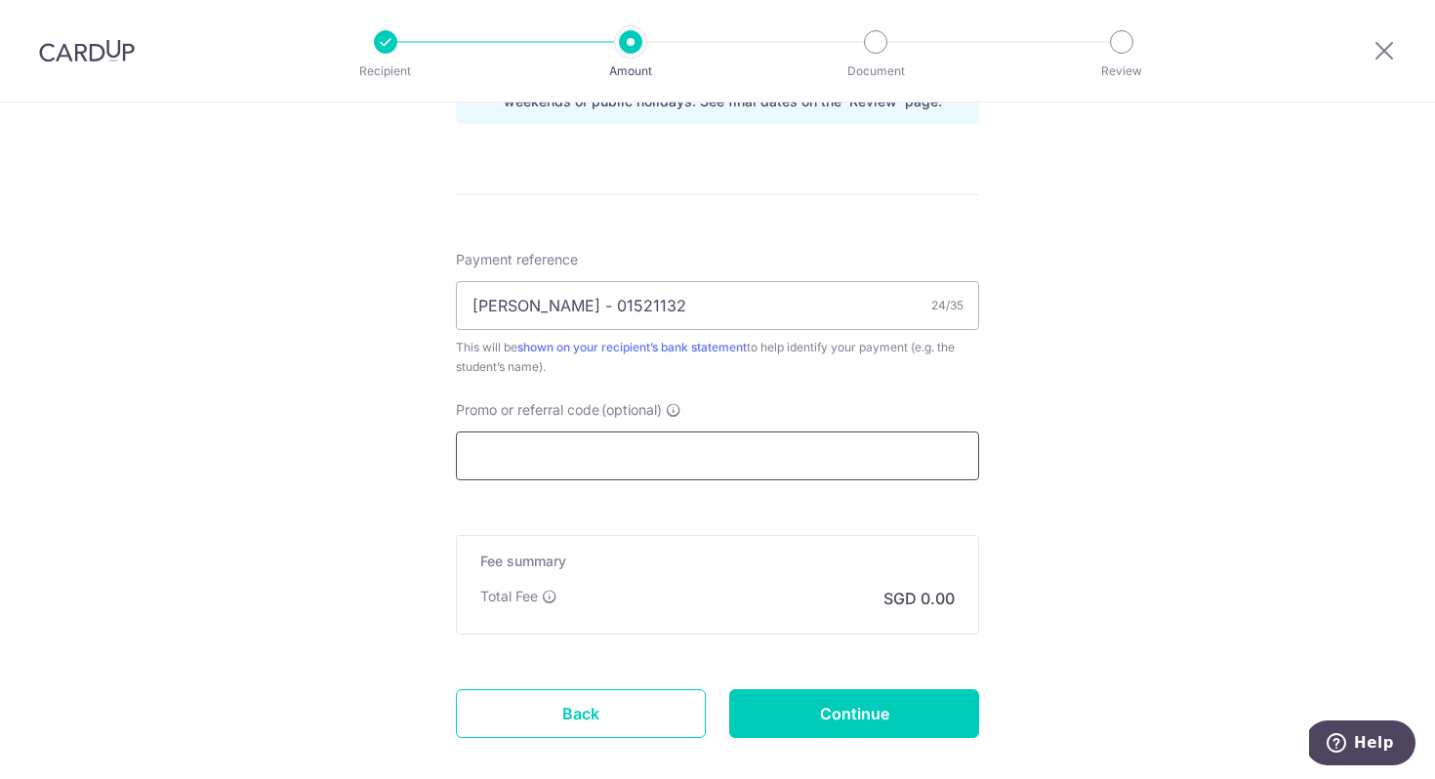
click at [691, 456] on input "Promo or referral code (optional)" at bounding box center [717, 455] width 523 height 49
click at [676, 420] on div "Promo or referral code (optional) The discounted fee will be shown on the revie…" at bounding box center [717, 440] width 523 height 80
click at [774, 461] on input "Promo or referral code (optional)" at bounding box center [717, 455] width 523 height 49
click at [816, 710] on input "Continue" at bounding box center [854, 713] width 250 height 49
type input "Create Schedule"
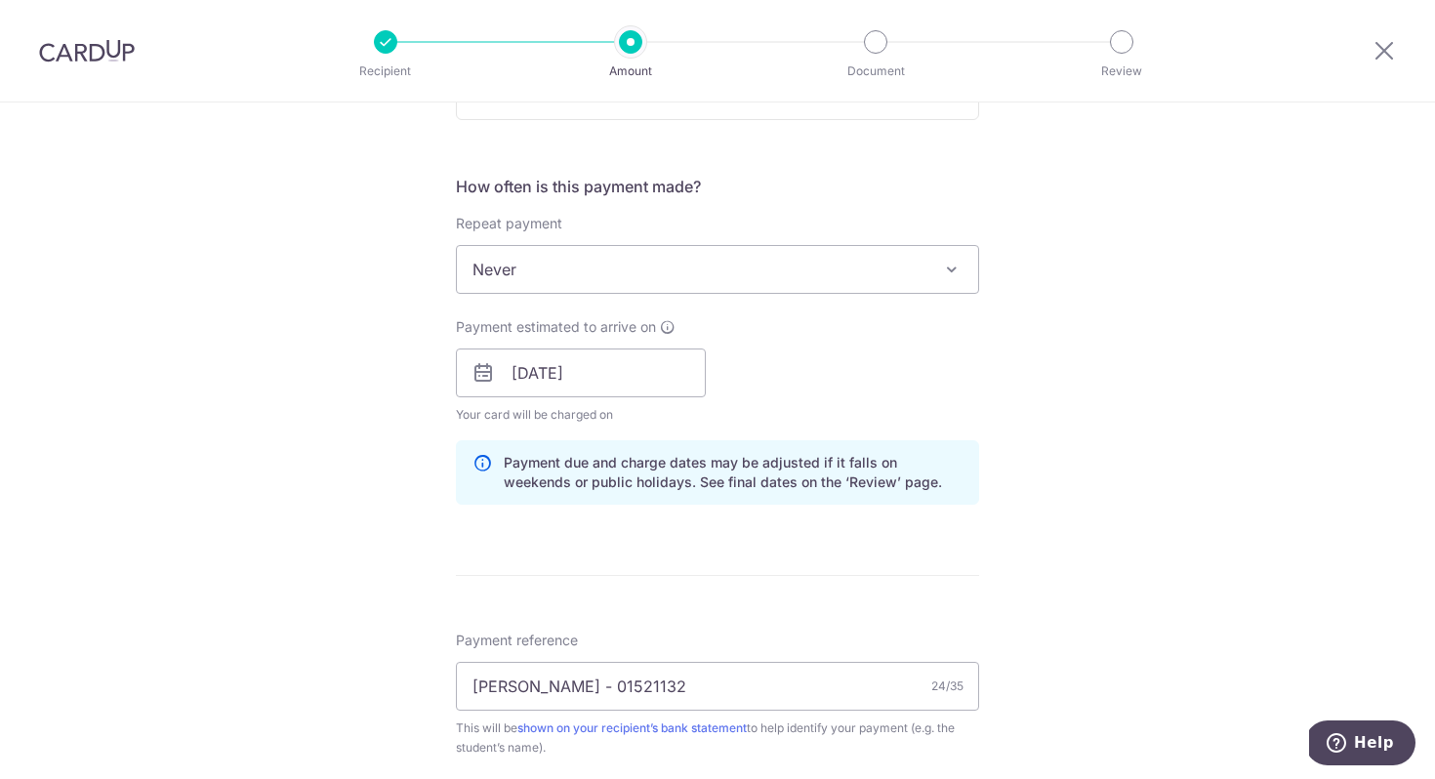
scroll to position [992, 0]
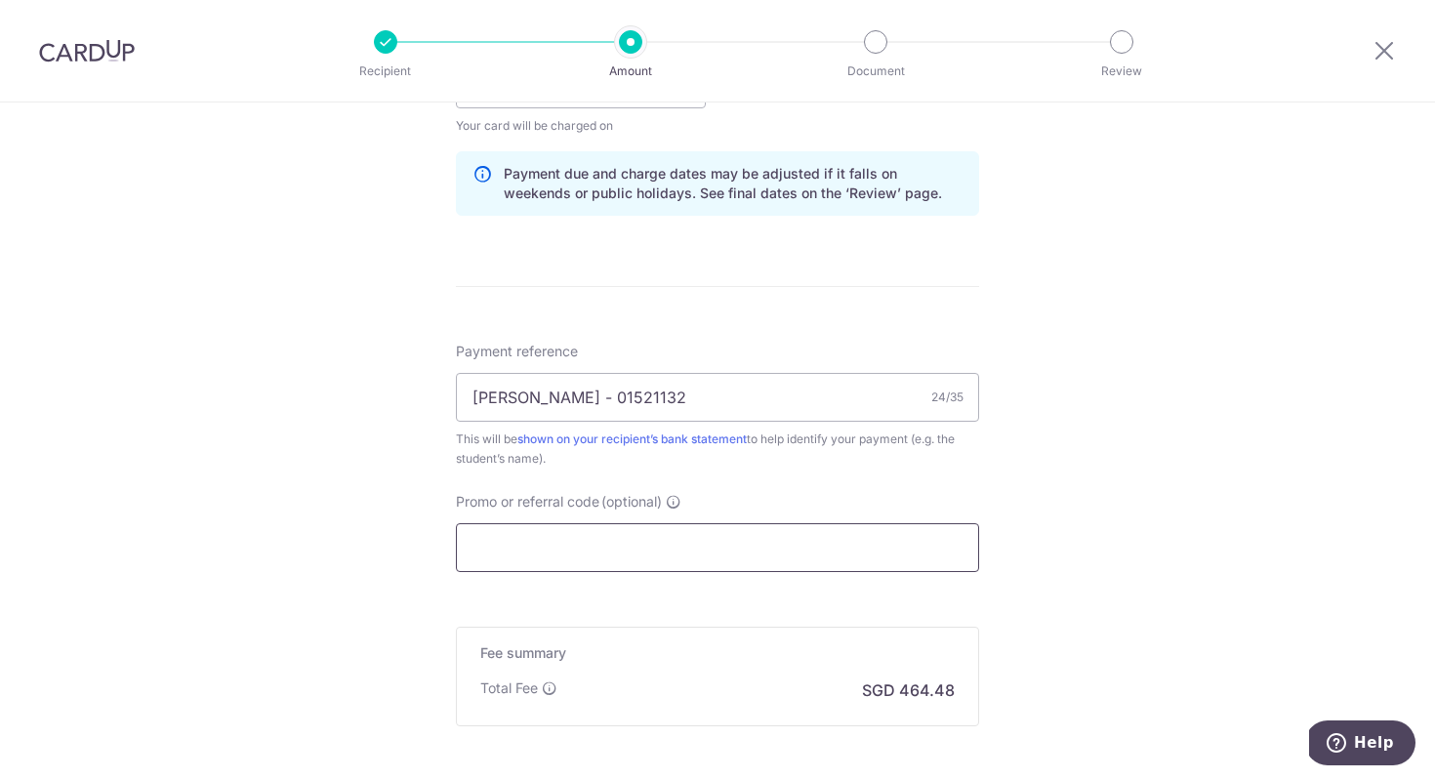
click at [622, 541] on input "Promo or referral code (optional)" at bounding box center [717, 547] width 523 height 49
paste input "MILELION"
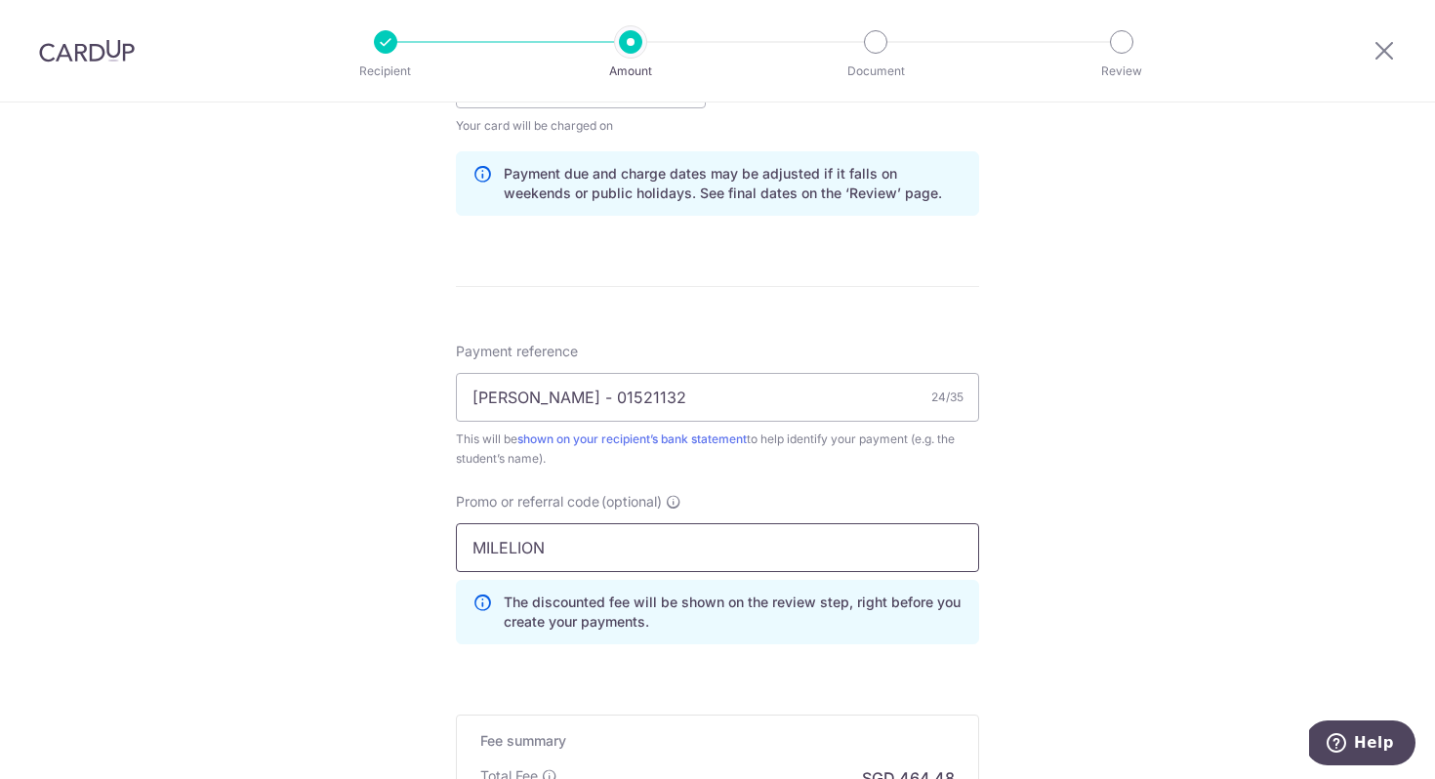
type input "MILELION"
click button "Add Card" at bounding box center [0, 0] width 0 height 0
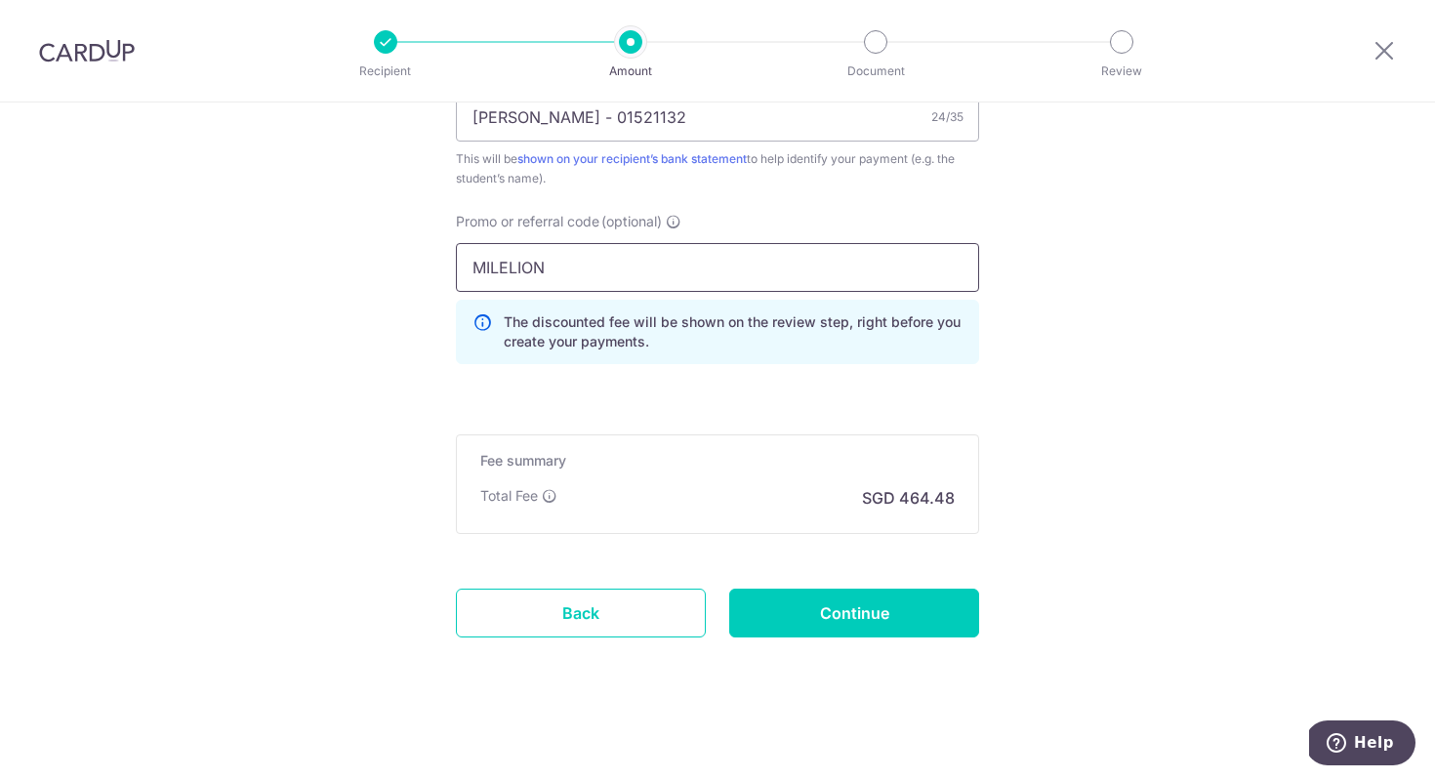
scroll to position [1277, 0]
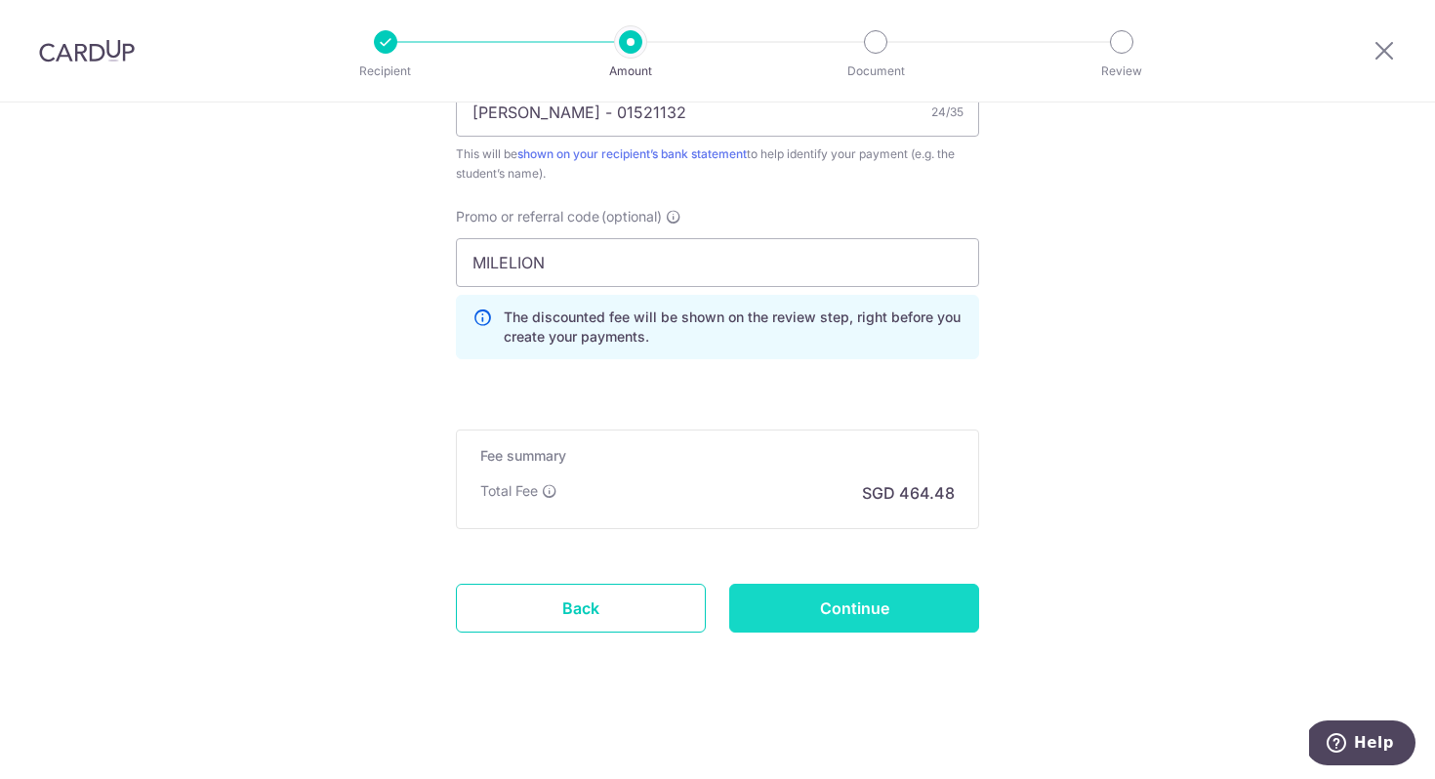
click at [817, 606] on input "Continue" at bounding box center [854, 608] width 250 height 49
type input "Create Schedule"
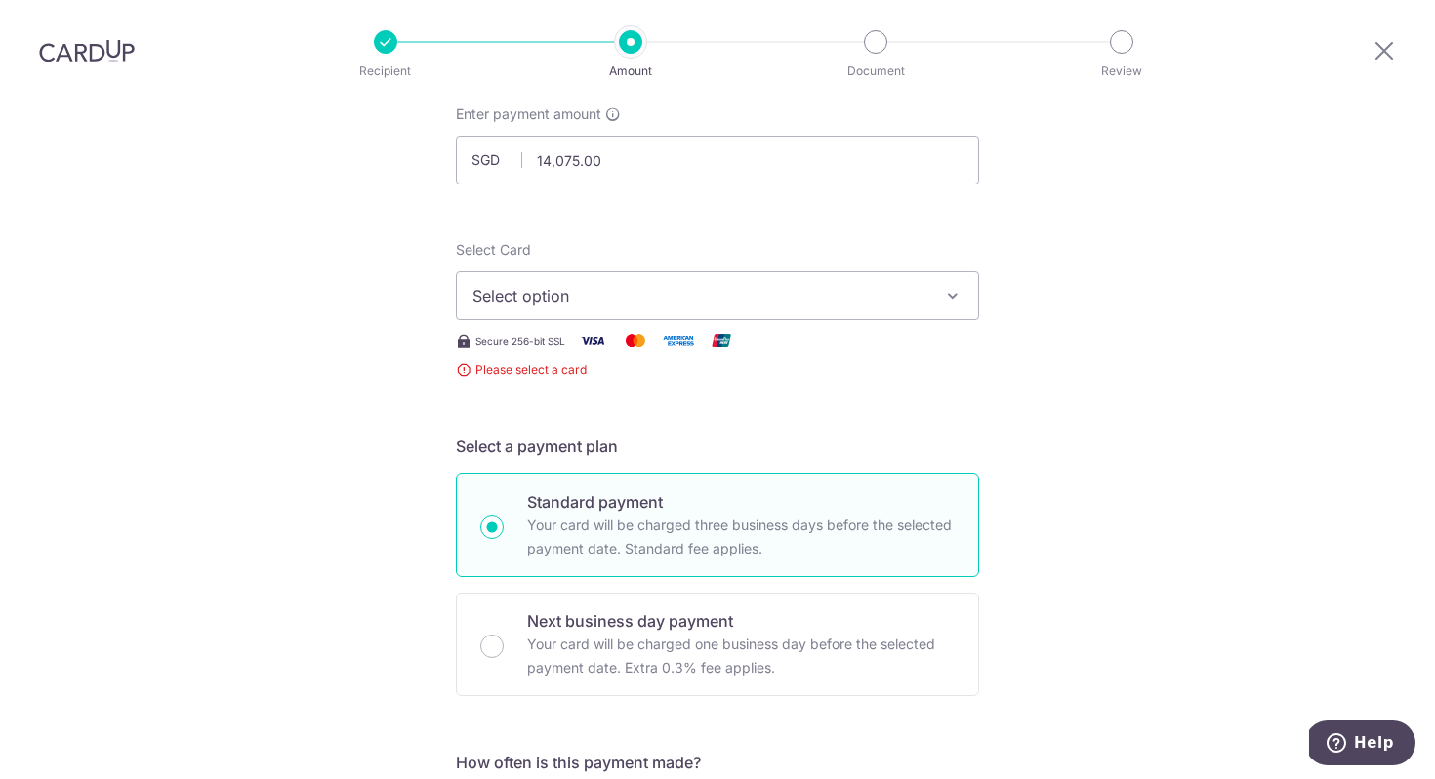
scroll to position [55, 0]
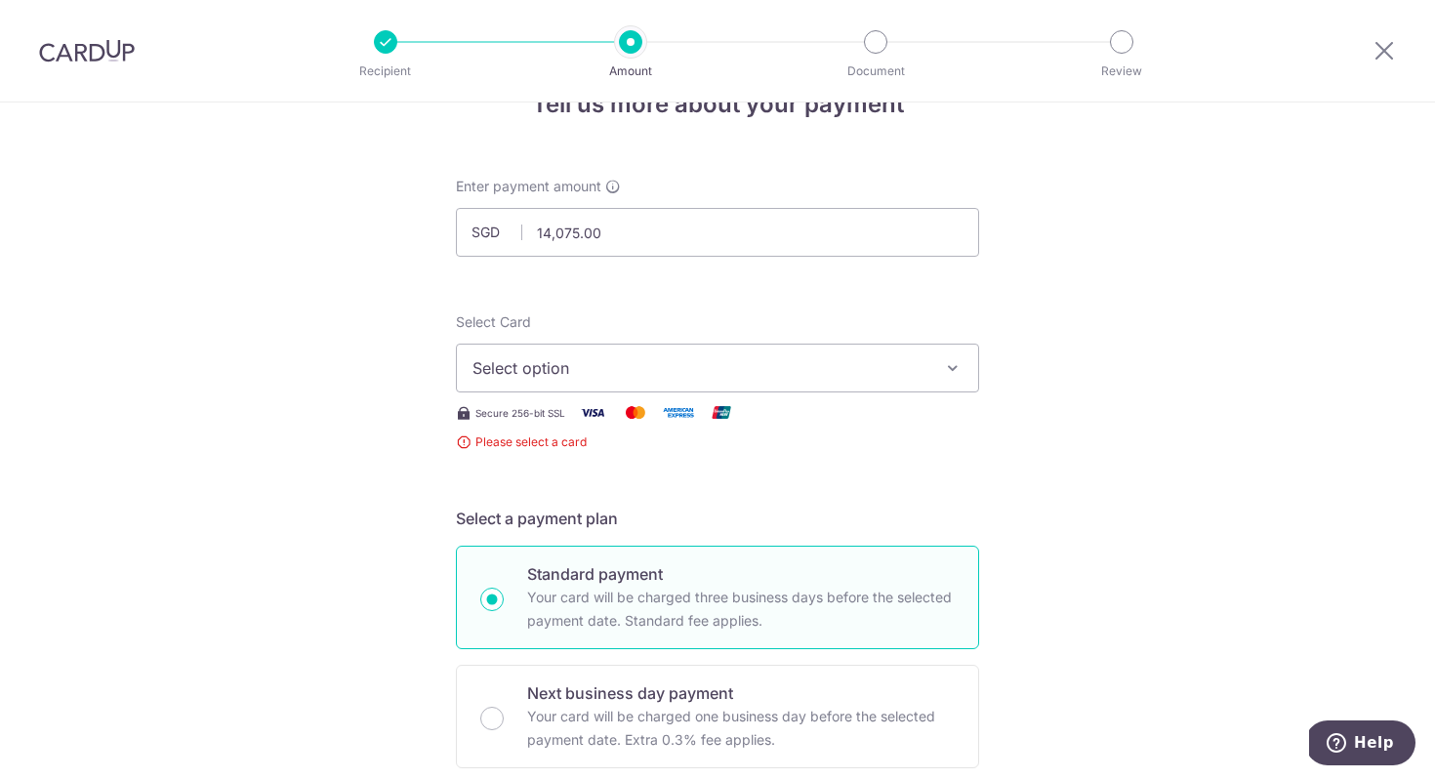
click at [704, 360] on span "Select option" at bounding box center [699, 367] width 455 height 23
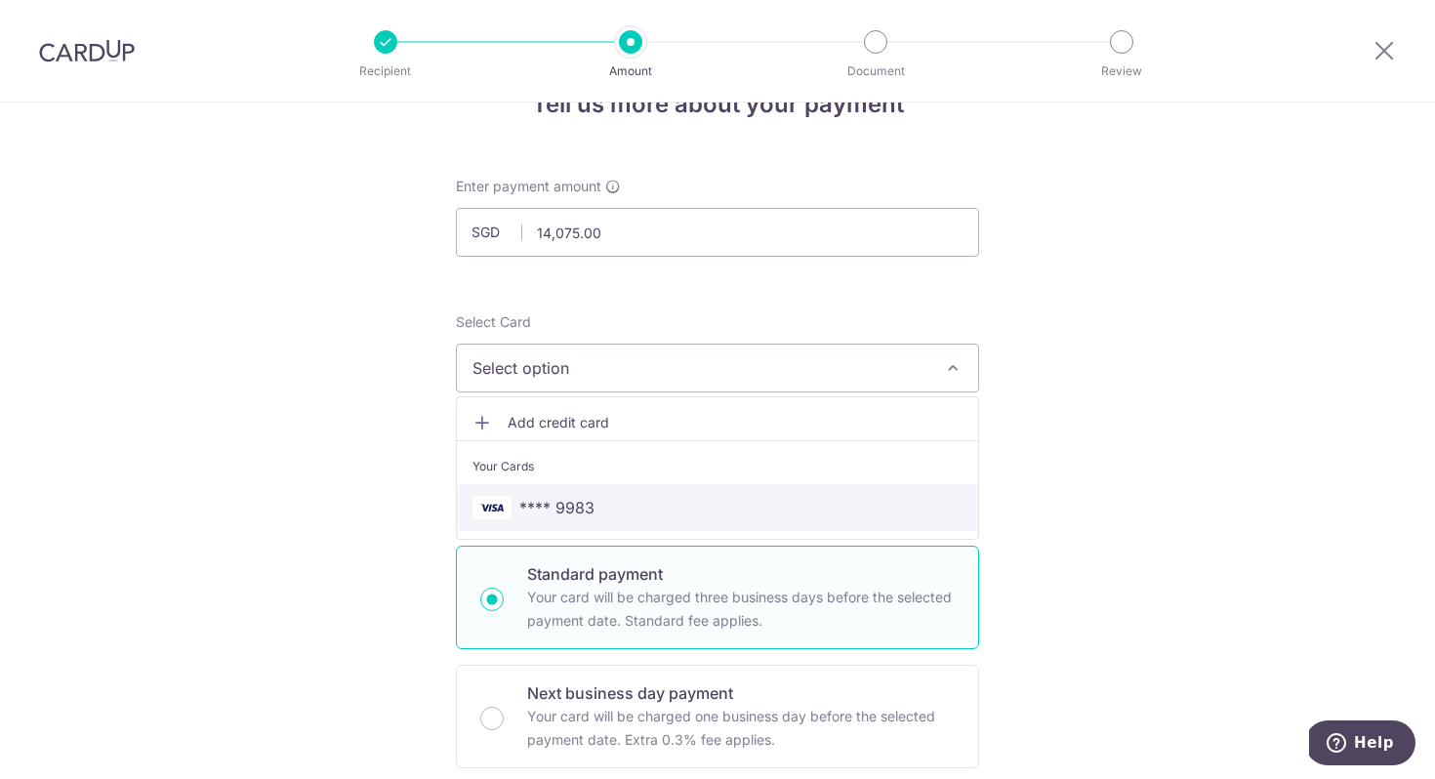
click at [670, 485] on link "**** 9983" at bounding box center [717, 507] width 521 height 47
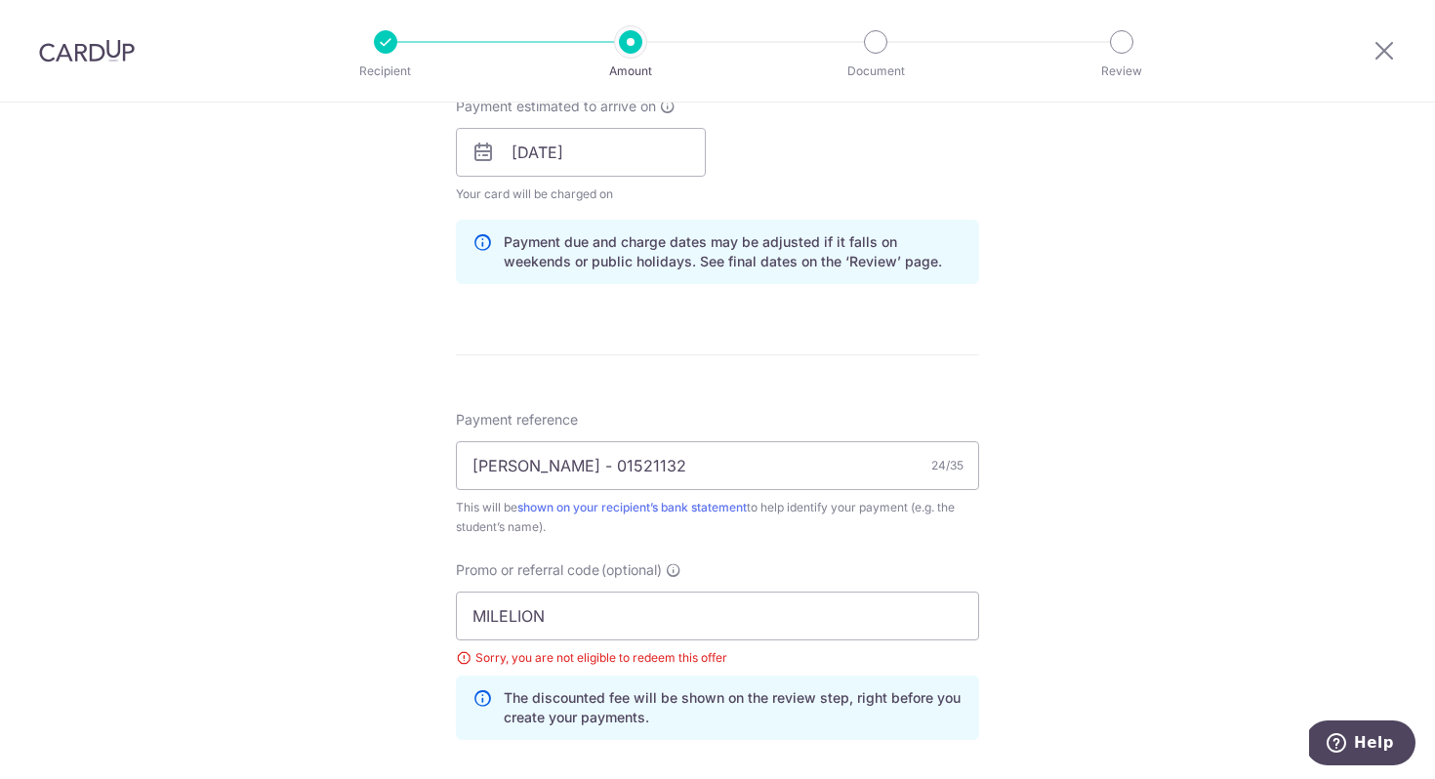
scroll to position [1284, 0]
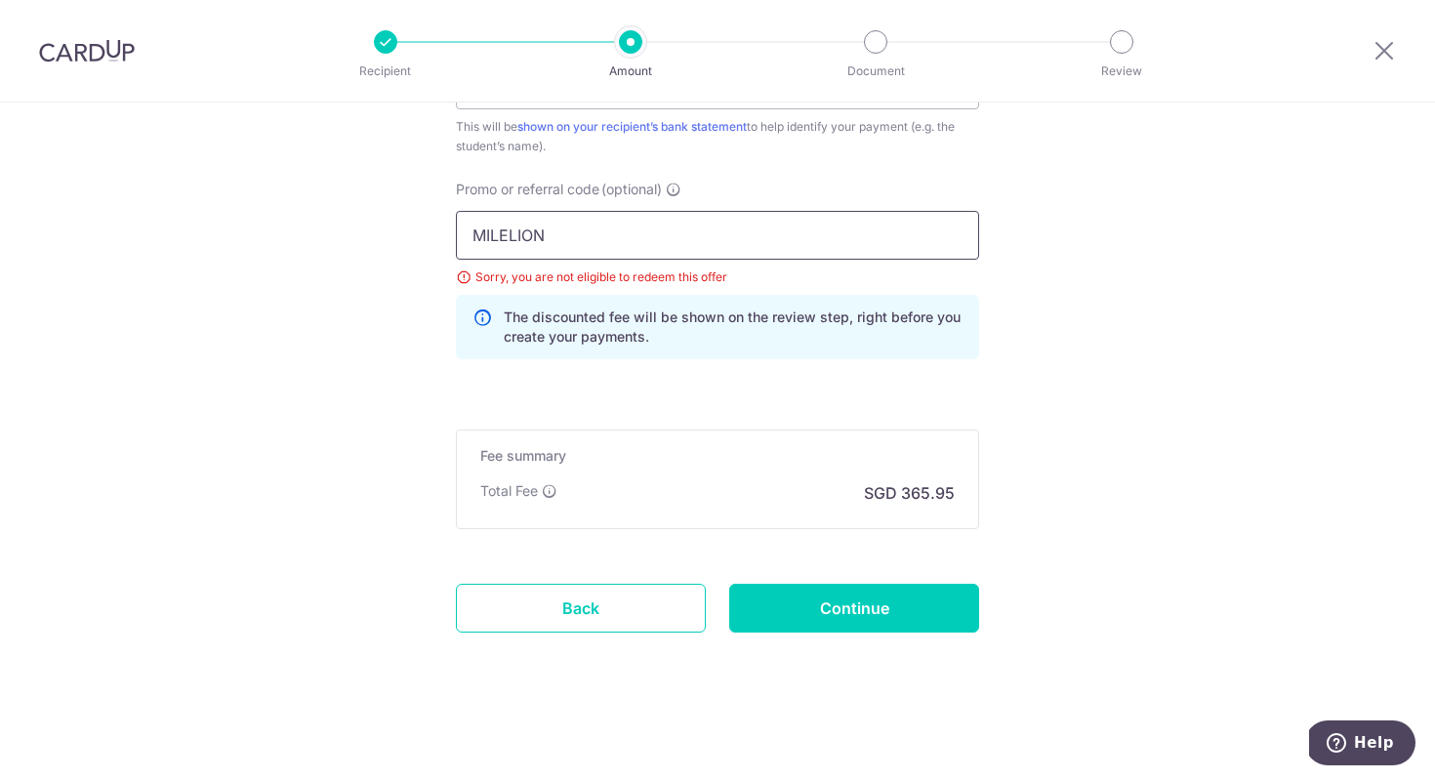
drag, startPoint x: 675, startPoint y: 254, endPoint x: 188, endPoint y: 221, distance: 488.1
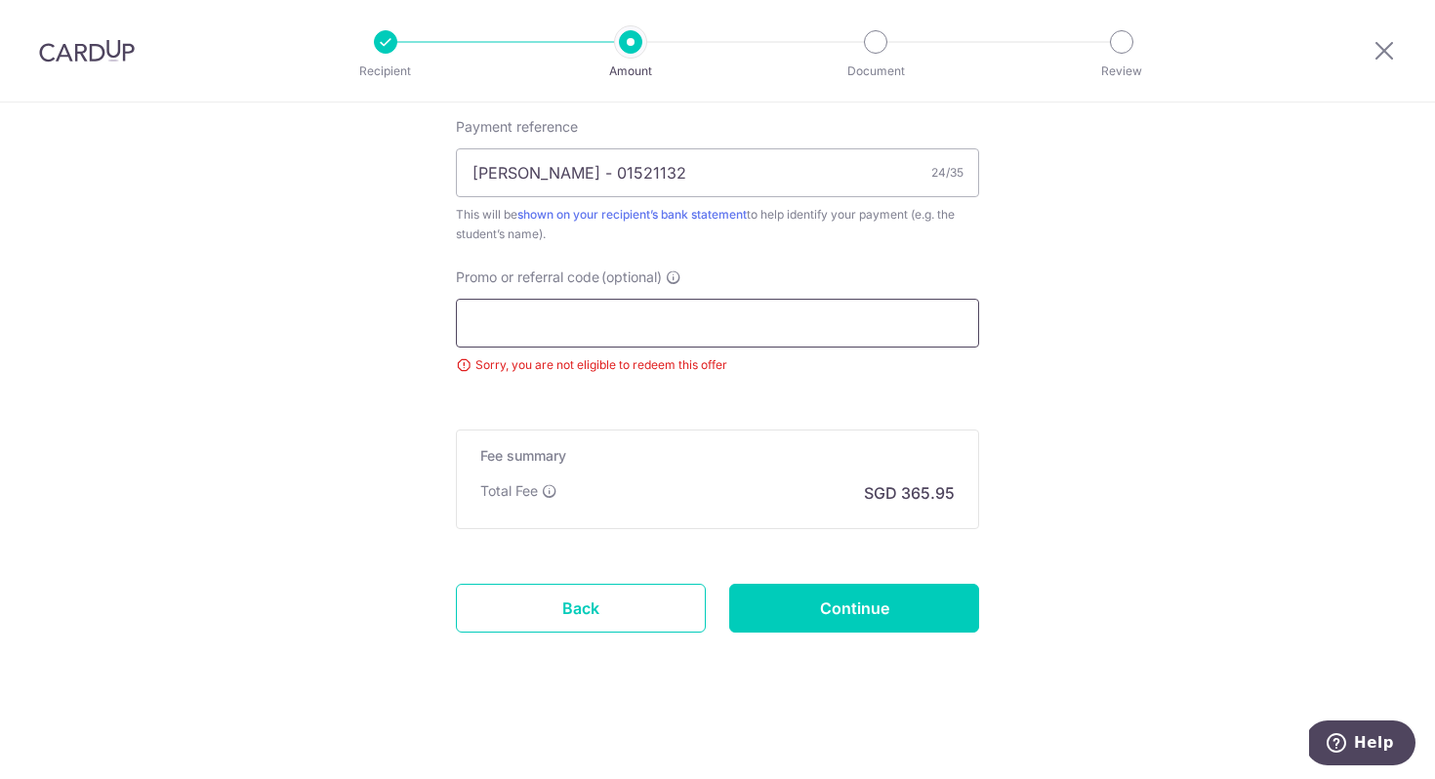
click at [703, 315] on input "Promo or referral code (optional)" at bounding box center [717, 323] width 523 height 49
paste input "OFF225"
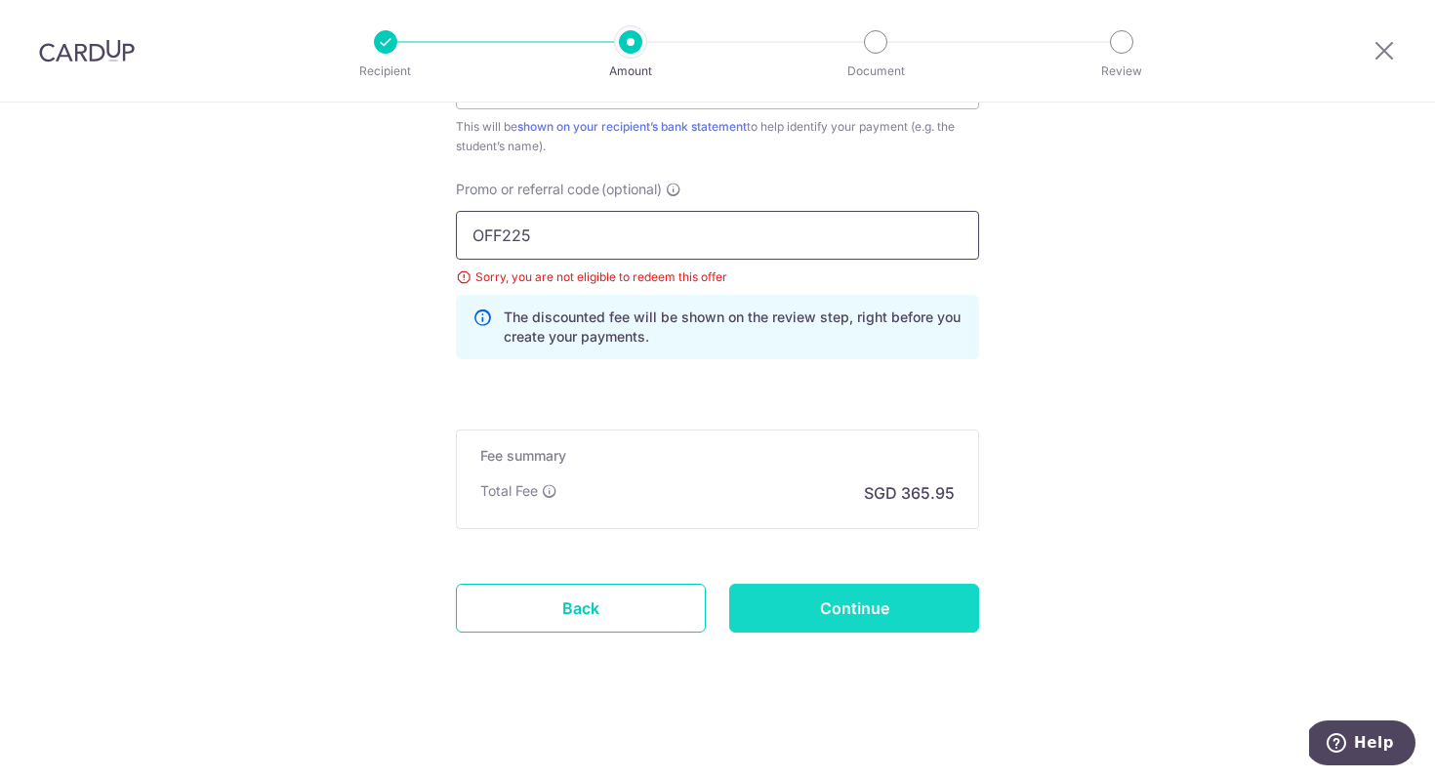
type input "OFF225"
click at [855, 610] on input "Continue" at bounding box center [854, 608] width 250 height 49
type input "Create Schedule"
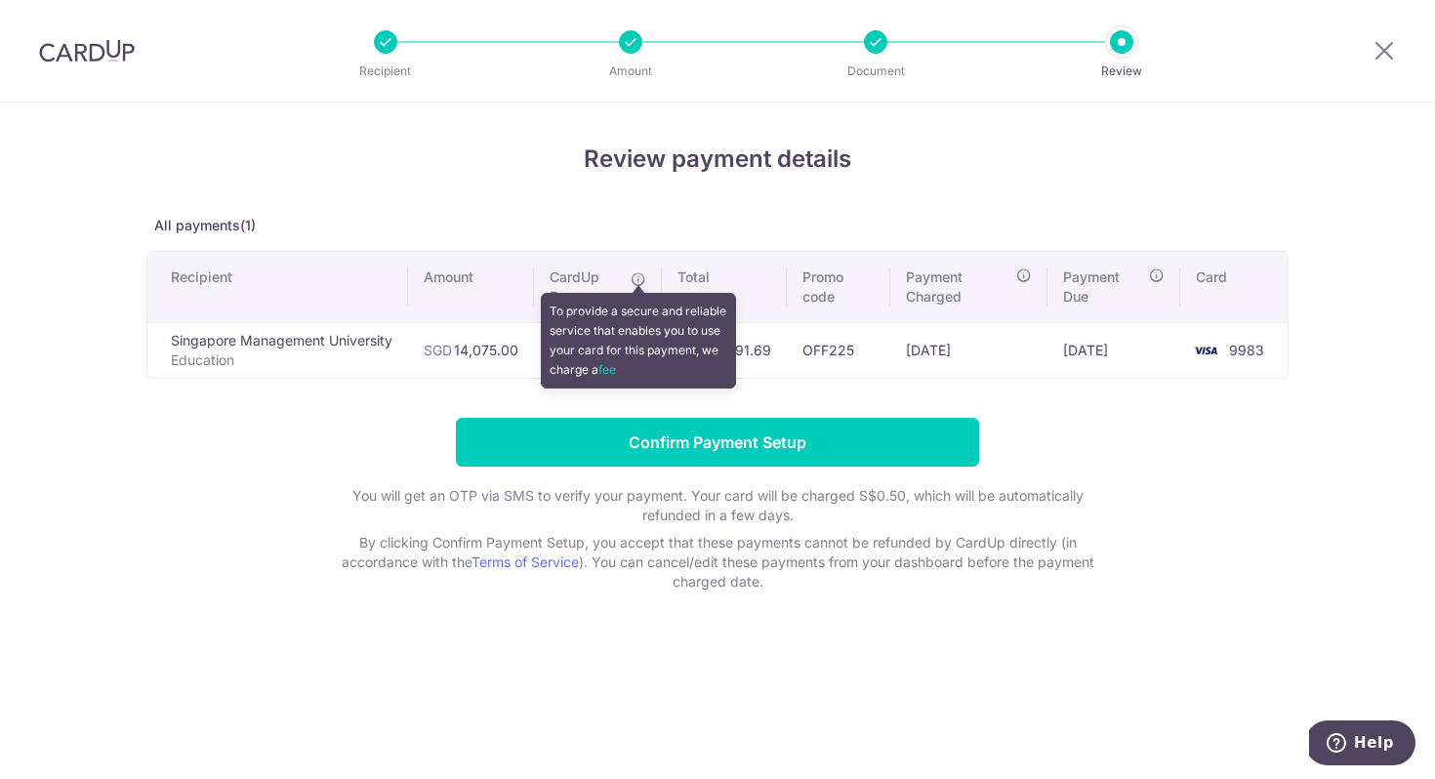
click at [641, 278] on icon at bounding box center [638, 279] width 16 height 16
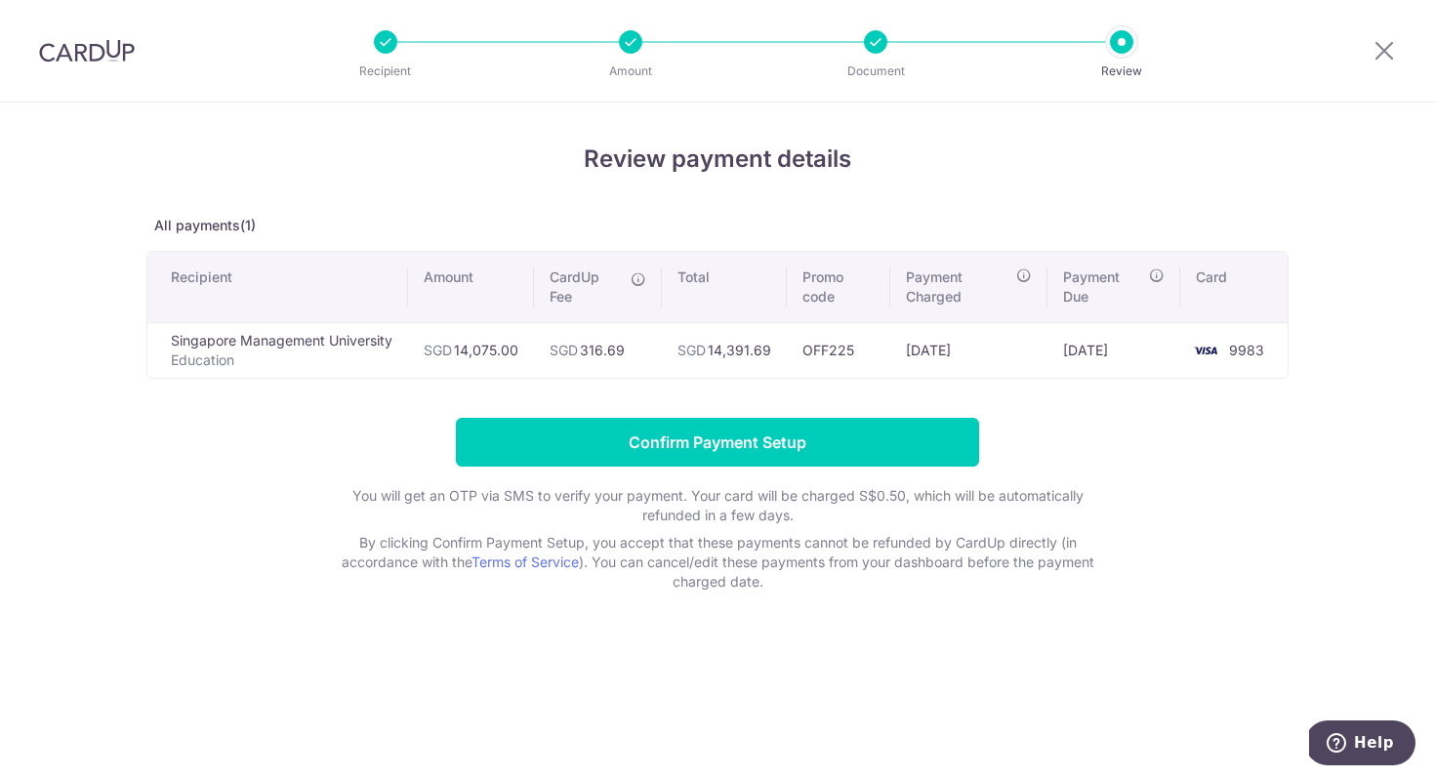
click at [836, 348] on td "OFF225" at bounding box center [838, 350] width 103 height 56
click at [1047, 369] on td "[DATE]" at bounding box center [968, 350] width 157 height 56
